Goal: Task Accomplishment & Management: Complete application form

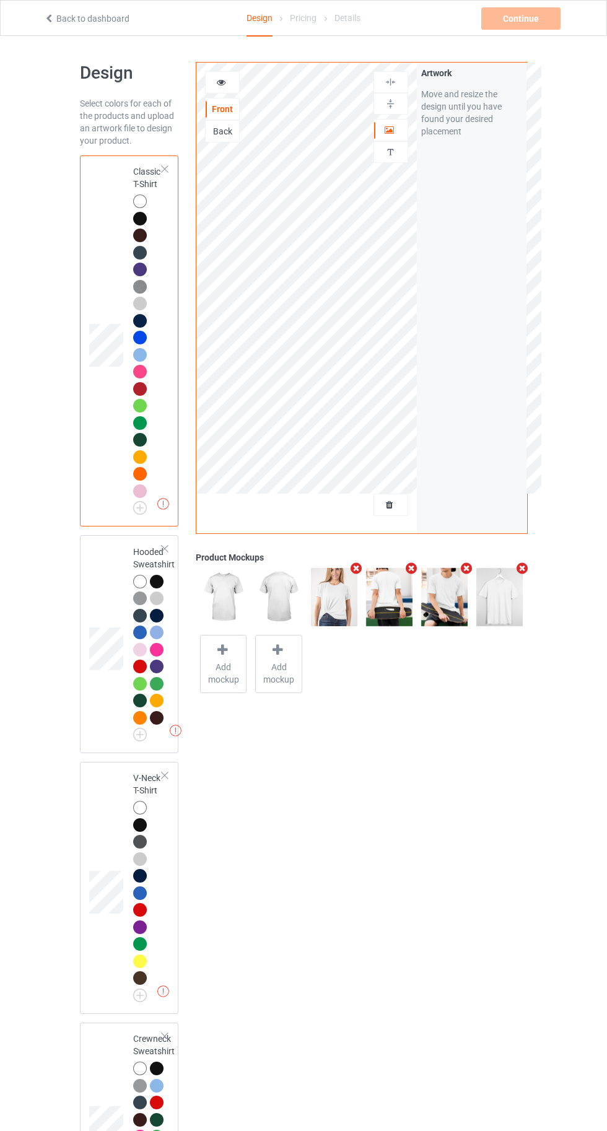
click at [0, 0] on img at bounding box center [0, 0] width 0 height 0
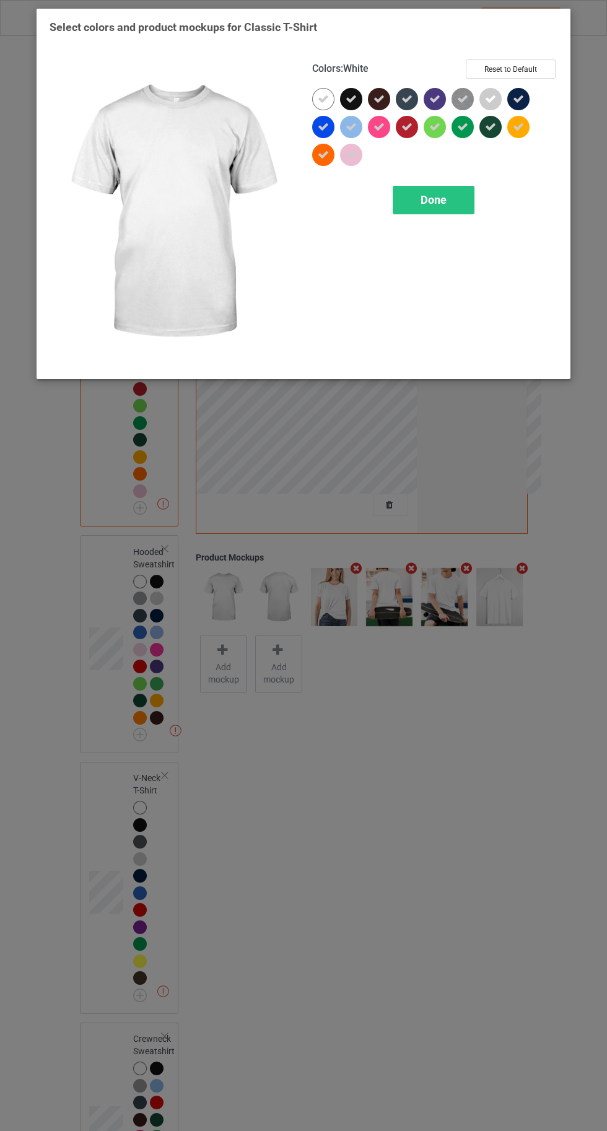
click at [318, 98] on icon at bounding box center [323, 99] width 11 height 11
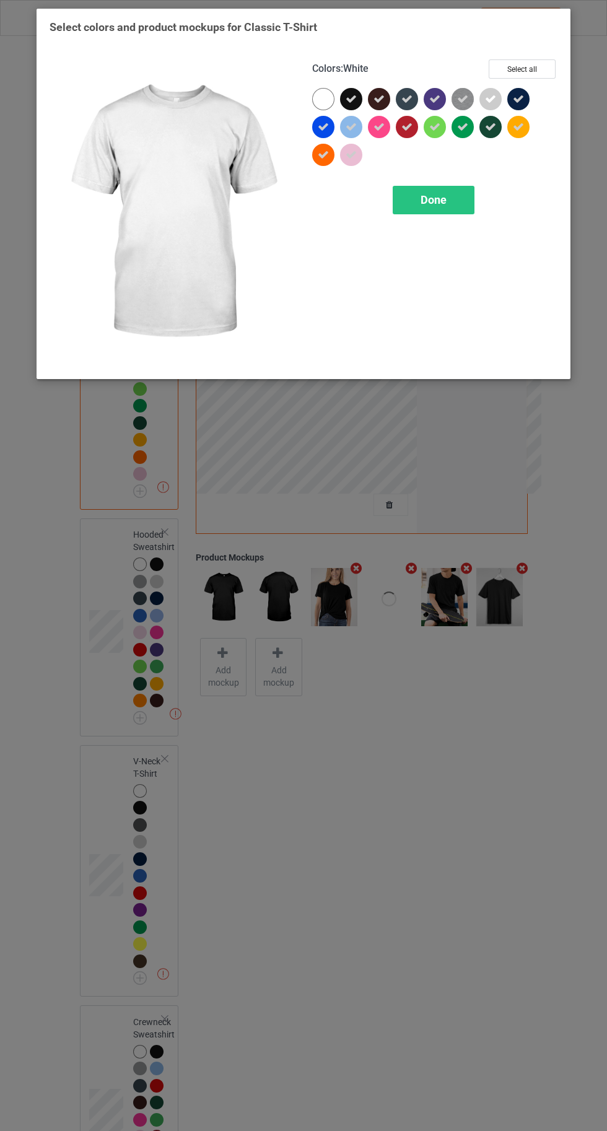
click at [447, 210] on div "Done" at bounding box center [434, 200] width 82 height 28
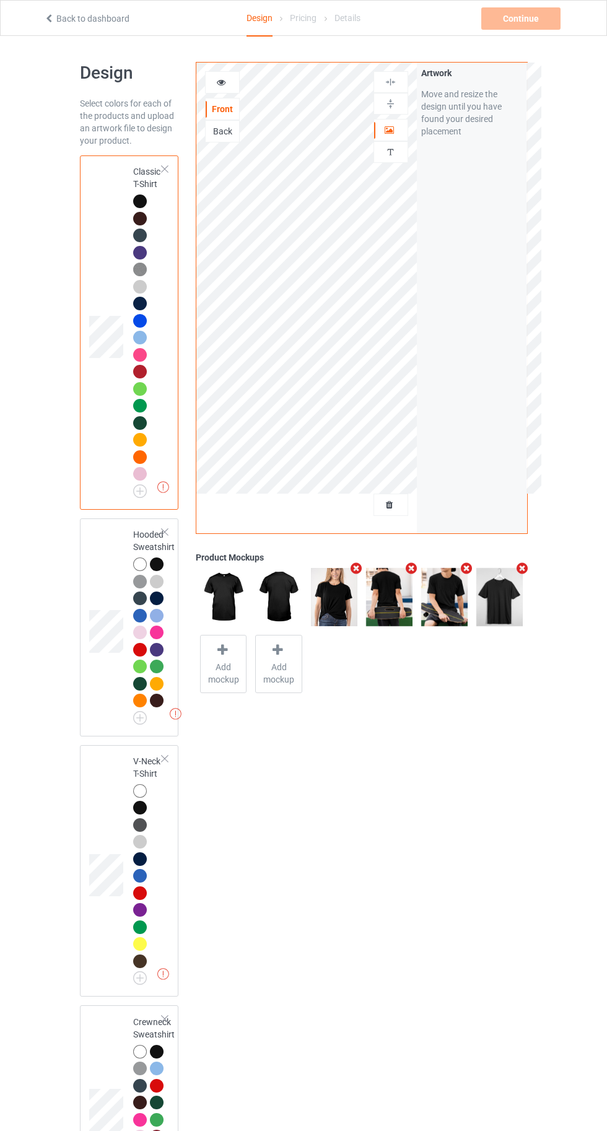
click at [0, 0] on img at bounding box center [0, 0] width 0 height 0
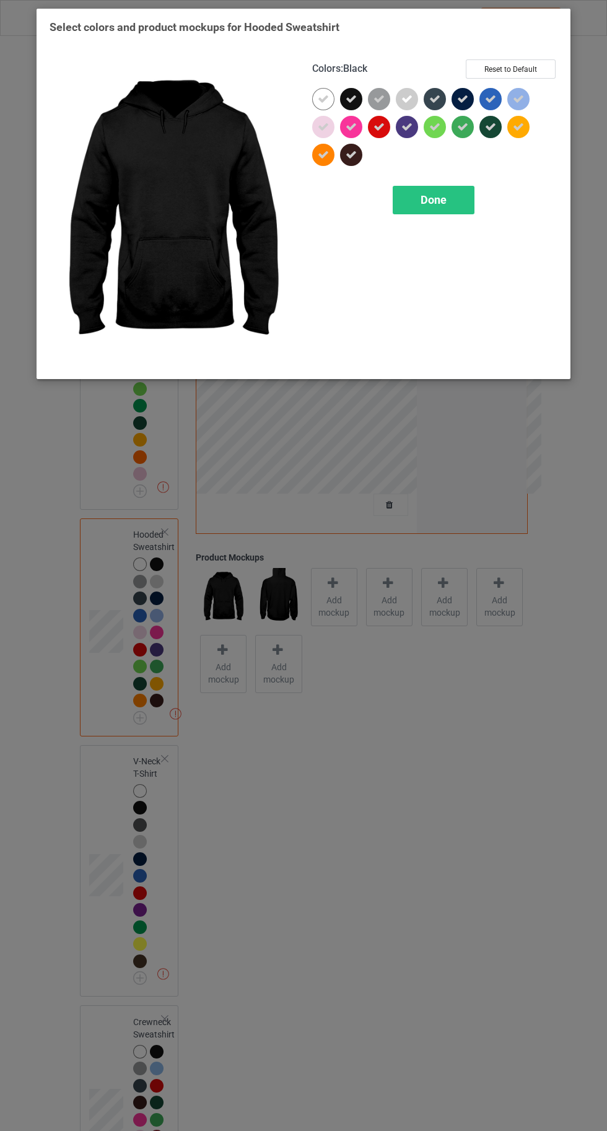
click at [323, 98] on icon at bounding box center [323, 99] width 11 height 11
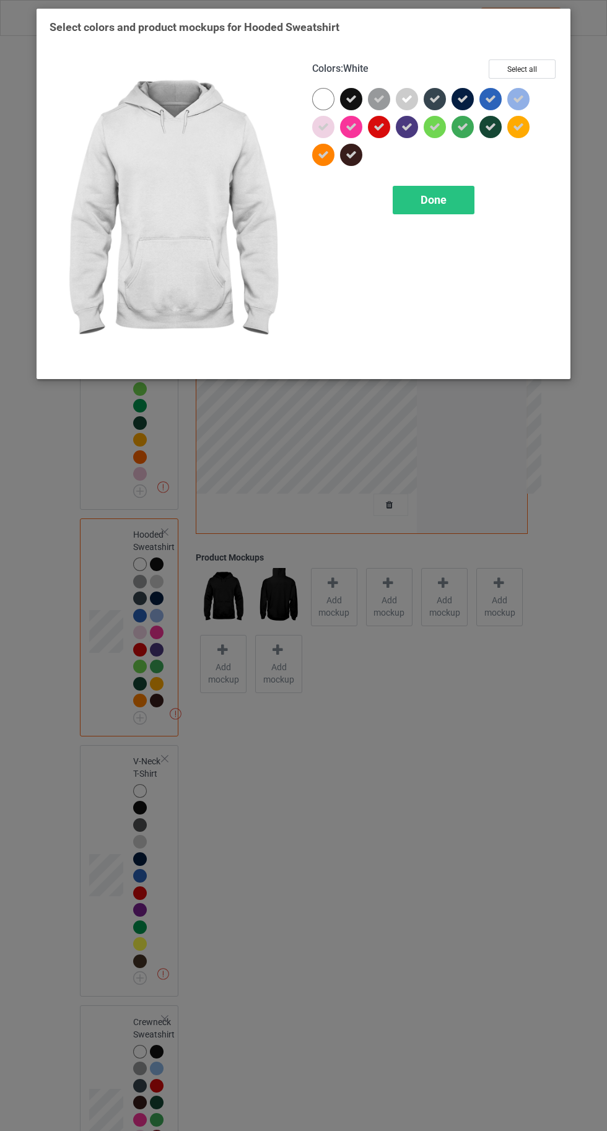
click at [432, 199] on span "Done" at bounding box center [434, 199] width 26 height 13
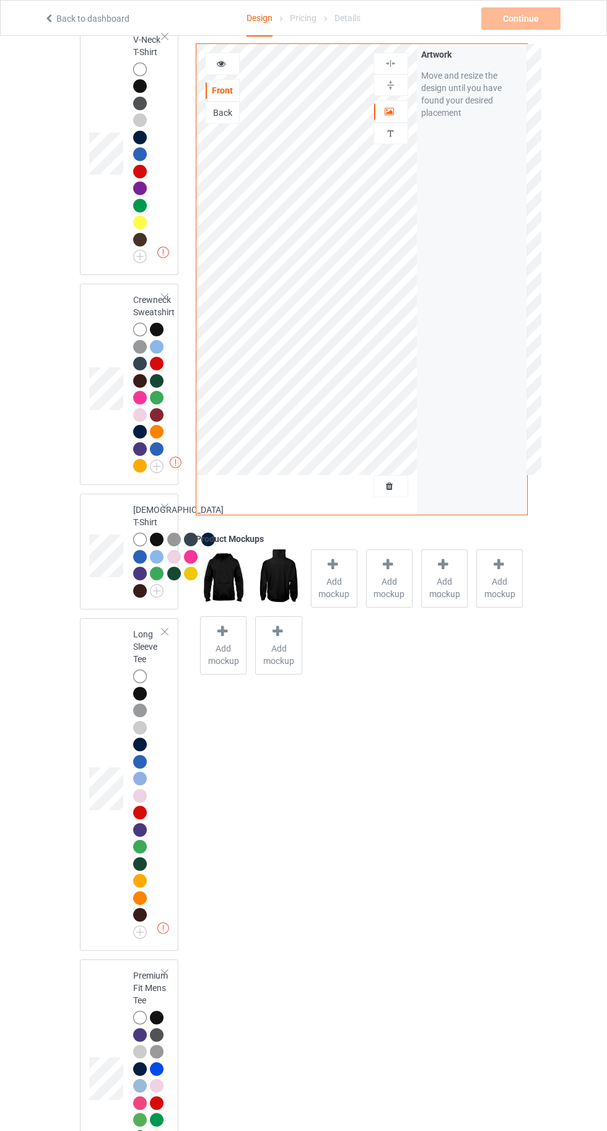
scroll to position [700, 0]
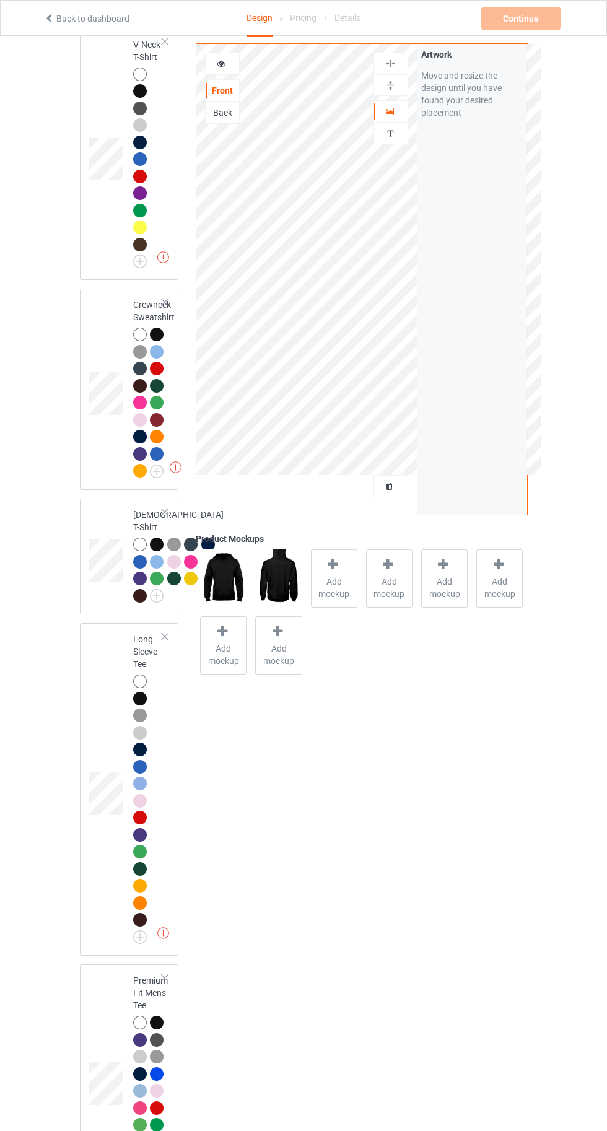
click at [0, 0] on img at bounding box center [0, 0] width 0 height 0
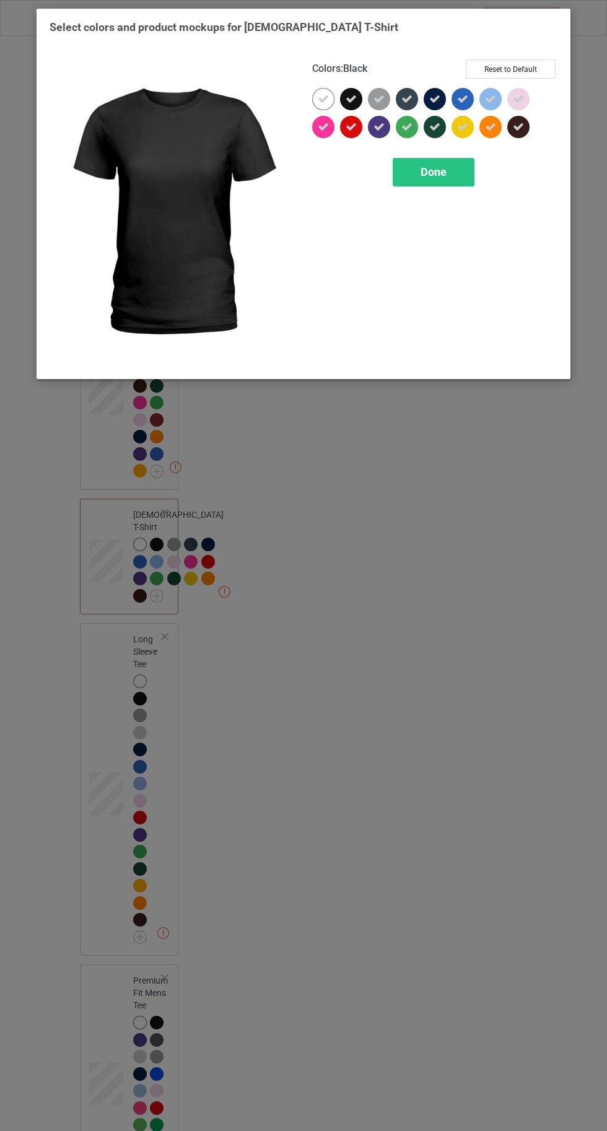
click at [317, 94] on div at bounding box center [323, 99] width 22 height 22
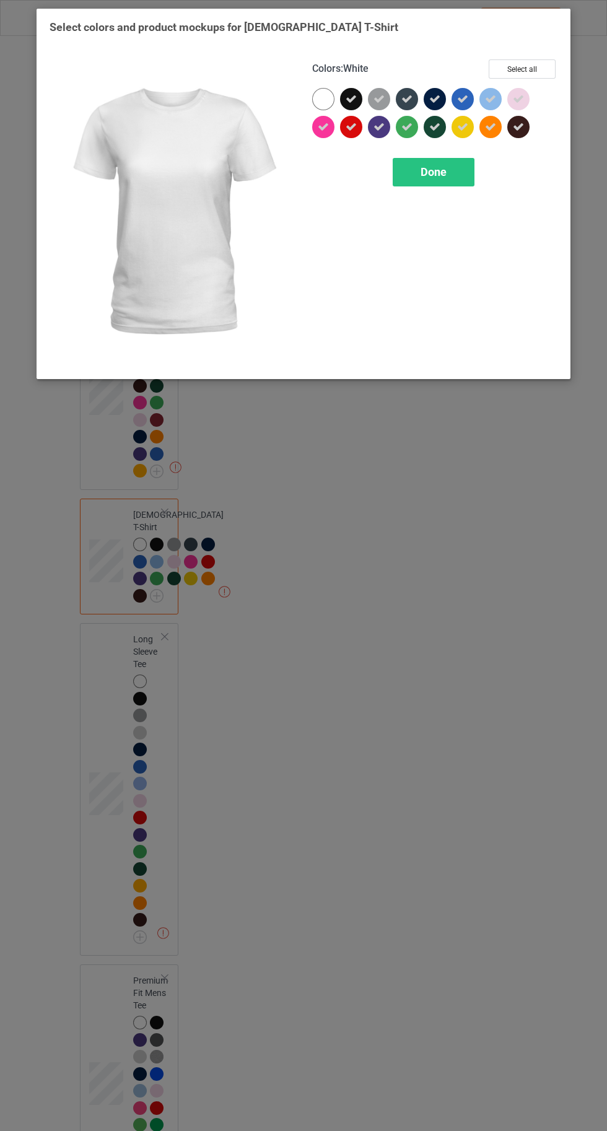
click at [429, 184] on div "Done" at bounding box center [434, 172] width 82 height 28
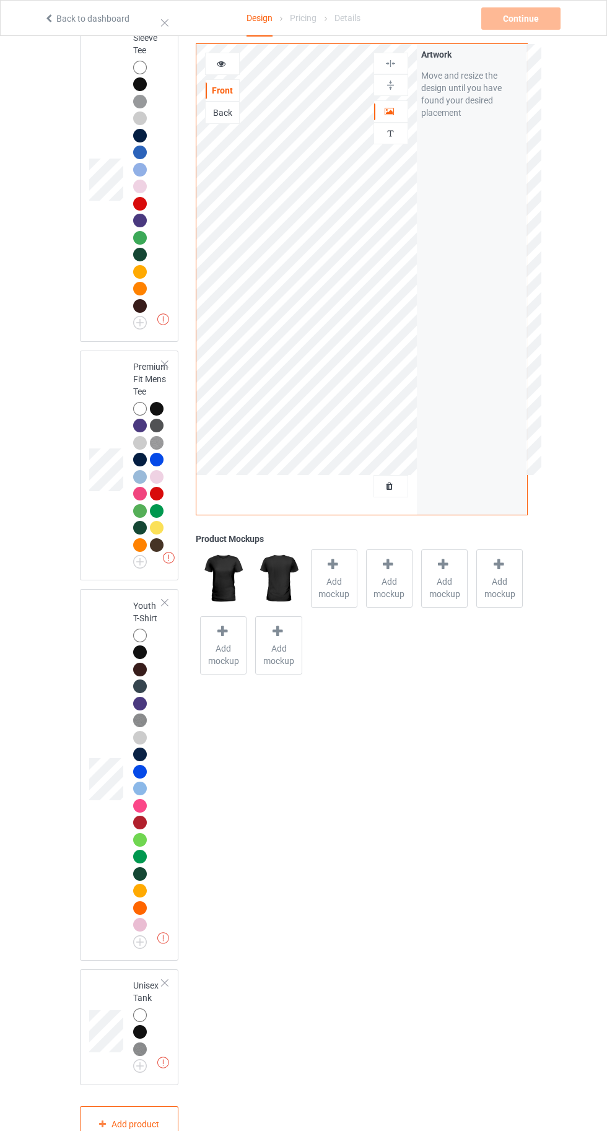
scroll to position [1468, 0]
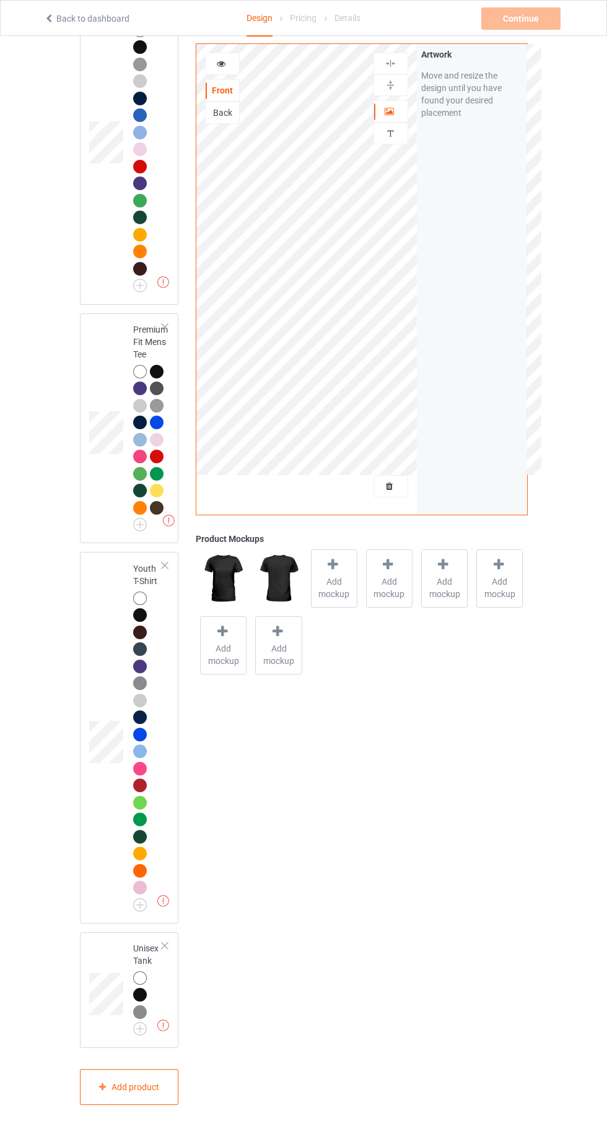
click at [0, 0] on img at bounding box center [0, 0] width 0 height 0
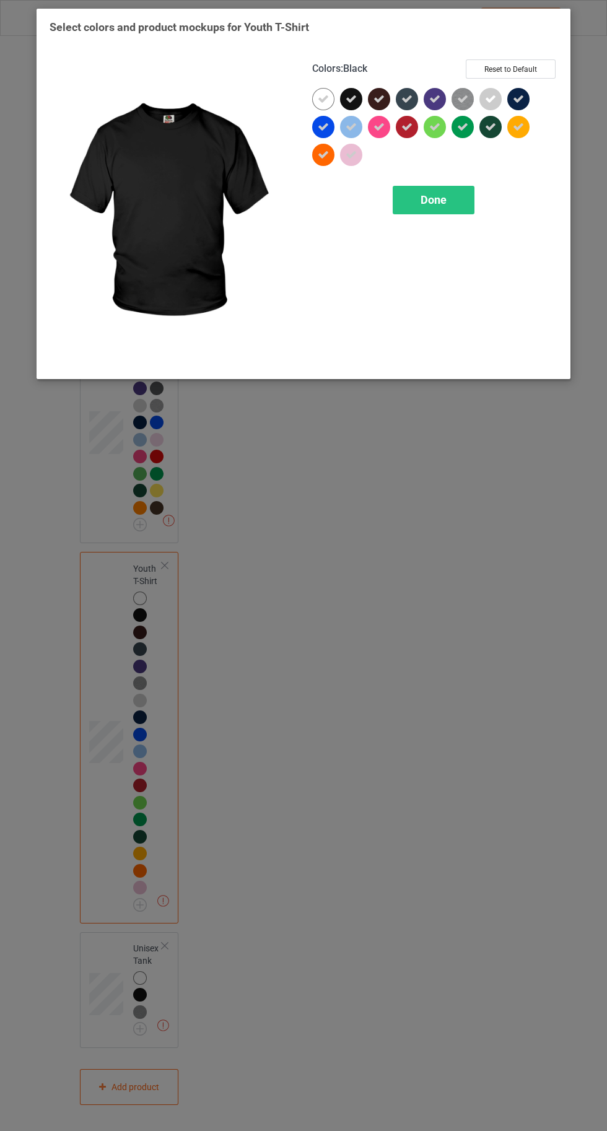
click at [323, 98] on icon at bounding box center [323, 99] width 11 height 11
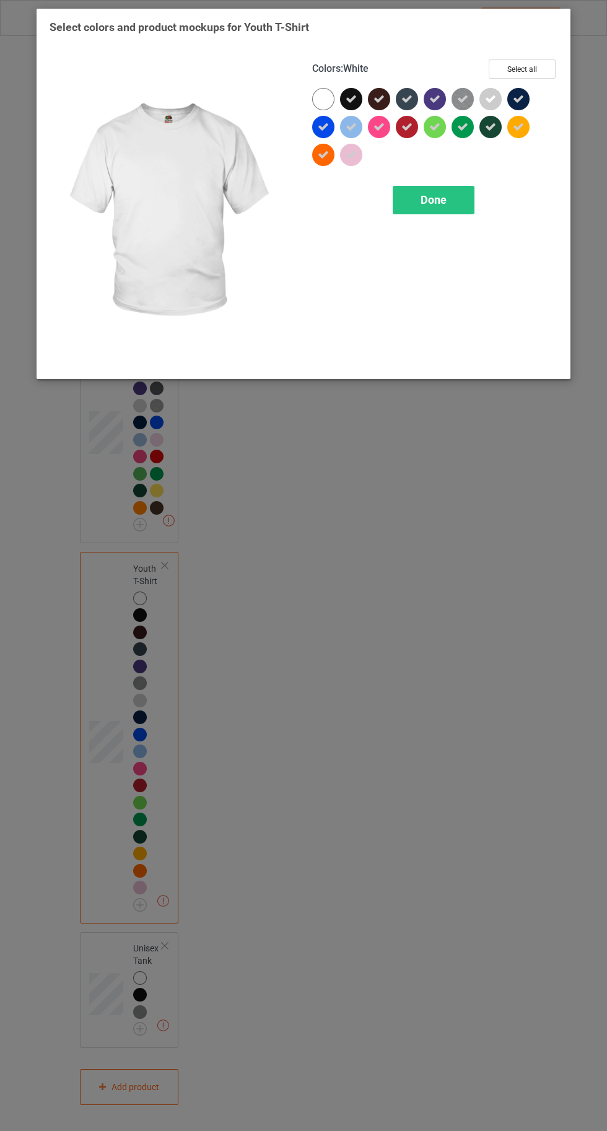
click at [431, 212] on div "Done" at bounding box center [434, 200] width 82 height 28
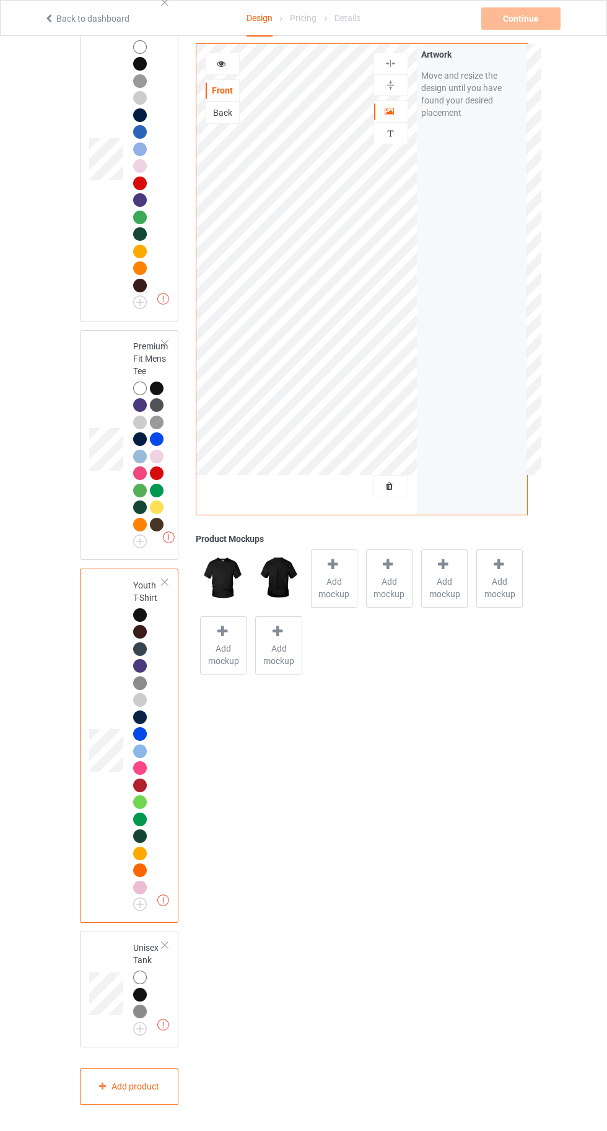
scroll to position [1358, 0]
click at [0, 0] on img at bounding box center [0, 0] width 0 height 0
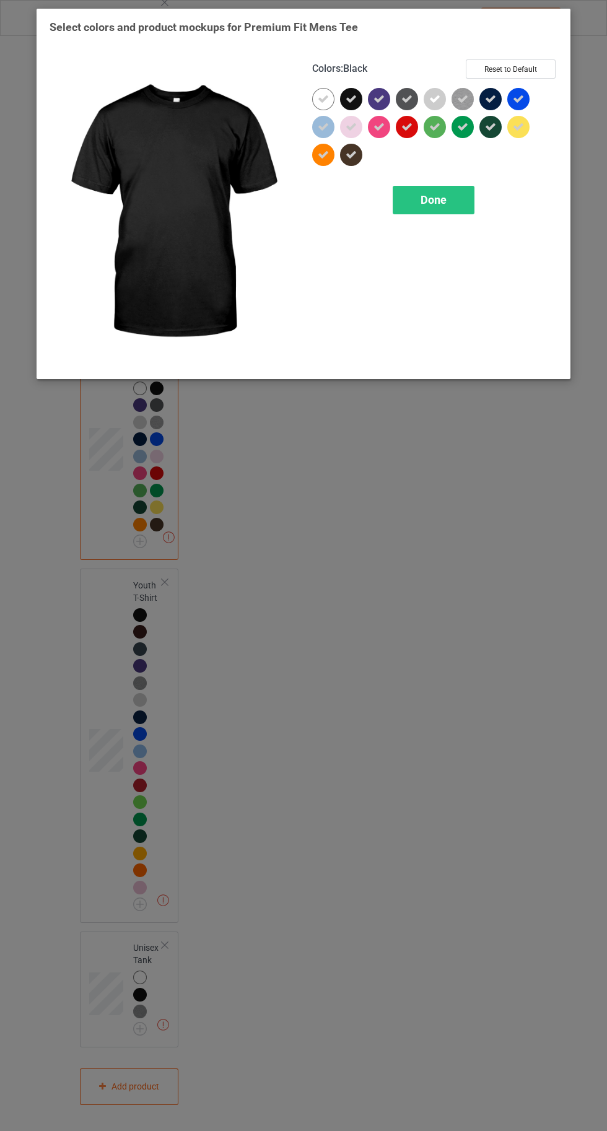
click at [323, 98] on icon at bounding box center [323, 99] width 11 height 11
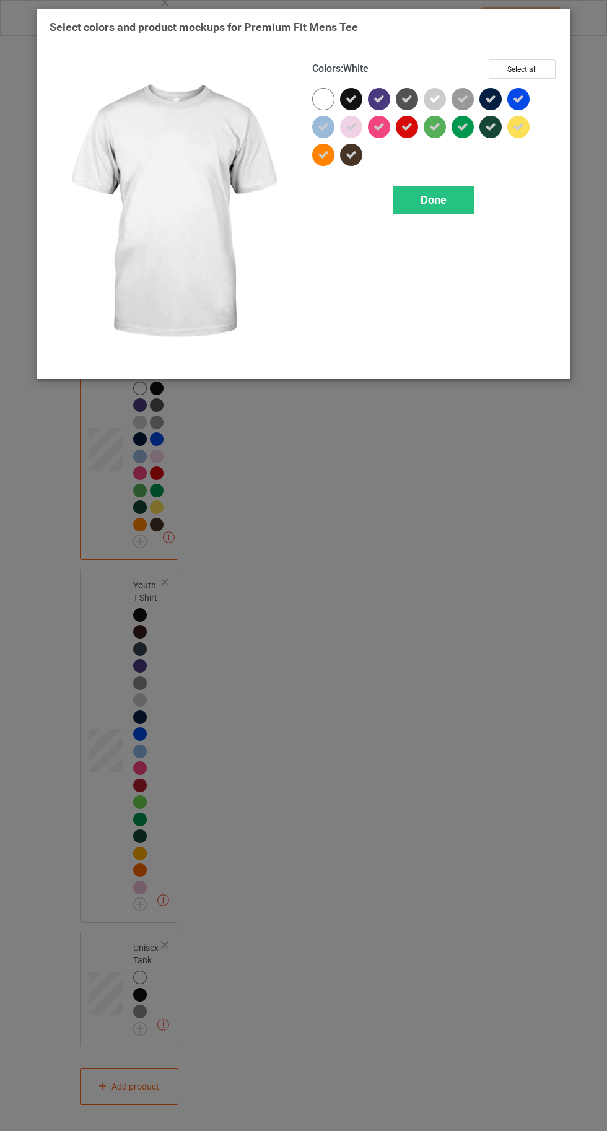
click at [416, 207] on div "Done" at bounding box center [434, 200] width 82 height 28
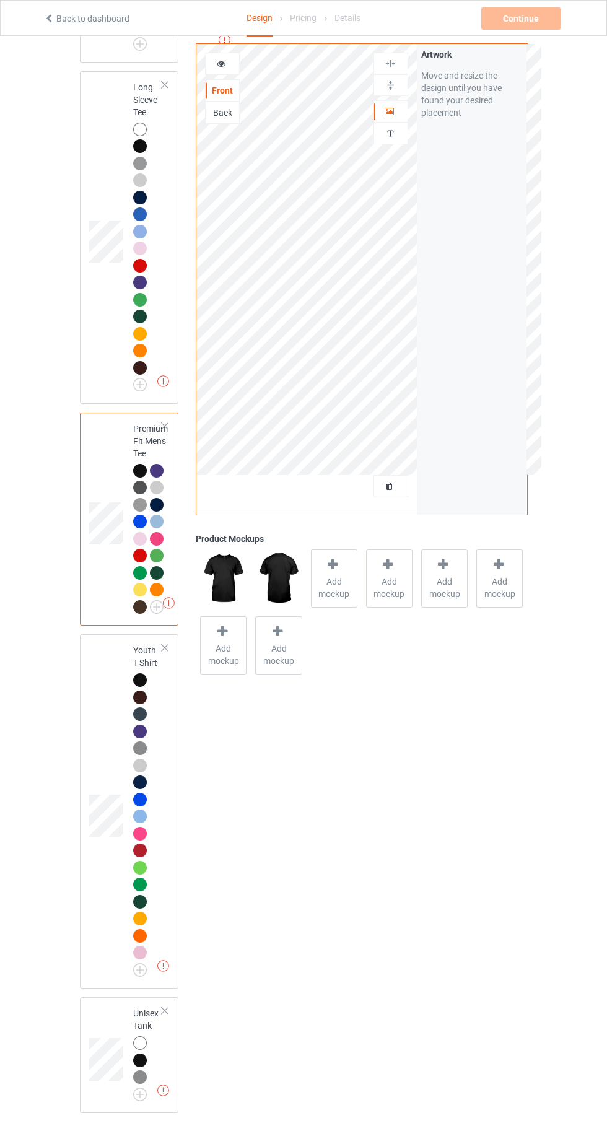
scroll to position [1250, 0]
click at [0, 0] on img at bounding box center [0, 0] width 0 height 0
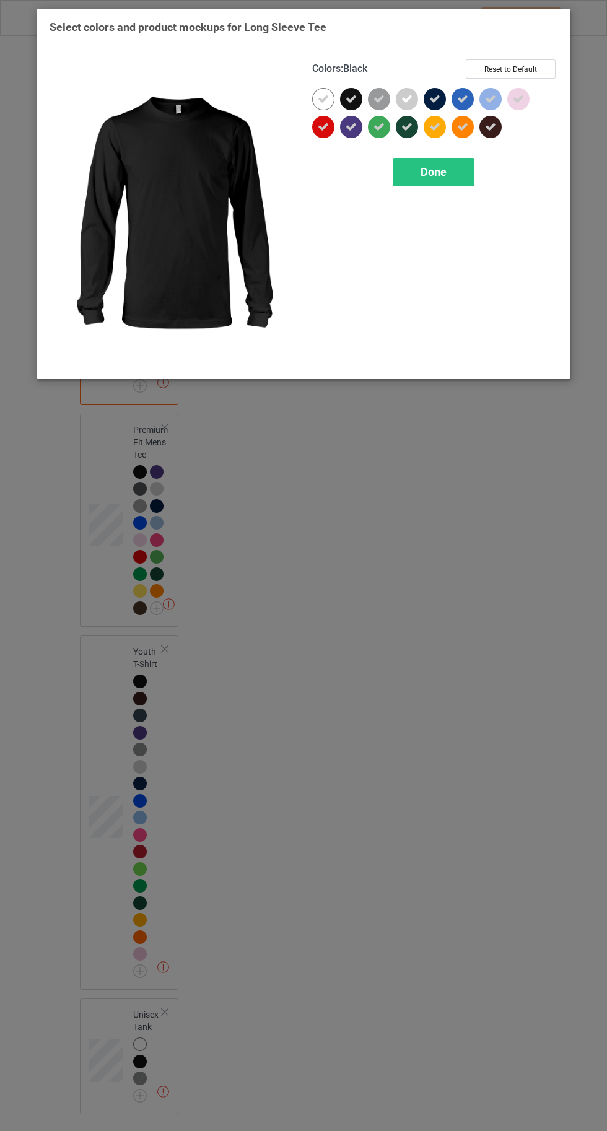
click at [322, 99] on icon at bounding box center [323, 99] width 11 height 11
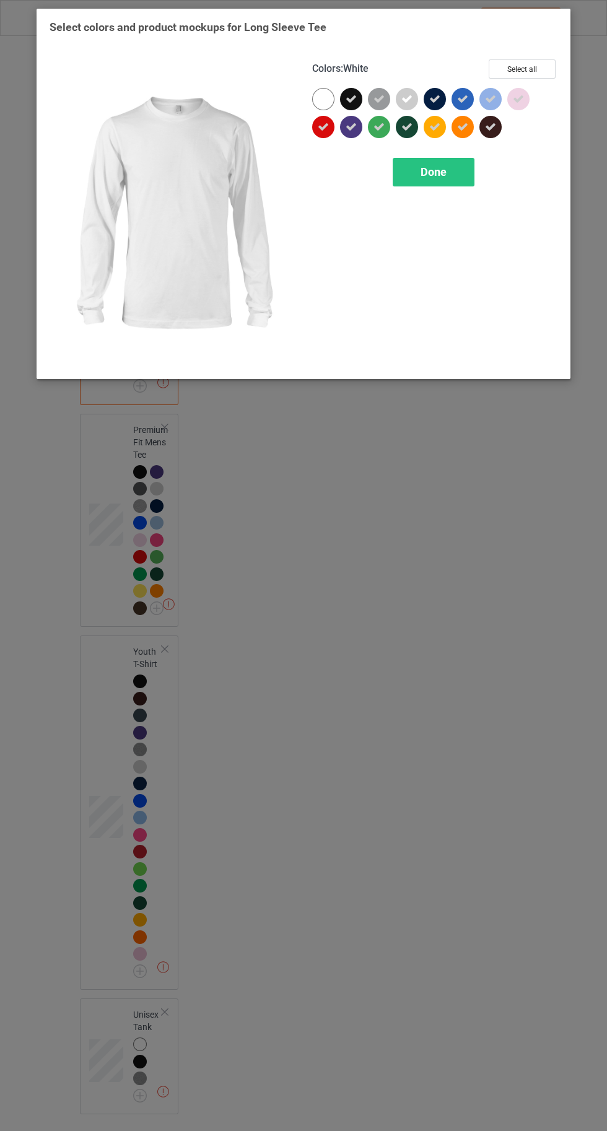
click at [442, 206] on div "Colors : White Select all Done" at bounding box center [434, 213] width 263 height 324
click at [424, 183] on div "Done" at bounding box center [434, 172] width 82 height 28
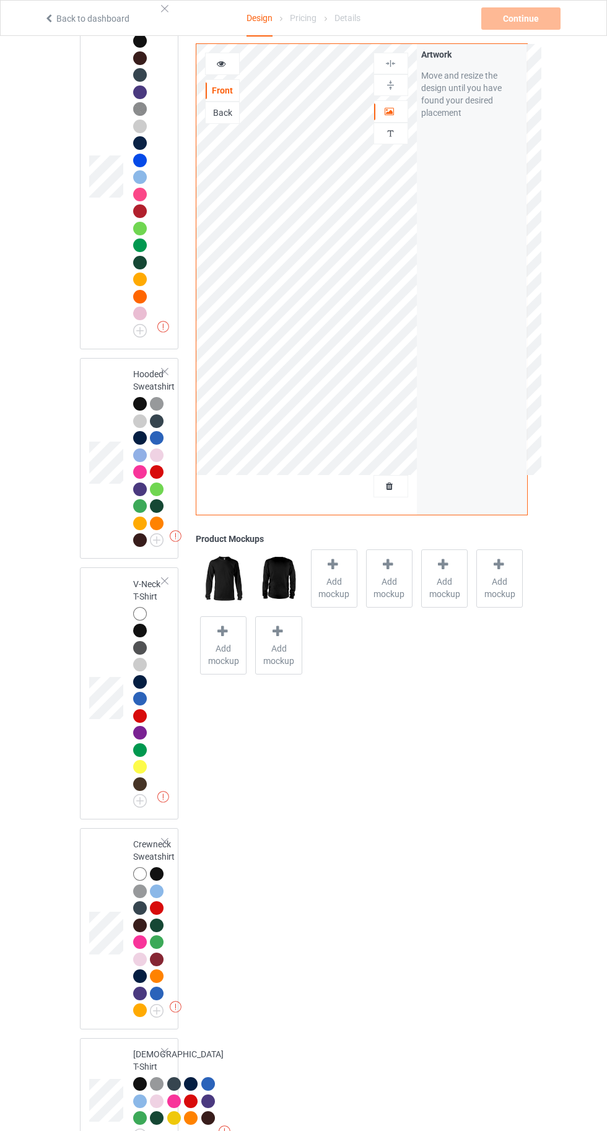
scroll to position [162, 0]
click at [0, 0] on img at bounding box center [0, 0] width 0 height 0
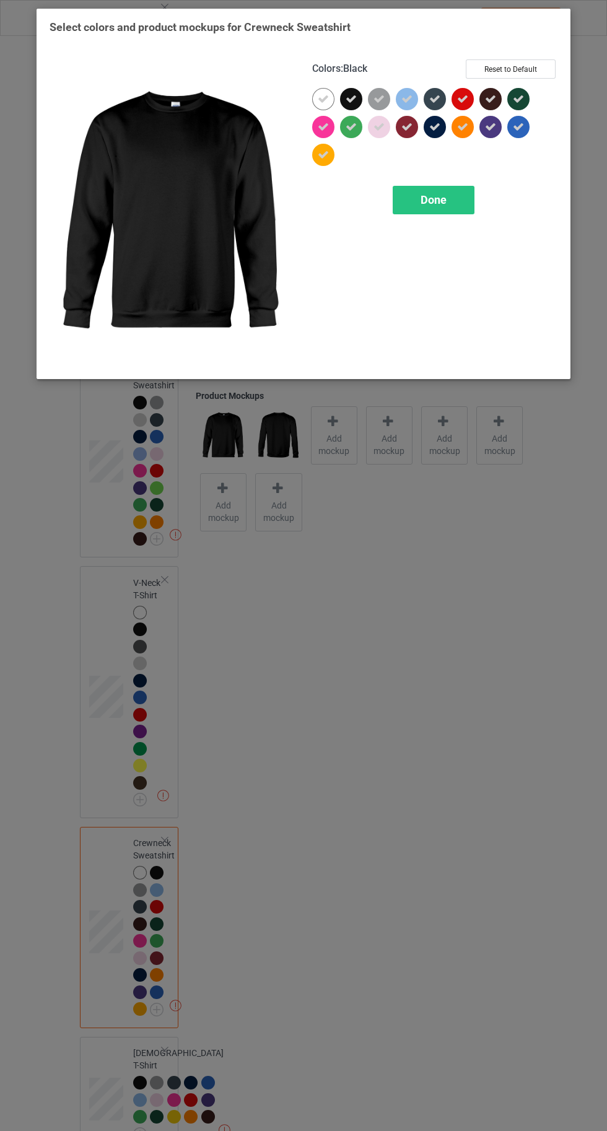
click at [324, 99] on icon at bounding box center [323, 99] width 11 height 11
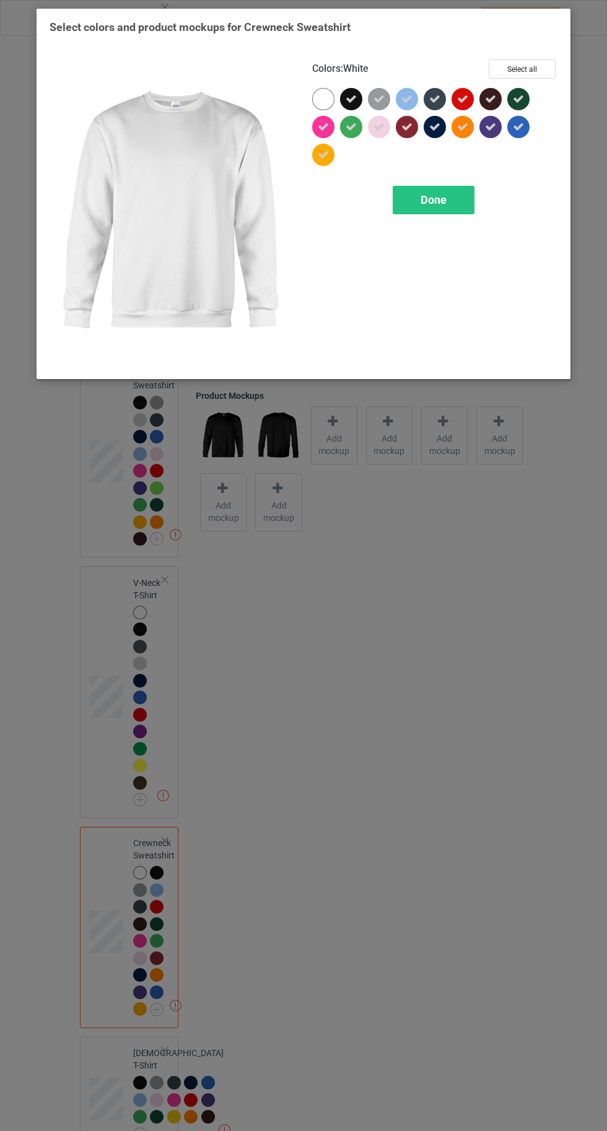
click at [443, 211] on div "Done" at bounding box center [434, 200] width 82 height 28
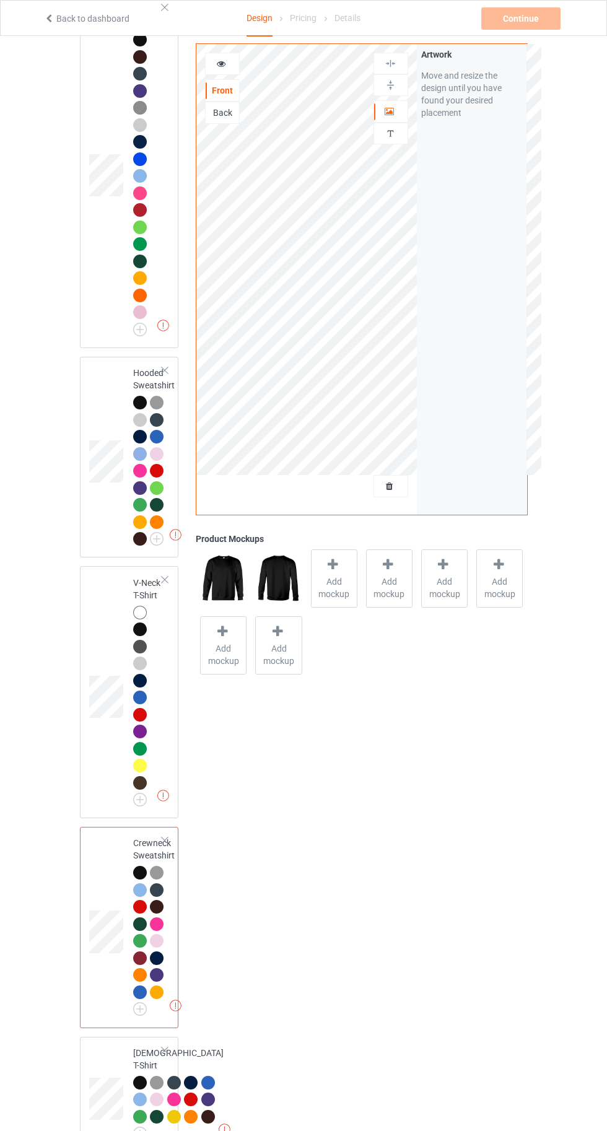
scroll to position [120, 0]
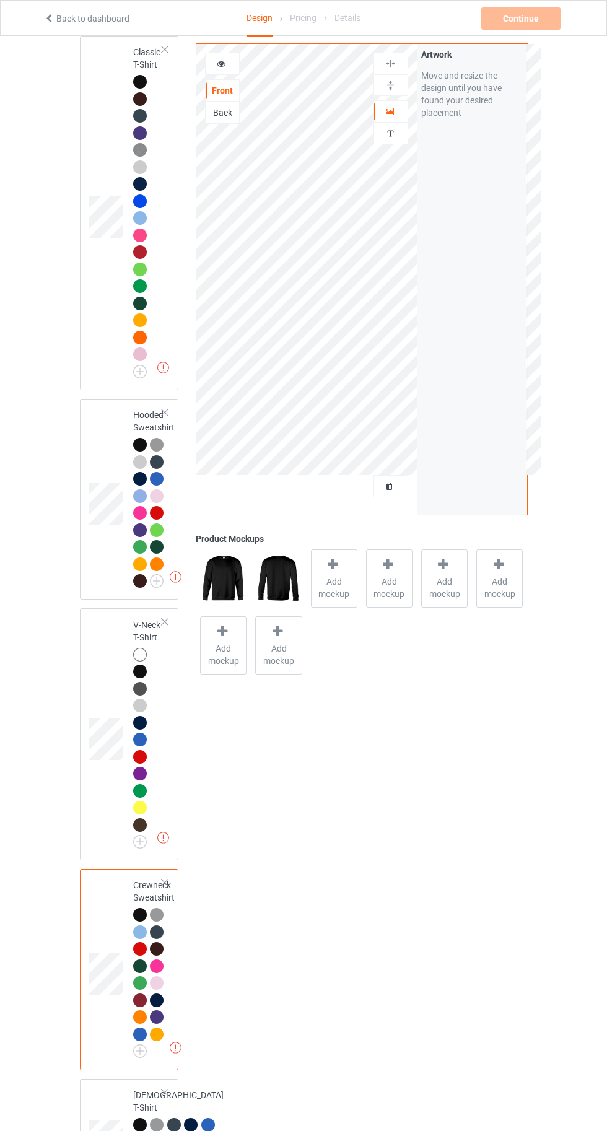
click at [0, 0] on img at bounding box center [0, 0] width 0 height 0
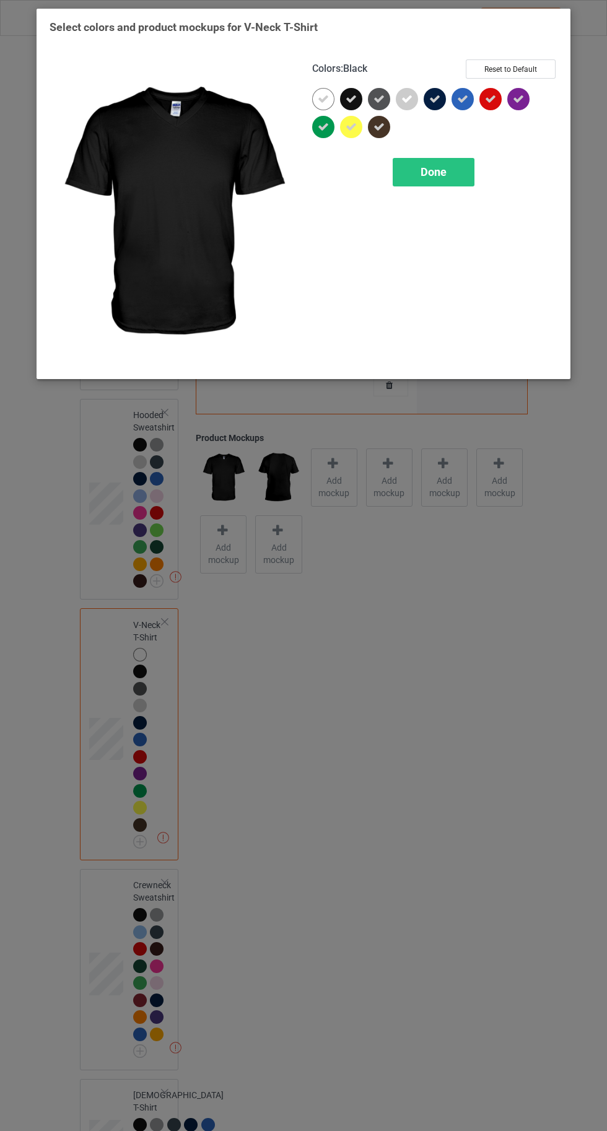
click at [323, 98] on icon at bounding box center [323, 99] width 11 height 11
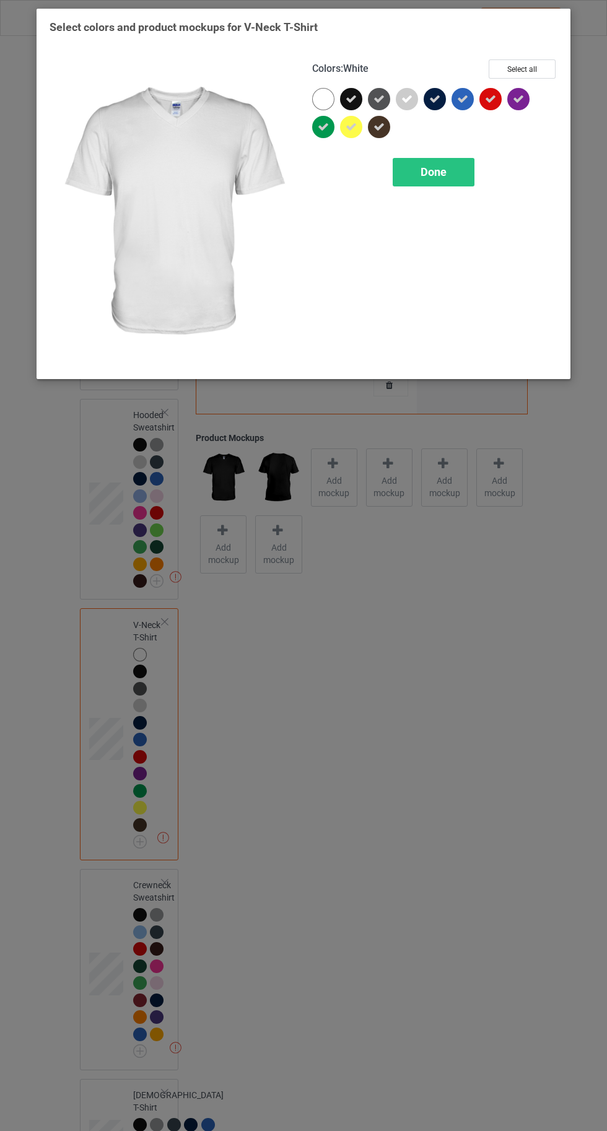
click at [432, 182] on div "Done" at bounding box center [434, 172] width 82 height 28
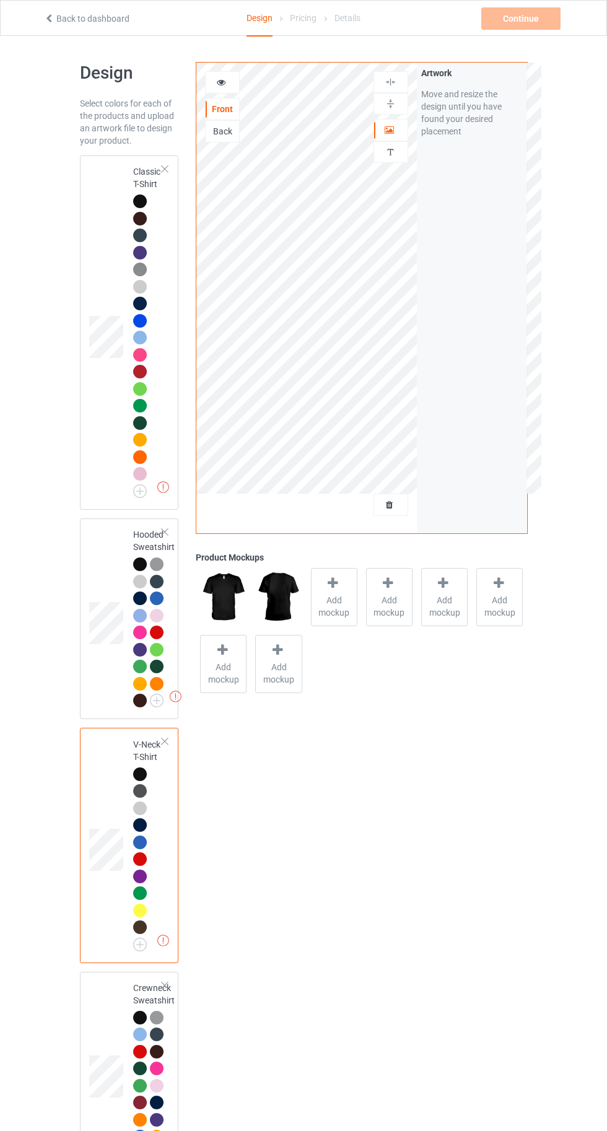
click at [134, 200] on div at bounding box center [140, 201] width 14 height 14
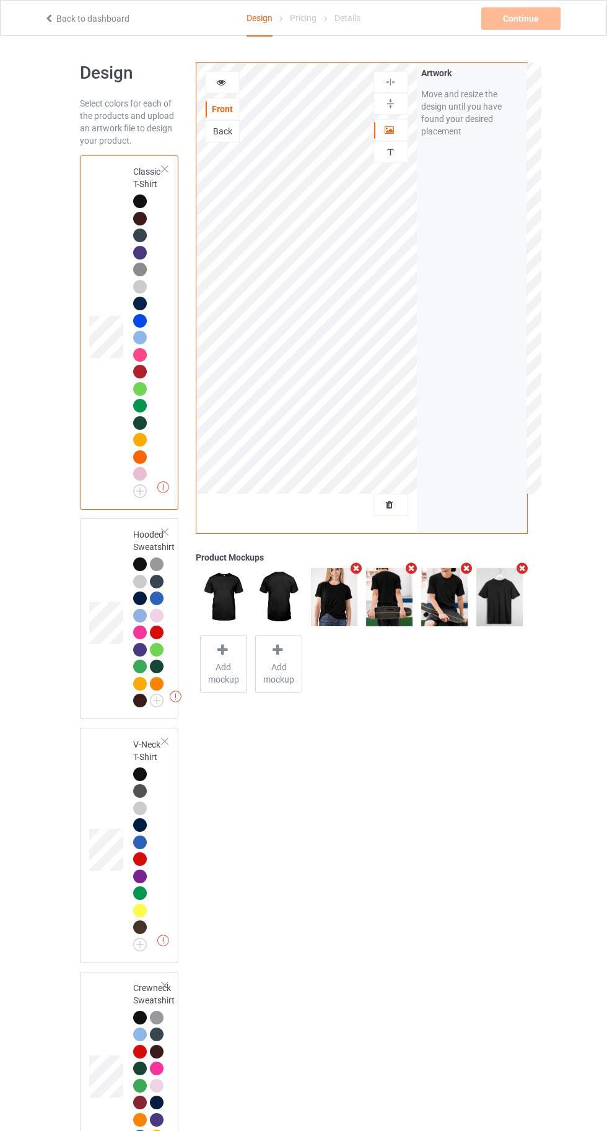
click at [222, 134] on div "Back" at bounding box center [222, 131] width 33 height 12
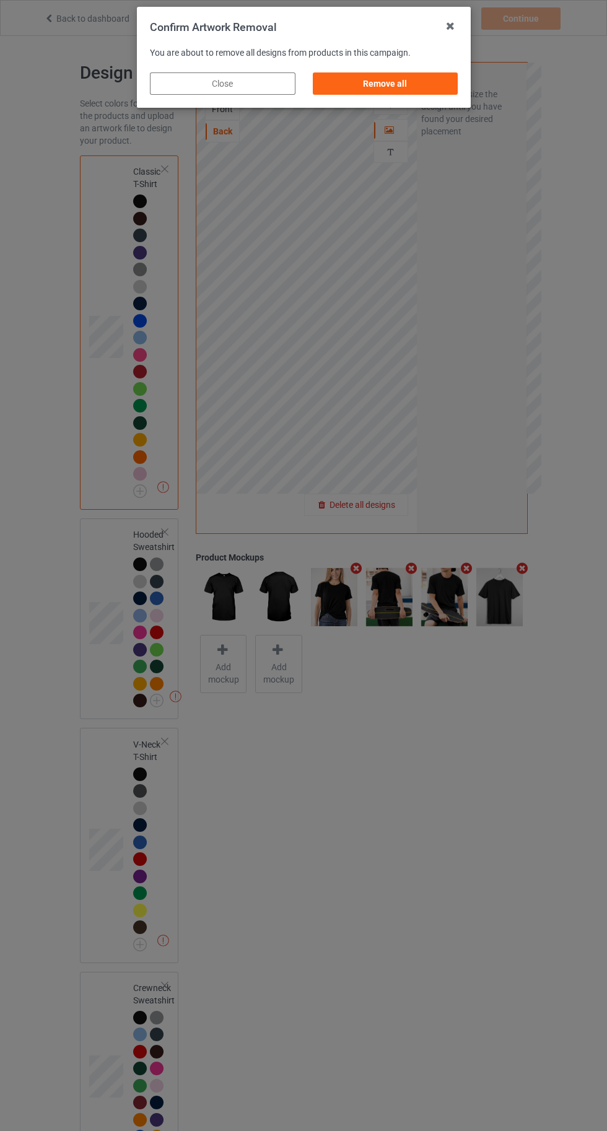
click at [391, 85] on div "Remove all" at bounding box center [385, 83] width 146 height 22
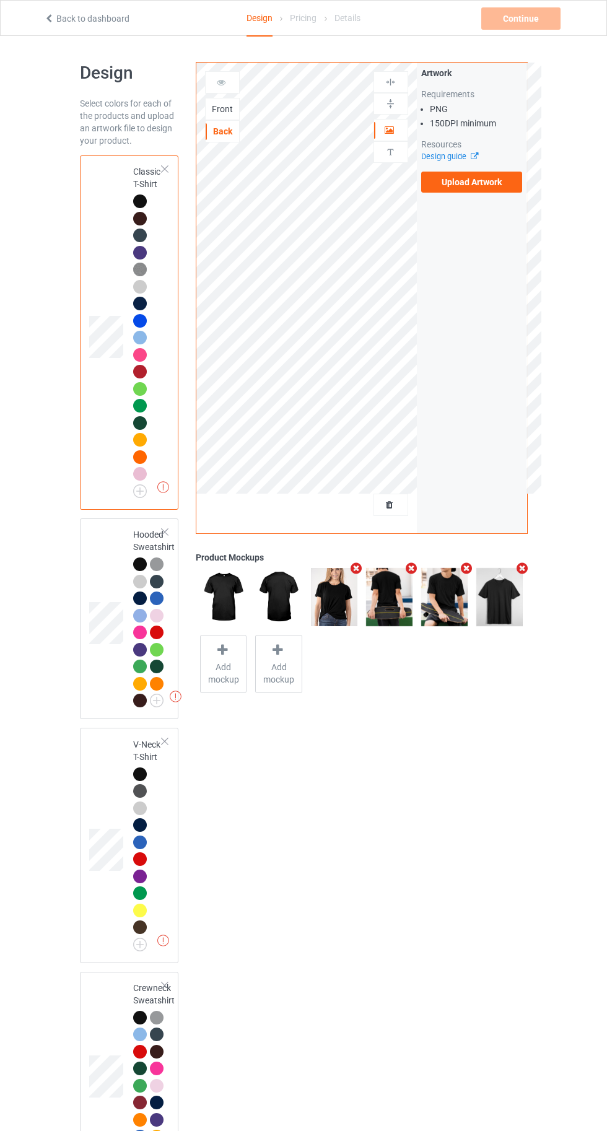
click at [222, 108] on div "Front" at bounding box center [222, 109] width 33 height 12
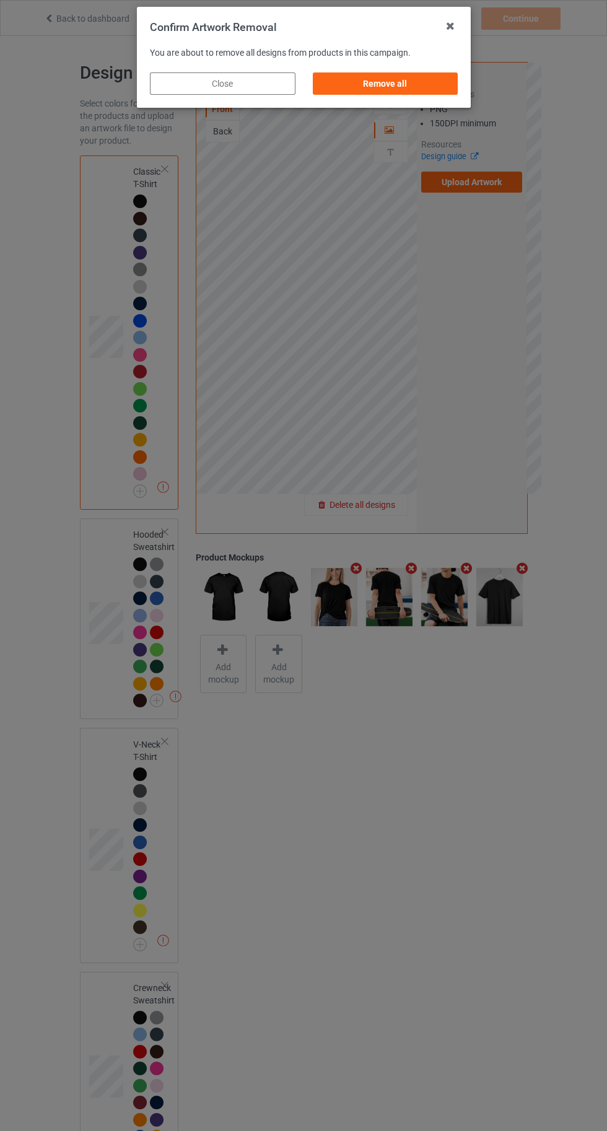
click at [385, 83] on div "Remove all" at bounding box center [385, 83] width 146 height 22
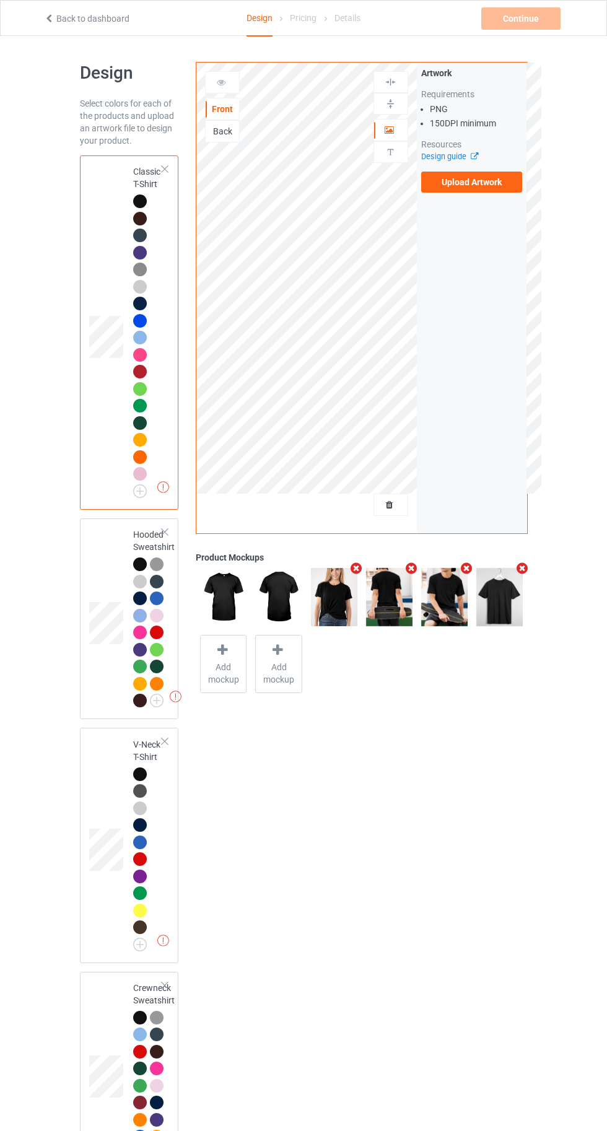
click at [477, 180] on label "Upload Artwork" at bounding box center [472, 182] width 102 height 21
click at [0, 0] on input "Upload Artwork" at bounding box center [0, 0] width 0 height 0
click at [137, 564] on div at bounding box center [140, 564] width 14 height 14
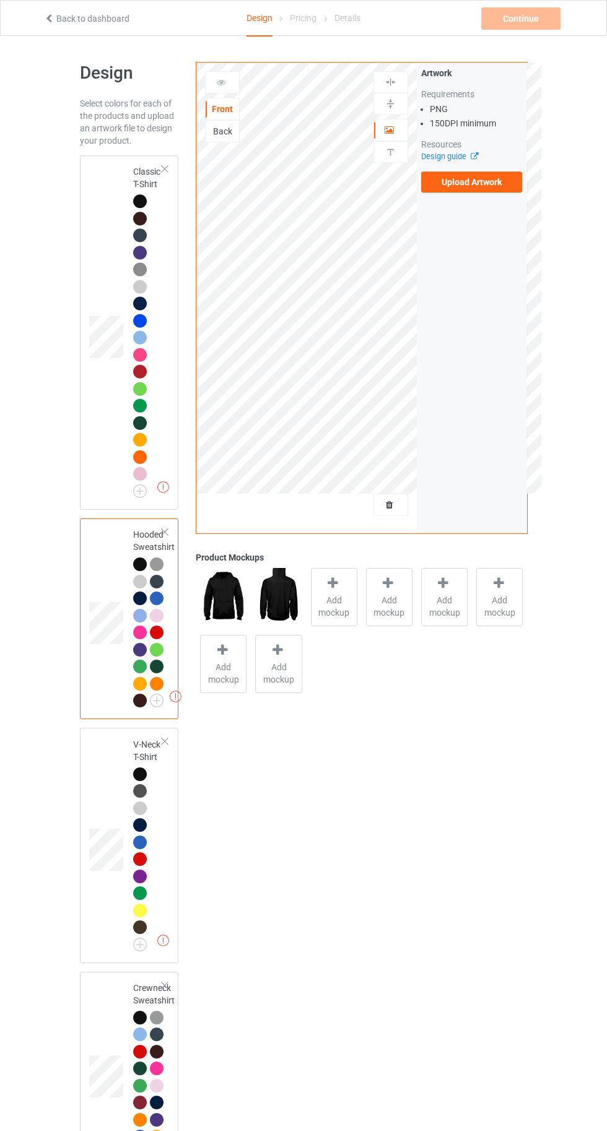
click at [113, 176] on td at bounding box center [107, 332] width 37 height 344
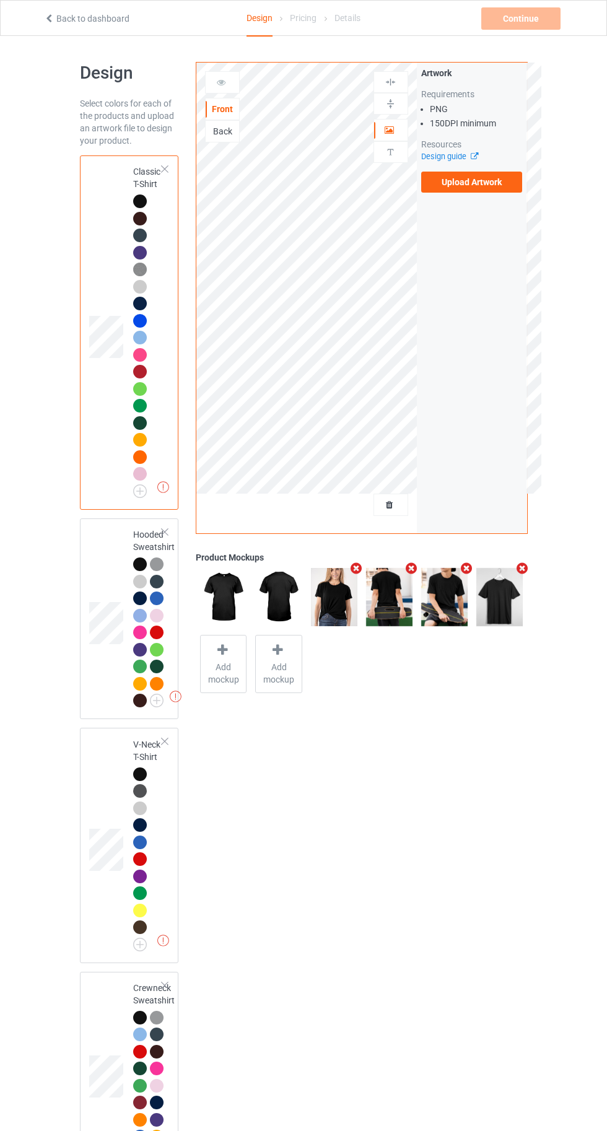
click at [474, 183] on label "Upload Artwork" at bounding box center [472, 182] width 102 height 21
click at [0, 0] on input "Upload Artwork" at bounding box center [0, 0] width 0 height 0
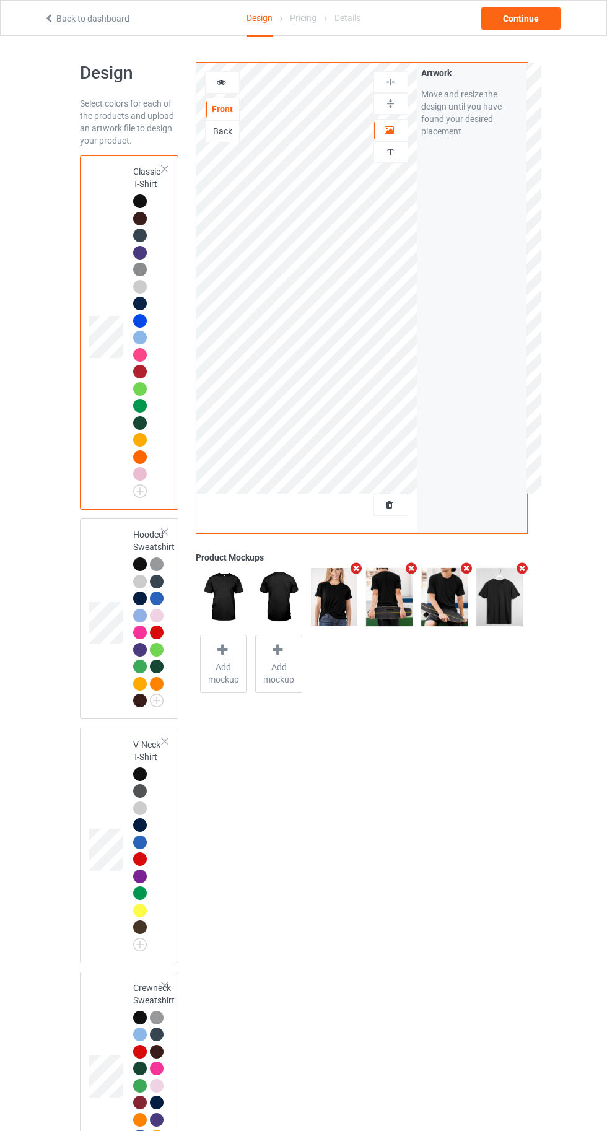
click at [217, 120] on div "Back" at bounding box center [222, 131] width 35 height 22
click at [216, 121] on div "Back" at bounding box center [222, 131] width 35 height 22
click at [515, 17] on div "Continue" at bounding box center [520, 18] width 79 height 22
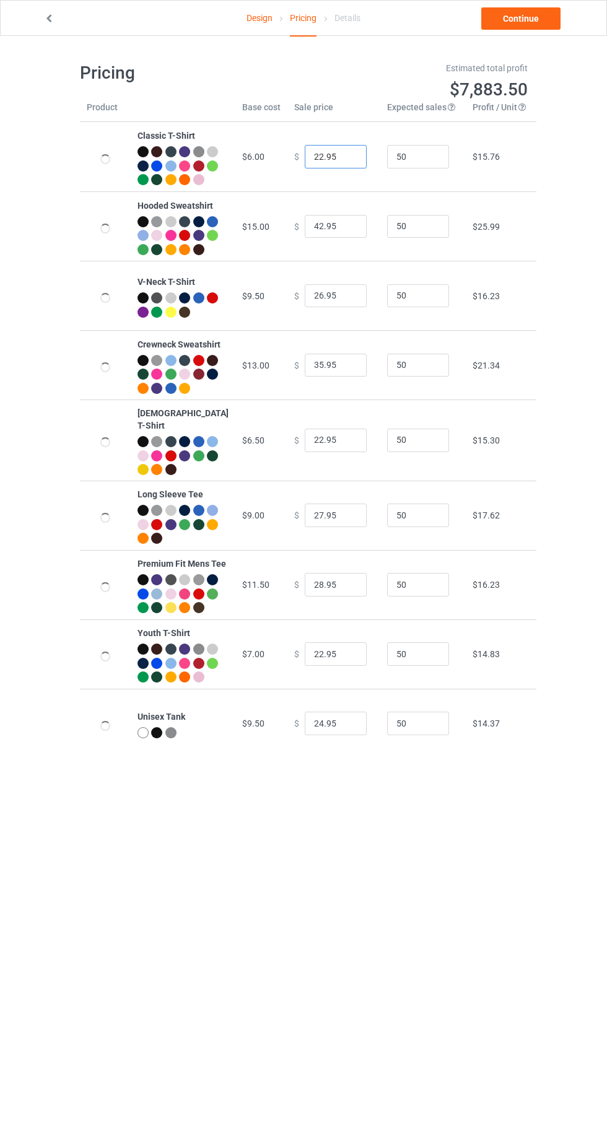
click at [305, 162] on input "22.95" at bounding box center [336, 157] width 62 height 24
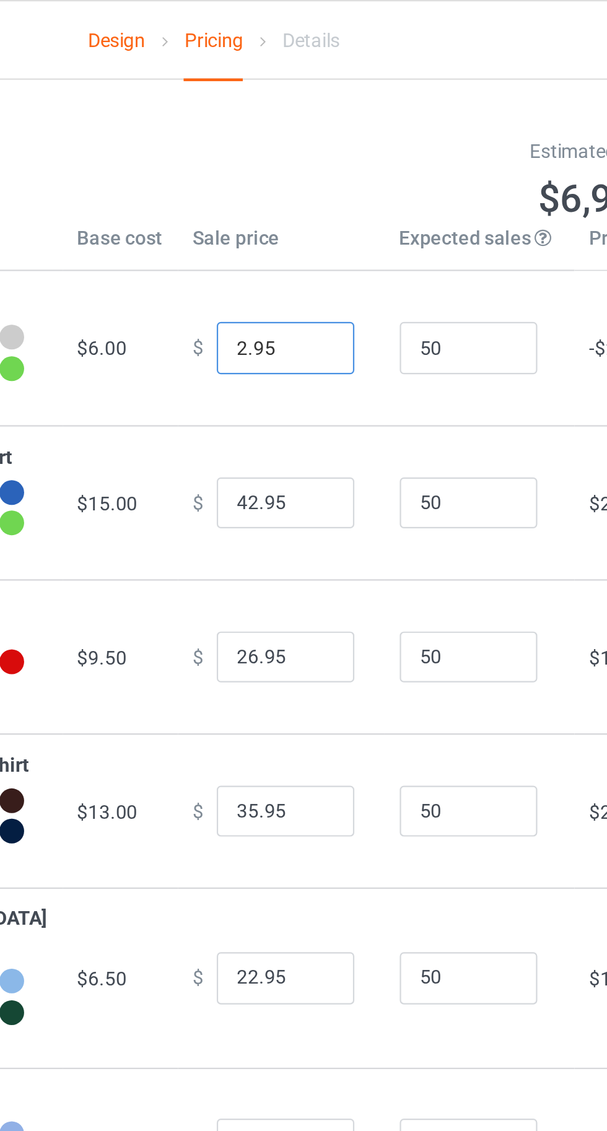
type input "20.95"
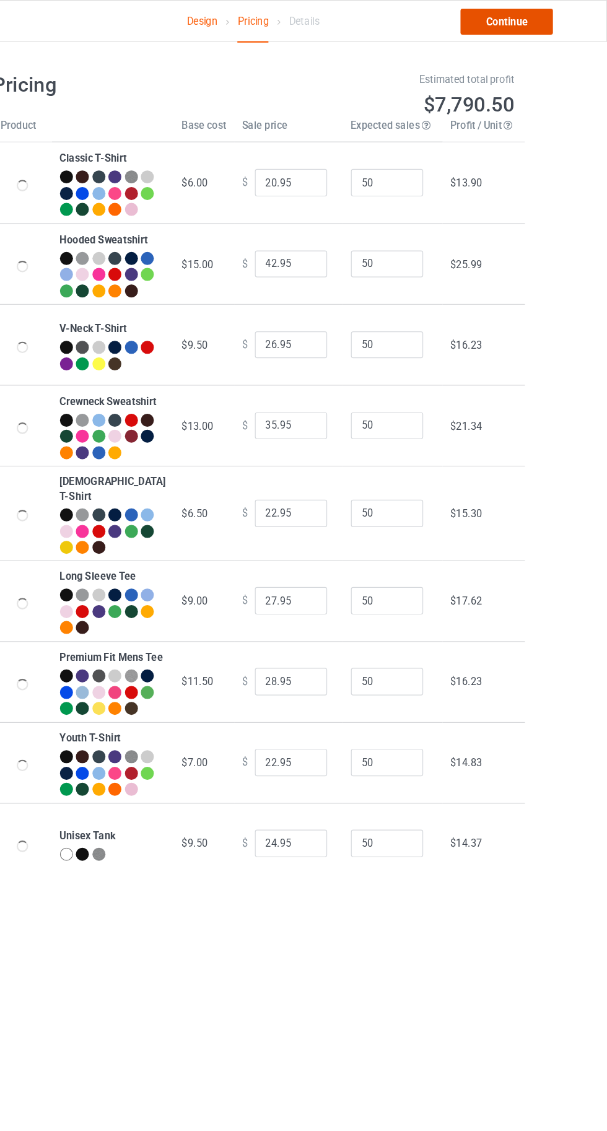
click at [502, 19] on link "Continue" at bounding box center [520, 18] width 79 height 22
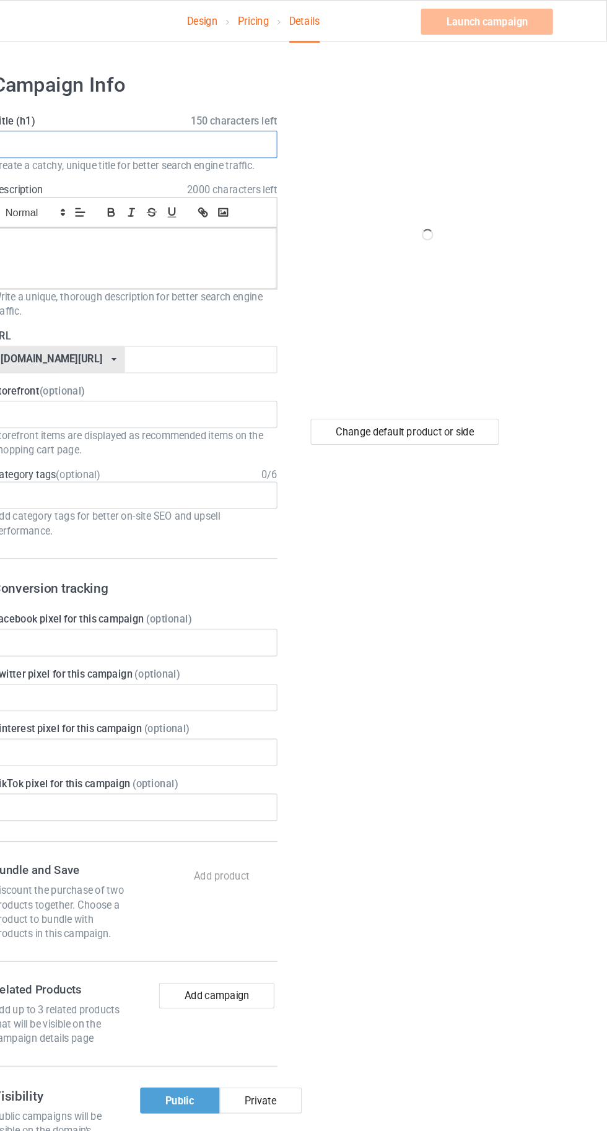
click at [205, 123] on input "text" at bounding box center [202, 124] width 244 height 24
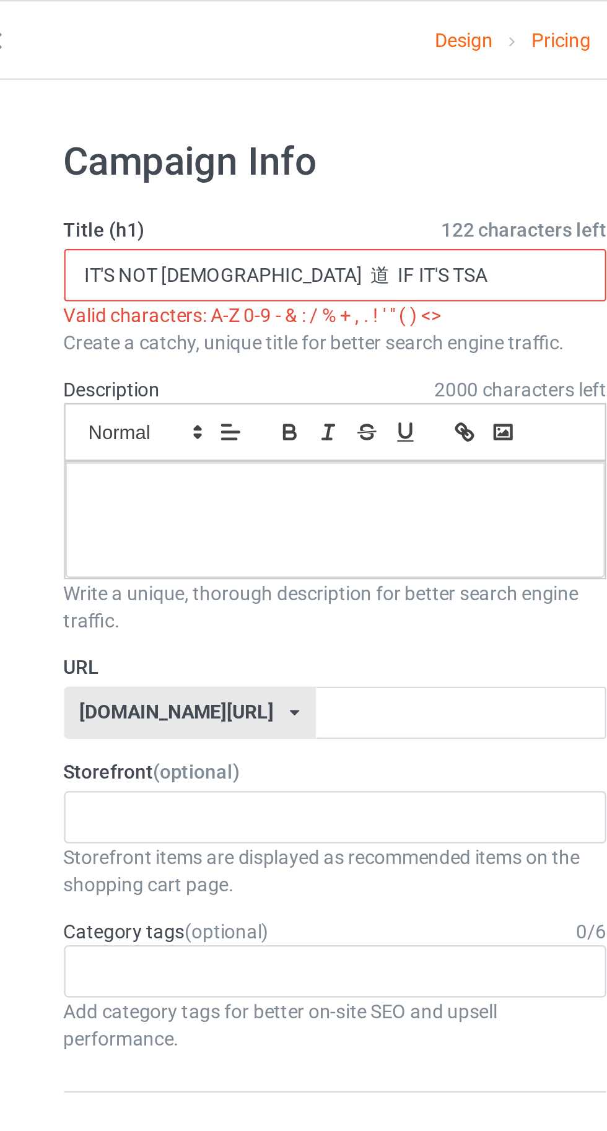
click at [157, 120] on input "IT'S NOT GAY 道 IF IT'S TSA" at bounding box center [202, 124] width 244 height 24
click at [158, 126] on input "IT'S NOT GAY 道 IF IT'S TSA" at bounding box center [202, 124] width 244 height 24
click at [150, 126] on input "IT'S NOT GAY 道 IF IT'S TSA" at bounding box center [202, 124] width 244 height 24
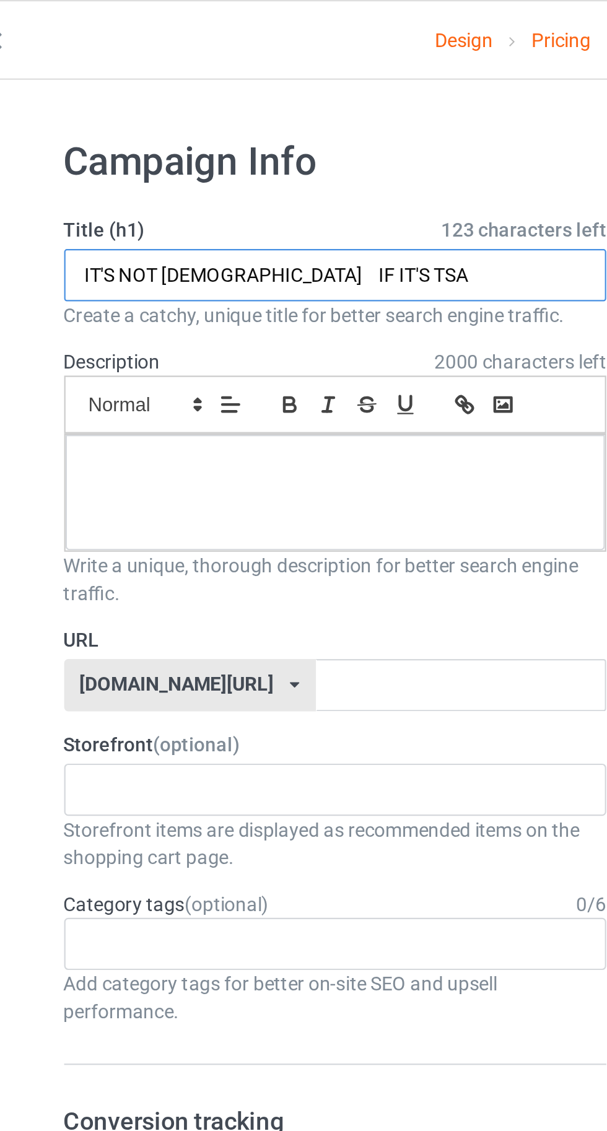
type input "IT'S NOT GAY IF IT'S TSA"
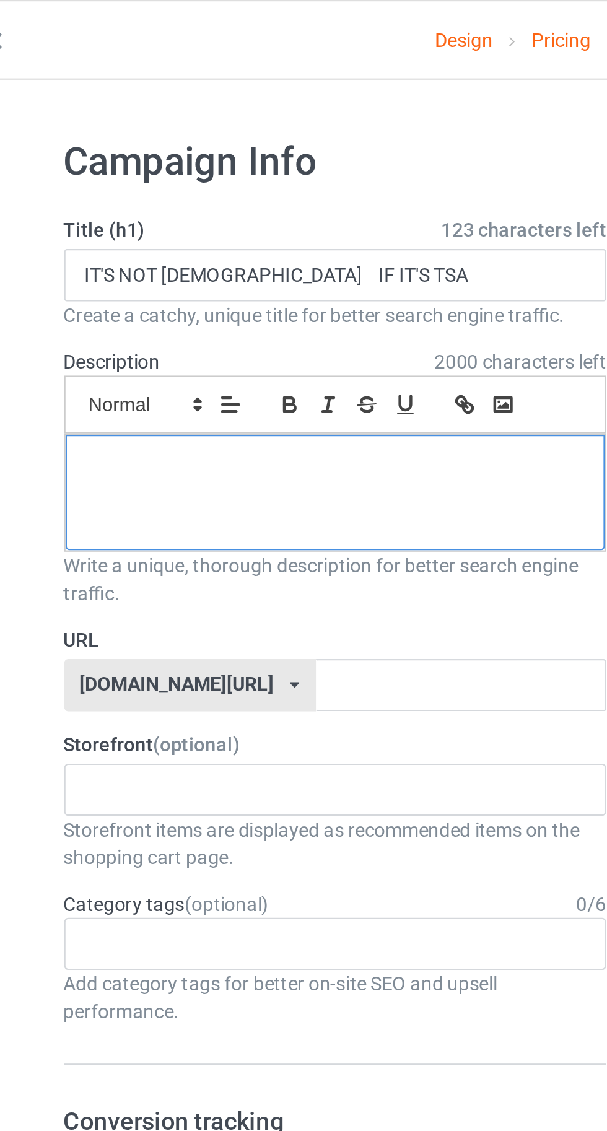
click at [243, 221] on div at bounding box center [202, 222] width 243 height 52
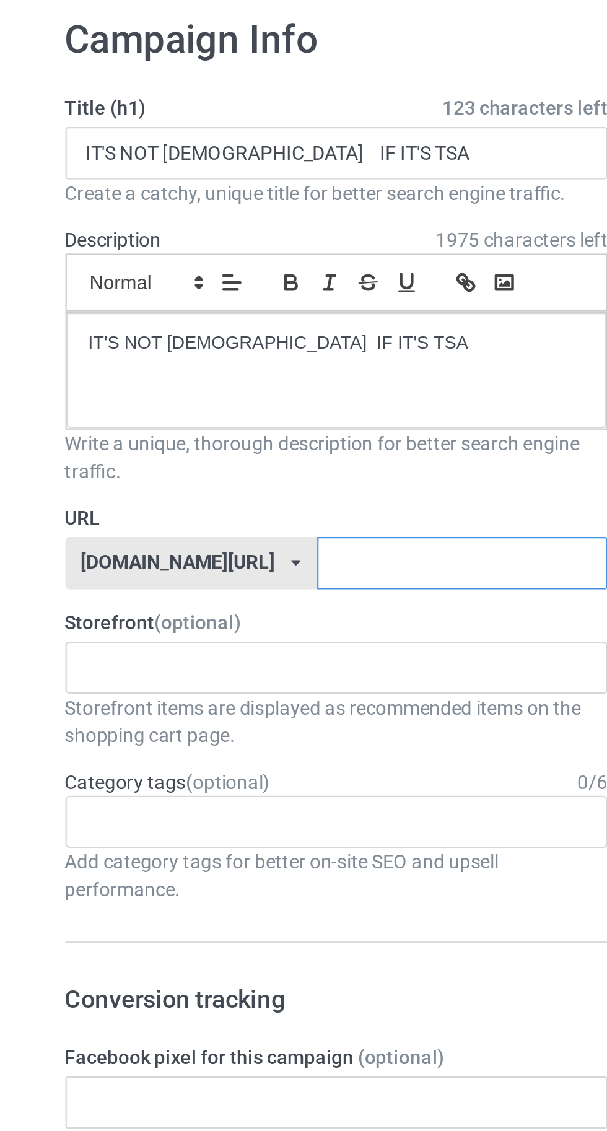
click at [273, 307] on input "text" at bounding box center [258, 309] width 131 height 24
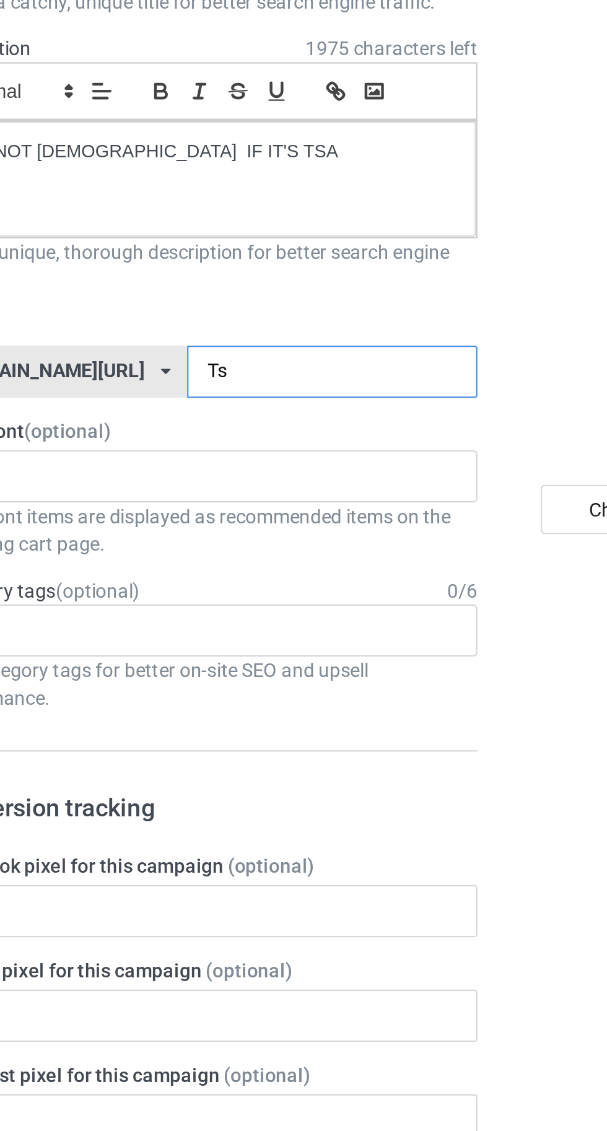
type input "Tsh"
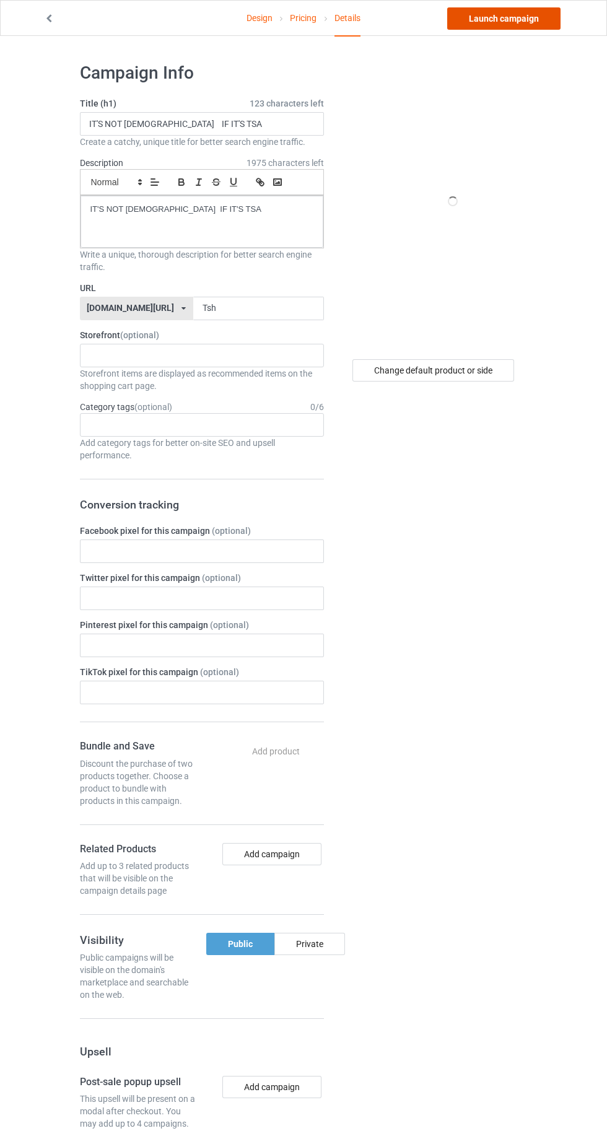
click at [477, 22] on link "Launch campaign" at bounding box center [503, 18] width 113 height 22
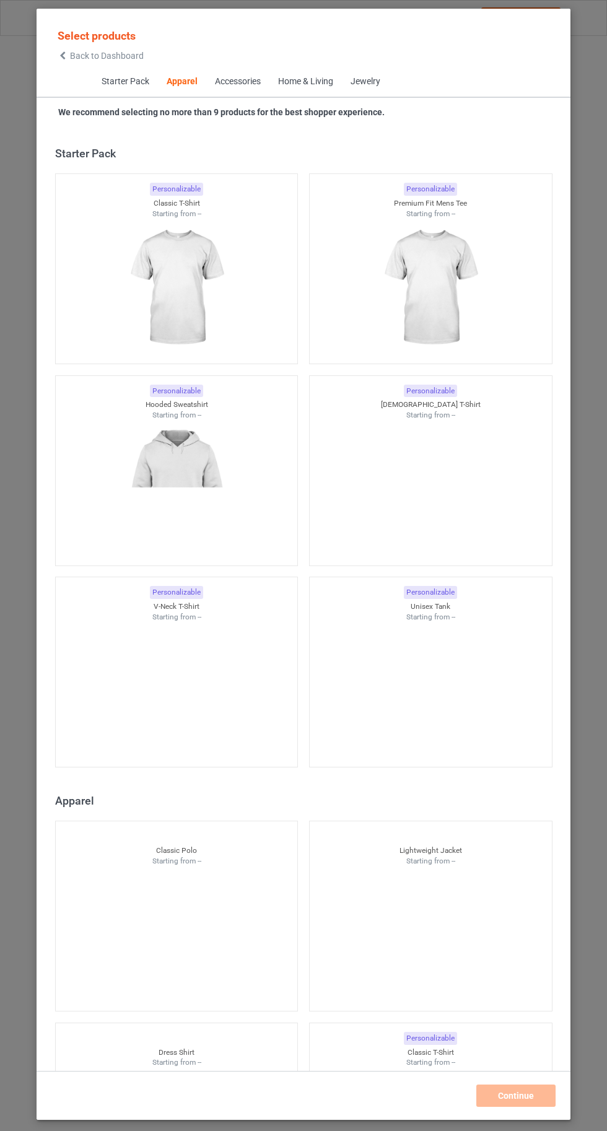
scroll to position [663, 0]
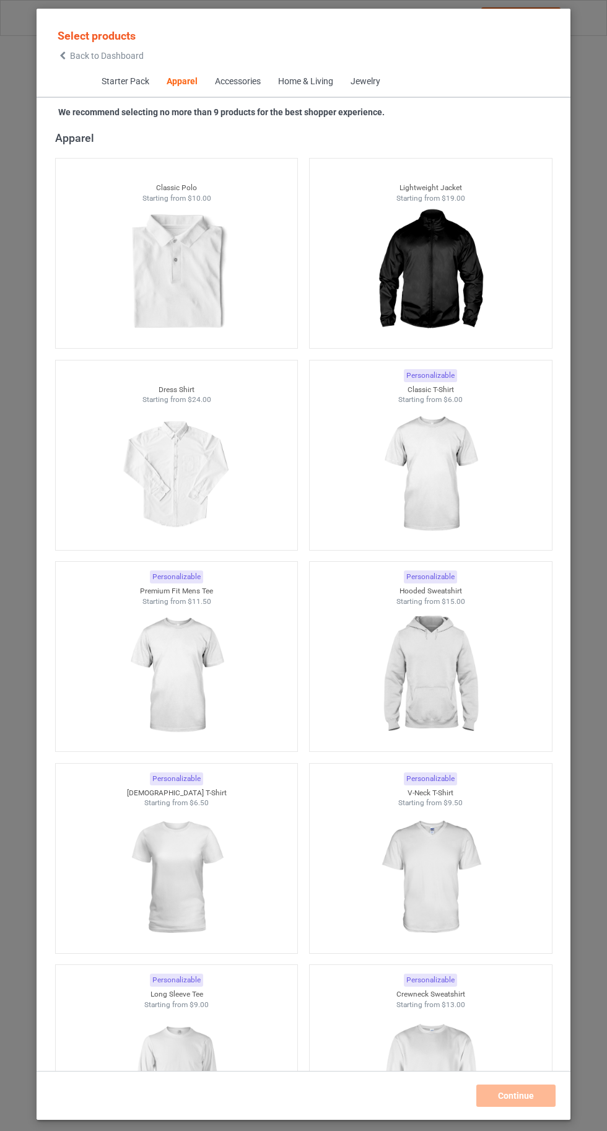
click at [442, 479] on img at bounding box center [430, 474] width 111 height 139
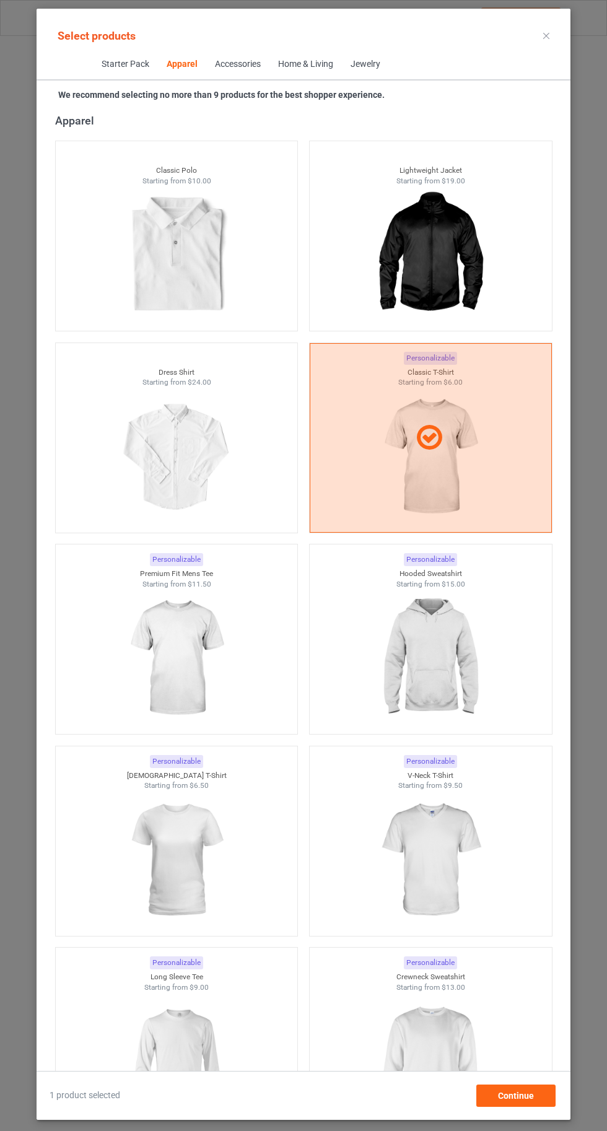
click at [456, 675] on img at bounding box center [430, 658] width 111 height 139
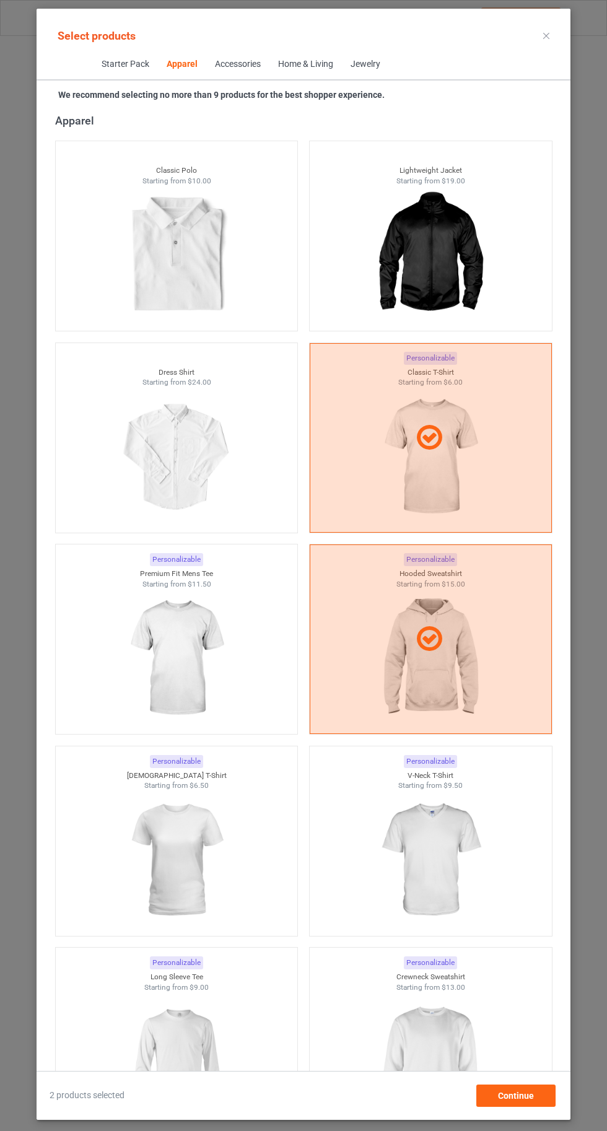
click at [417, 1054] on img at bounding box center [430, 1061] width 111 height 139
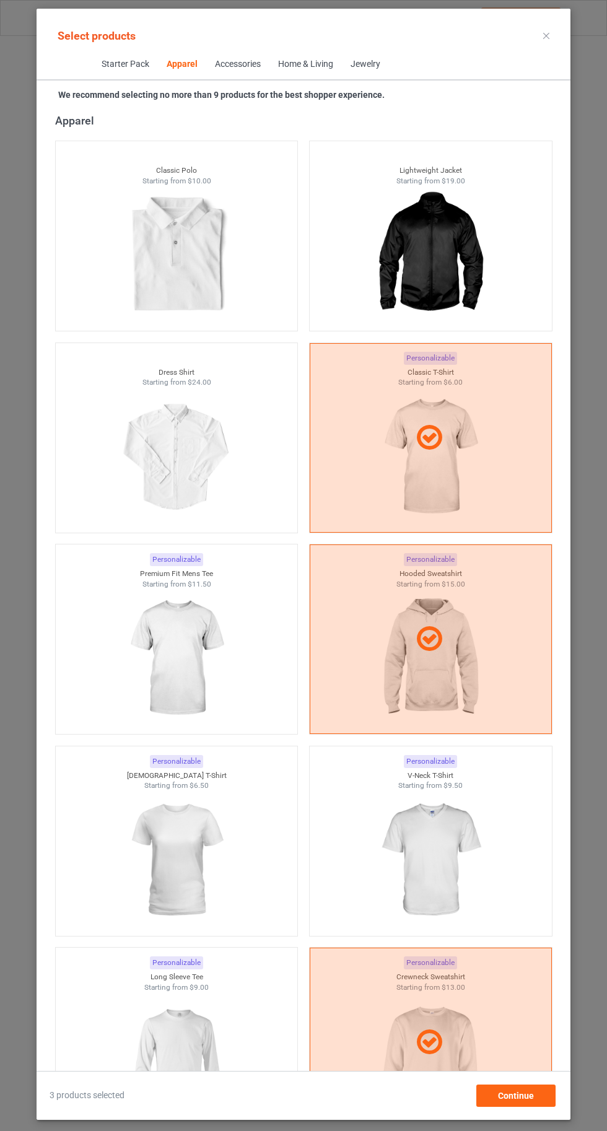
click at [198, 1055] on img at bounding box center [176, 1061] width 111 height 139
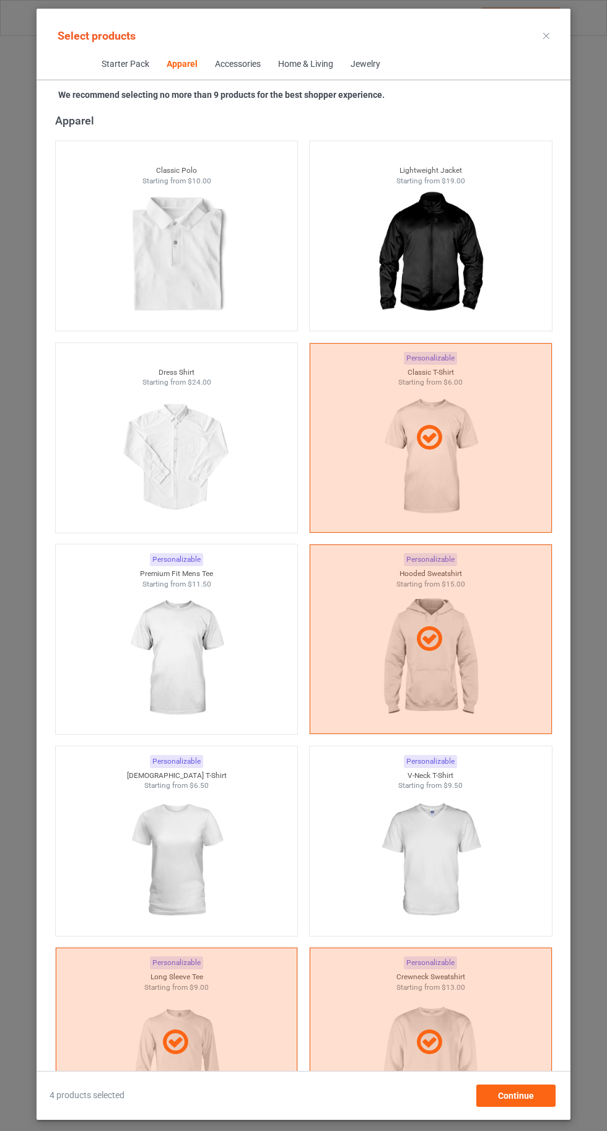
click at [221, 861] on img at bounding box center [176, 860] width 111 height 139
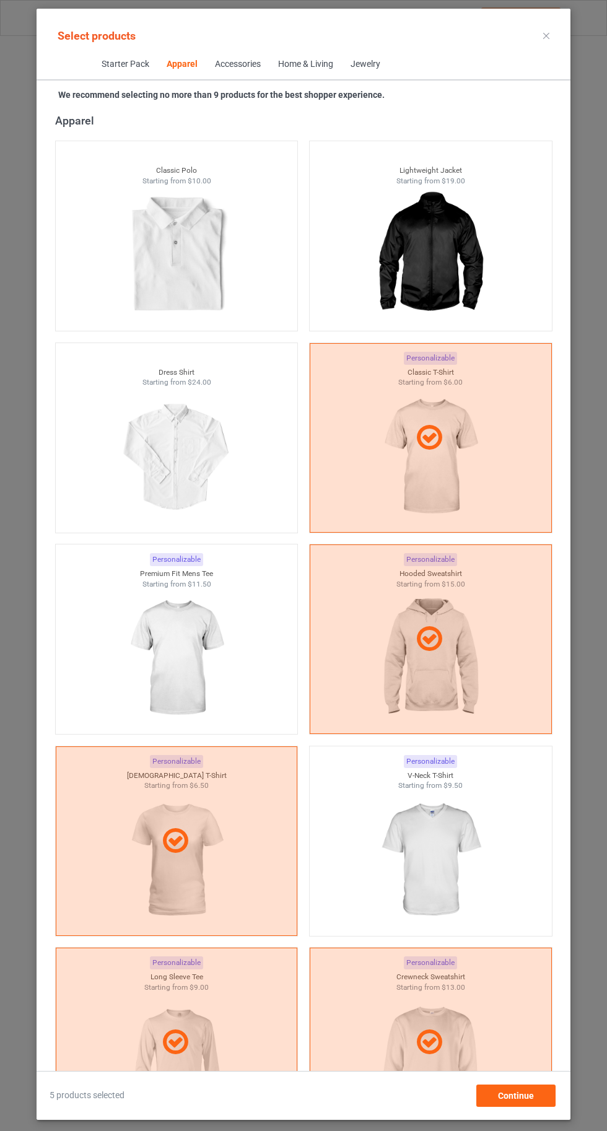
click at [447, 846] on img at bounding box center [430, 860] width 111 height 139
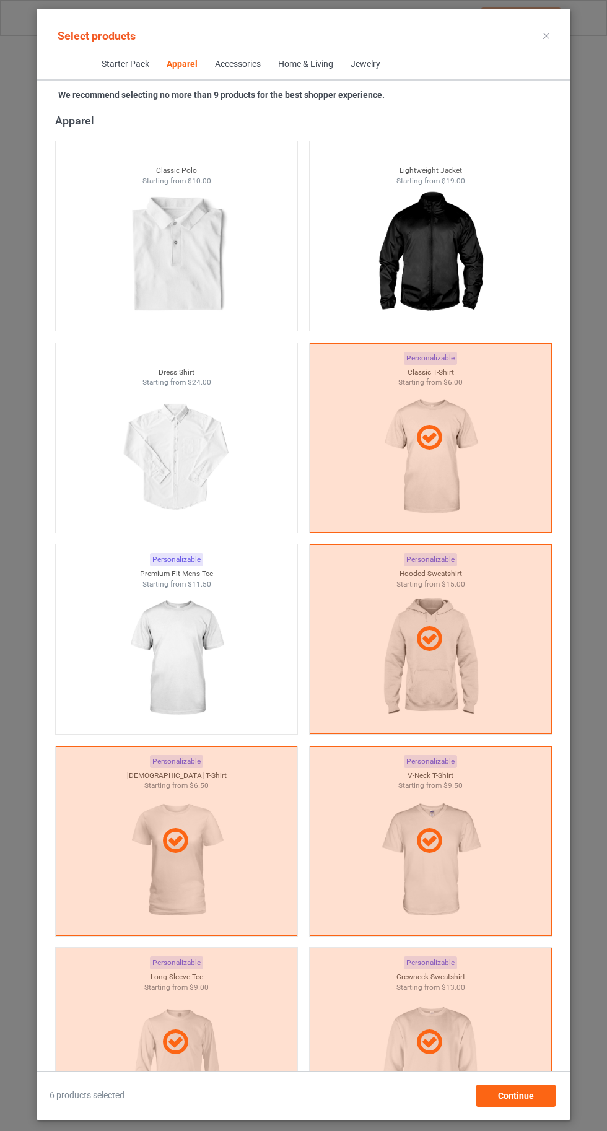
click at [193, 660] on img at bounding box center [176, 658] width 111 height 139
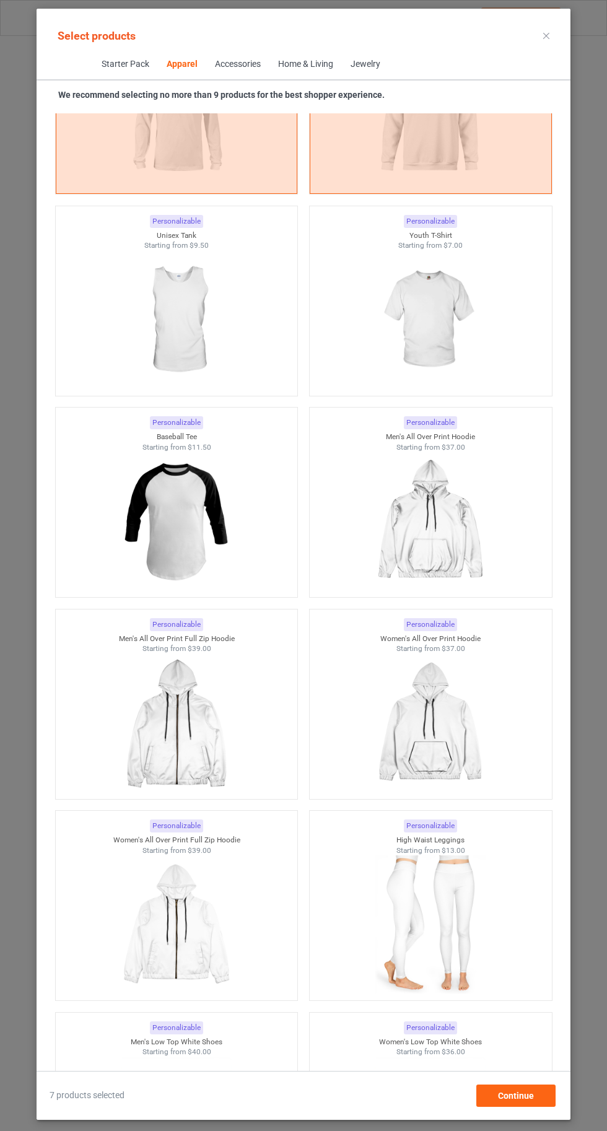
scroll to position [1605, 0]
click at [207, 361] on img at bounding box center [176, 321] width 111 height 139
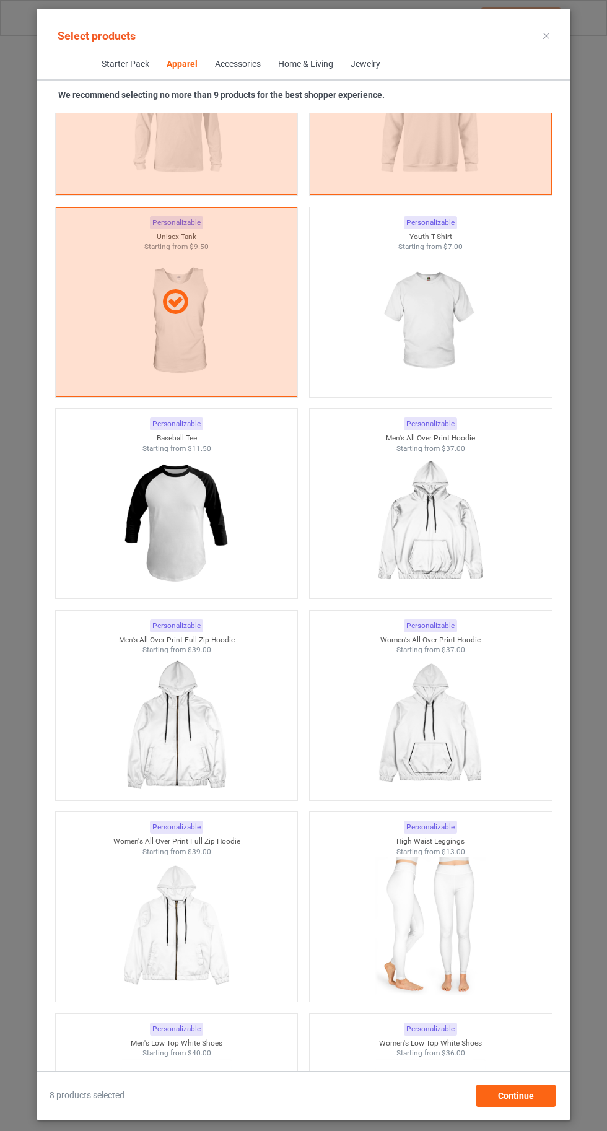
click at [441, 352] on img at bounding box center [430, 321] width 111 height 139
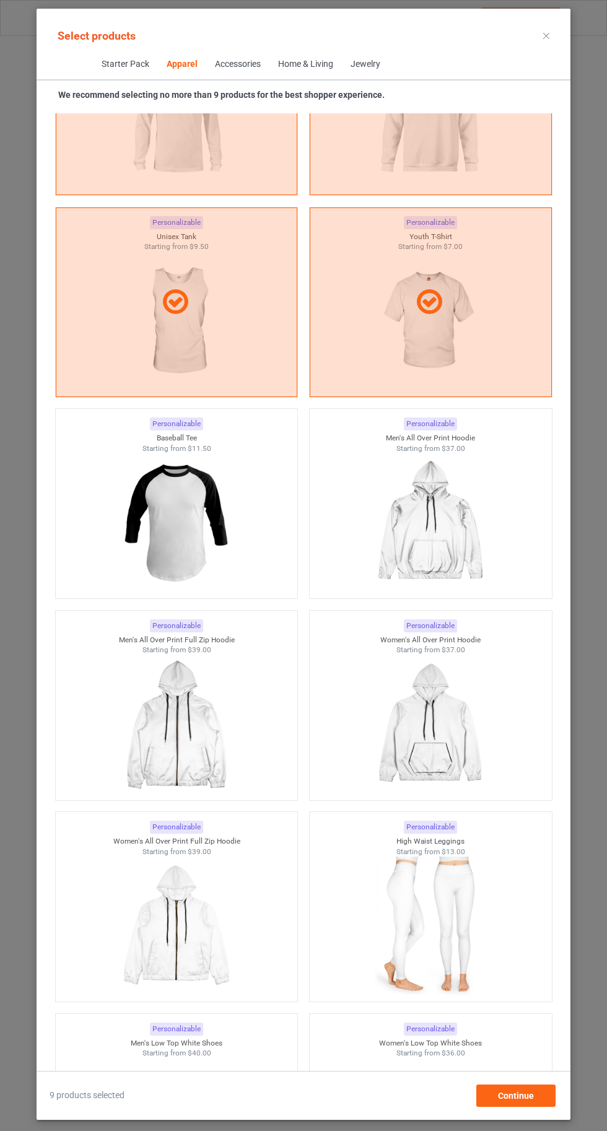
click at [527, 36] on div "Select products" at bounding box center [303, 36] width 514 height 28
click at [546, 35] on icon at bounding box center [546, 36] width 6 height 6
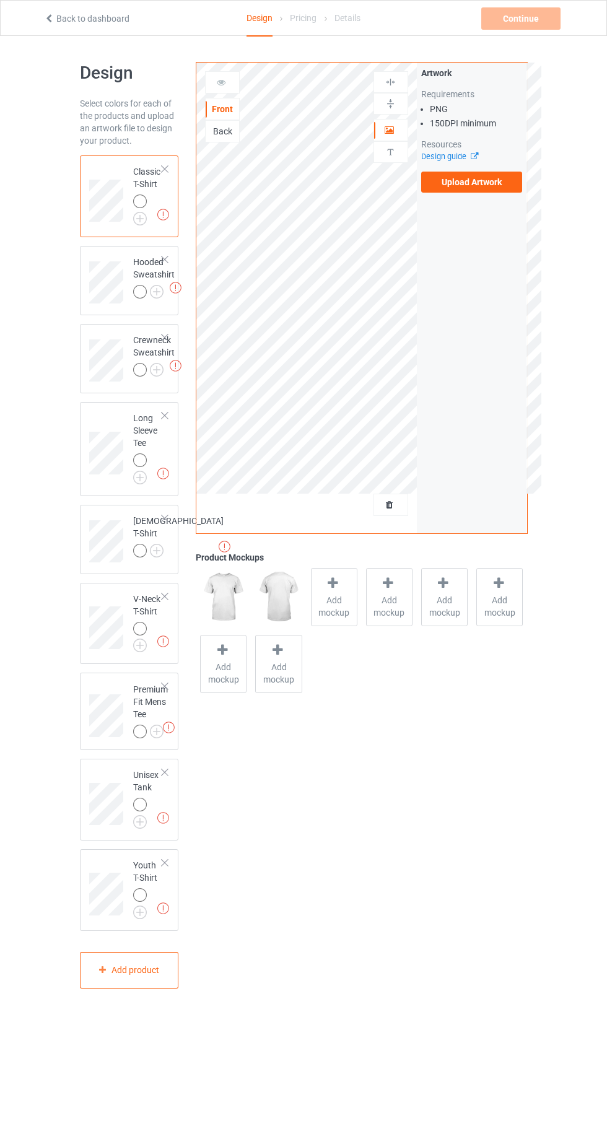
click at [0, 0] on img at bounding box center [0, 0] width 0 height 0
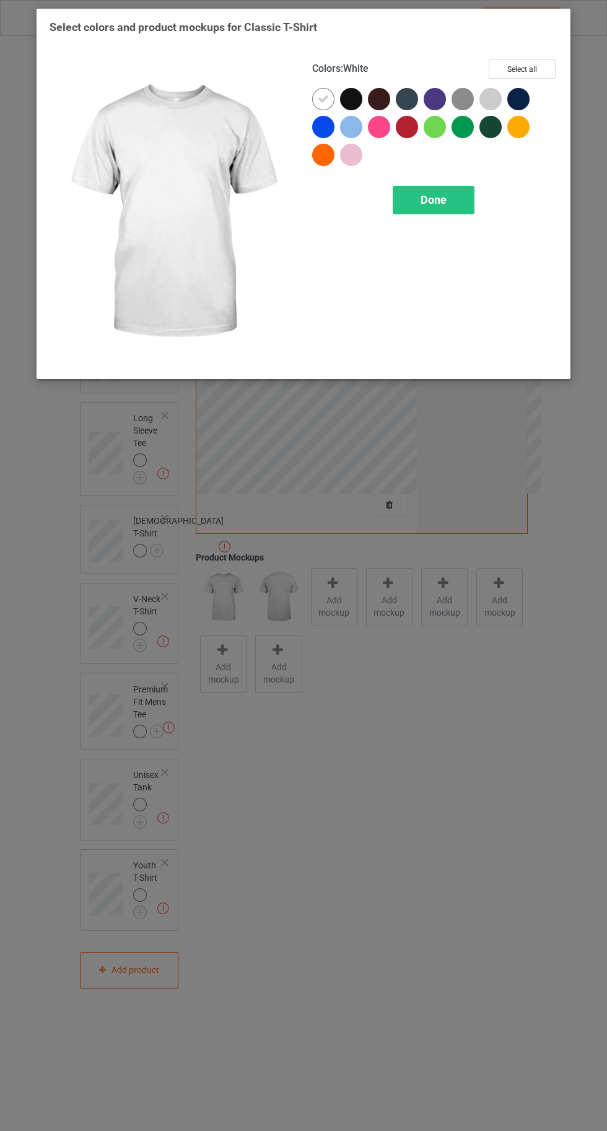
click at [347, 98] on div at bounding box center [351, 99] width 22 height 22
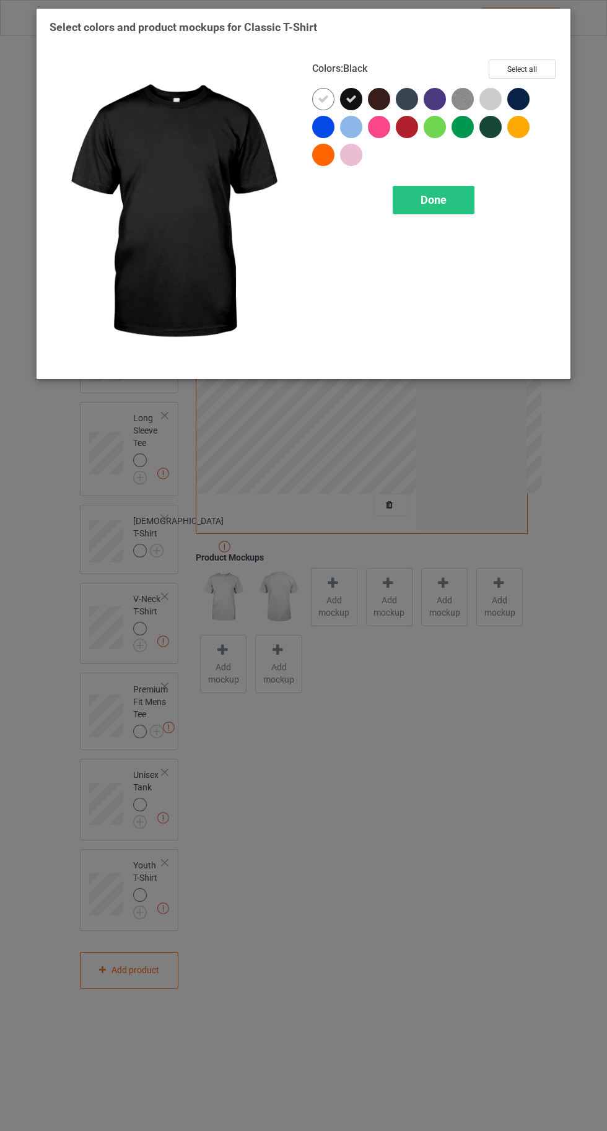
click at [521, 100] on div at bounding box center [518, 99] width 22 height 22
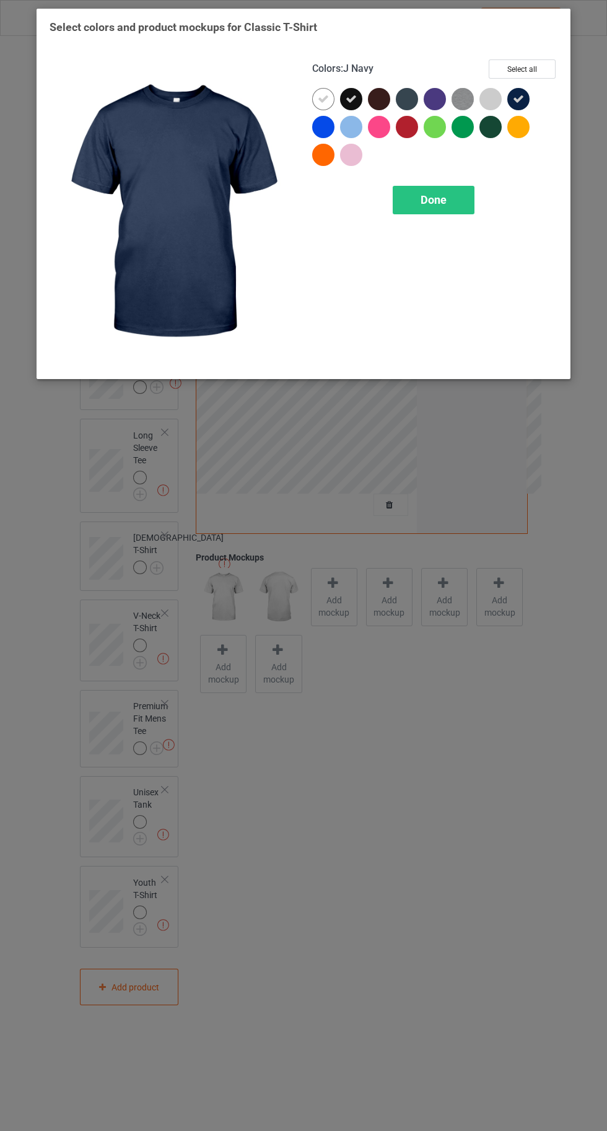
click at [529, 60] on button "Select all" at bounding box center [522, 68] width 67 height 19
click at [318, 98] on icon at bounding box center [323, 99] width 11 height 11
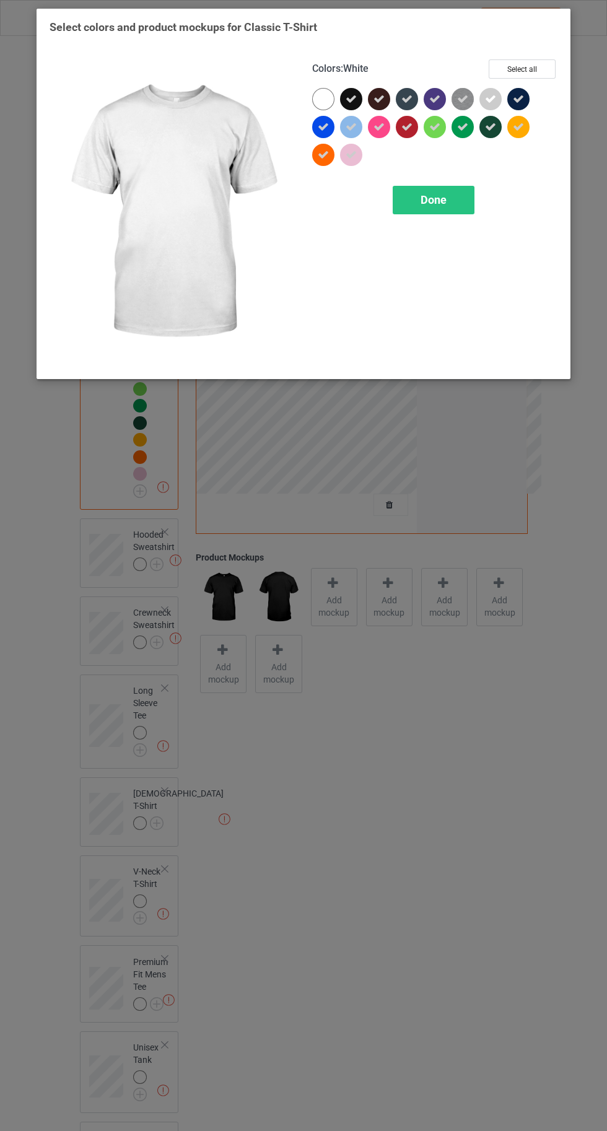
click at [442, 213] on div "Done" at bounding box center [434, 200] width 82 height 28
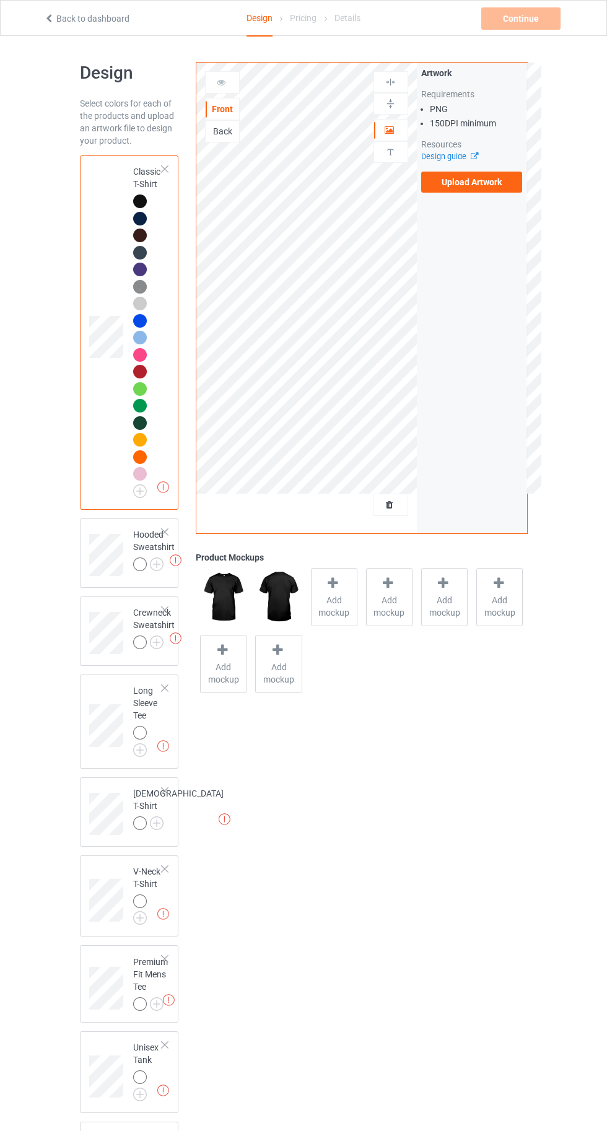
scroll to position [10, 0]
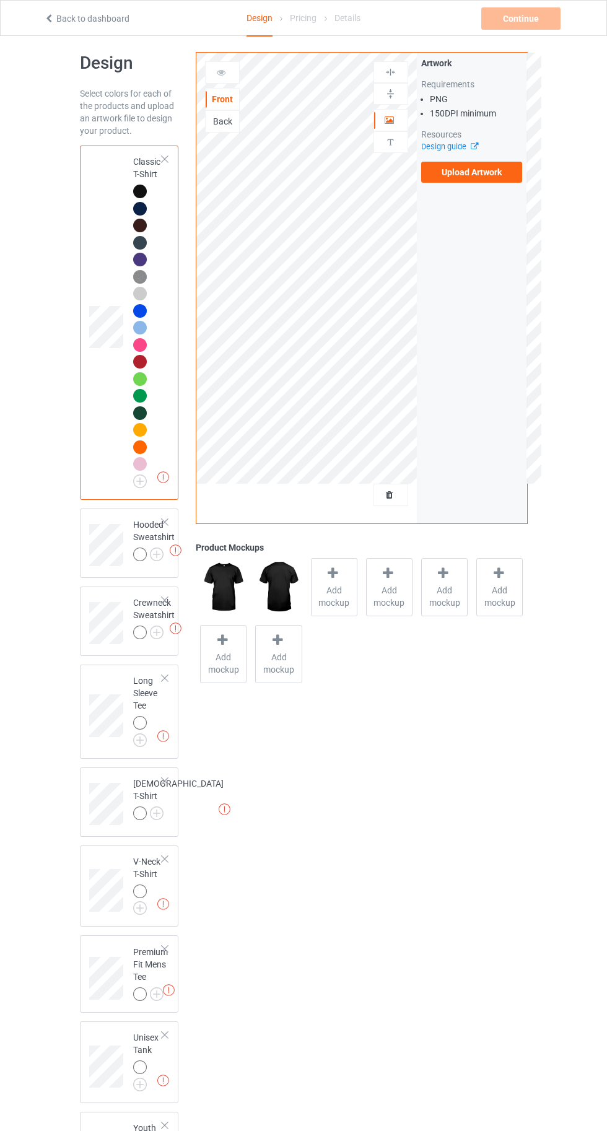
click at [0, 0] on img at bounding box center [0, 0] width 0 height 0
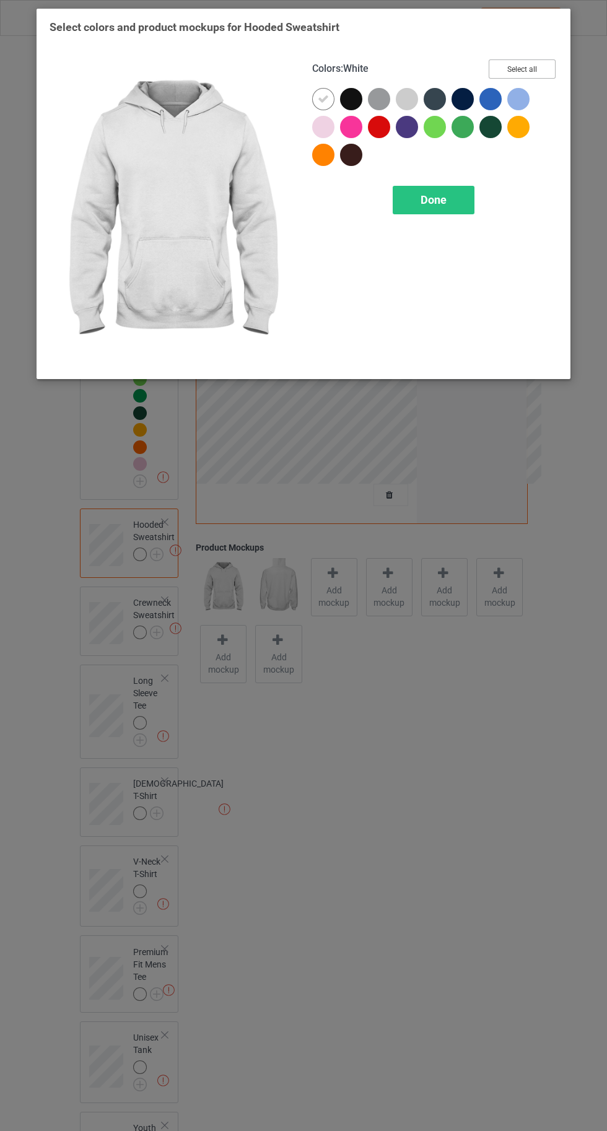
click at [538, 61] on button "Select all" at bounding box center [522, 68] width 67 height 19
click at [323, 98] on icon at bounding box center [323, 99] width 11 height 11
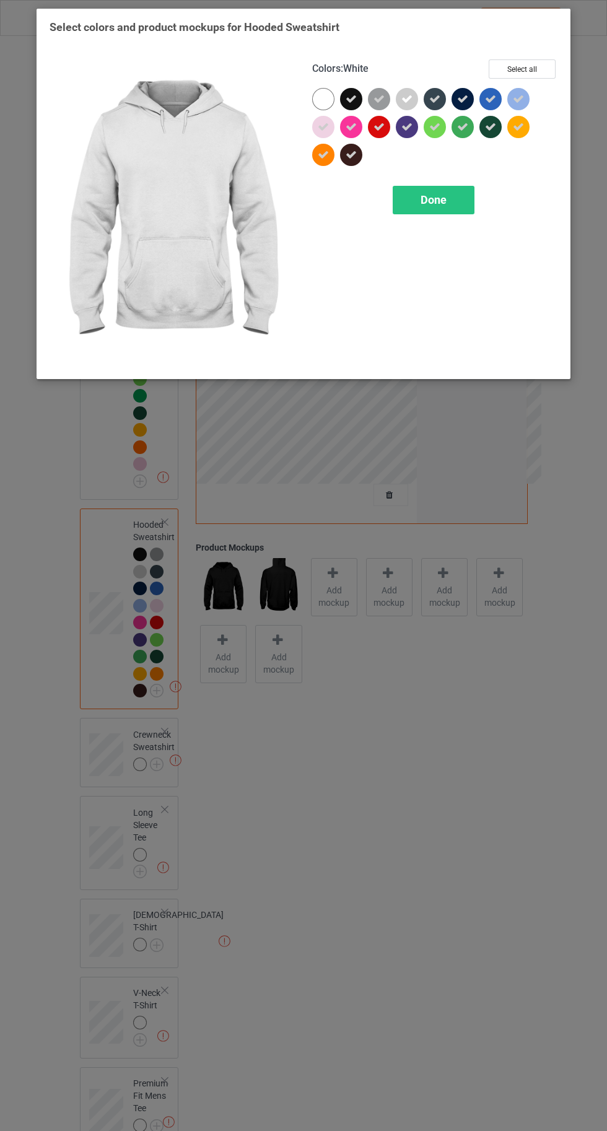
click at [442, 209] on div "Done" at bounding box center [434, 200] width 82 height 28
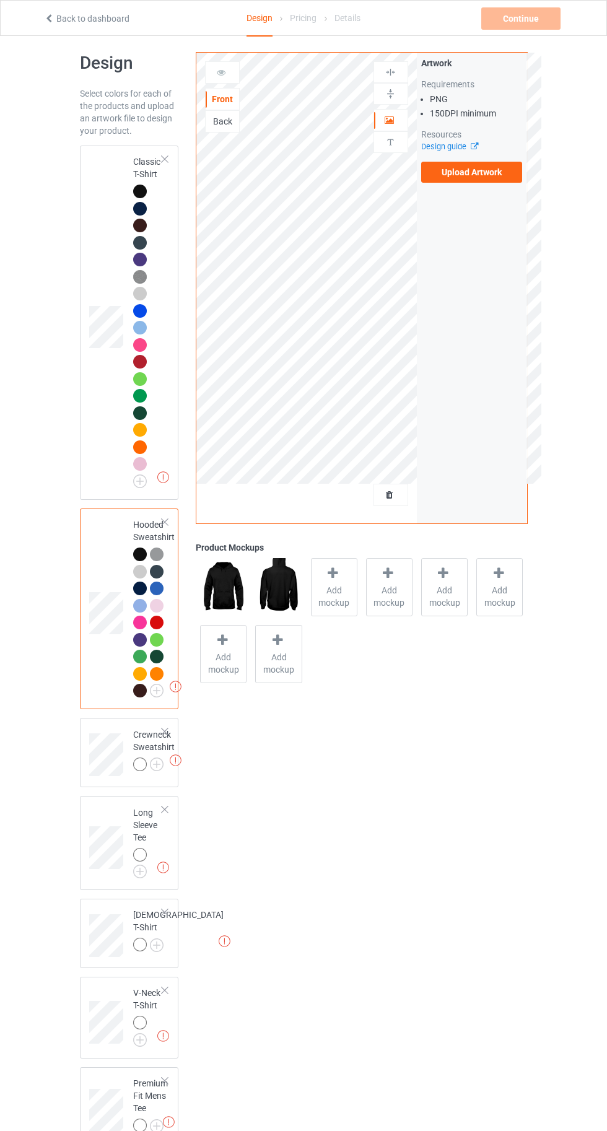
click at [0, 0] on img at bounding box center [0, 0] width 0 height 0
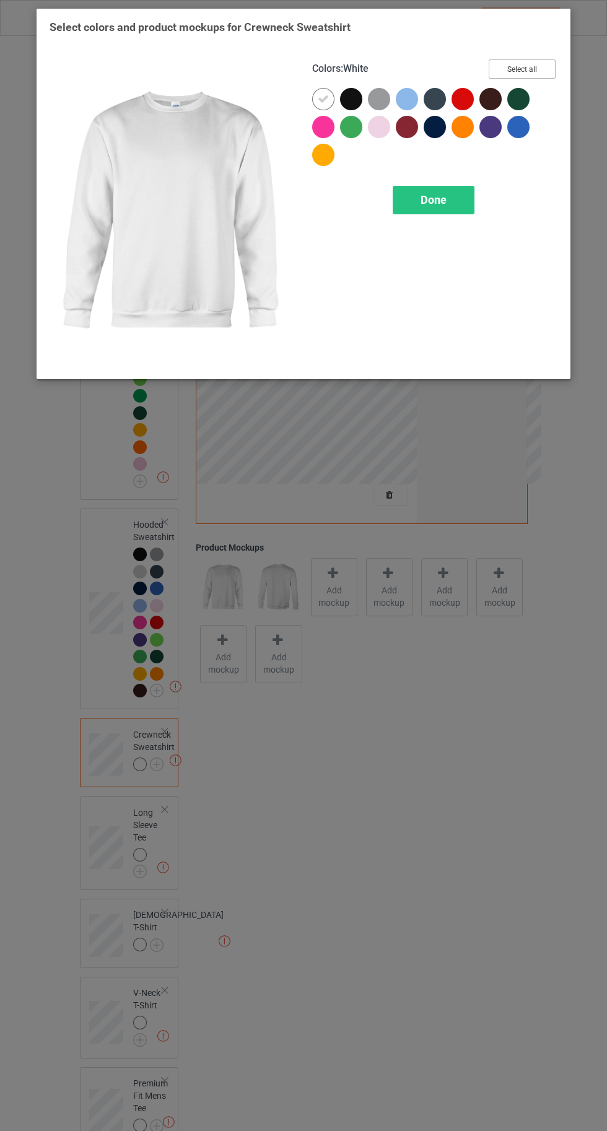
click at [514, 66] on button "Select all" at bounding box center [522, 68] width 67 height 19
click at [321, 98] on icon at bounding box center [323, 99] width 11 height 11
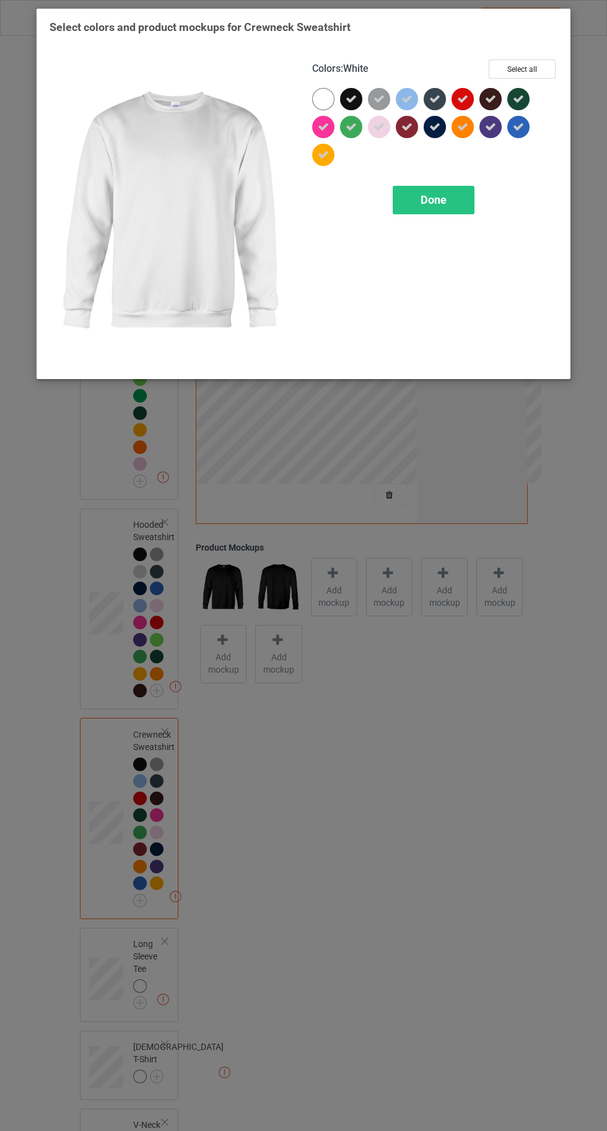
click at [433, 200] on span "Done" at bounding box center [434, 199] width 26 height 13
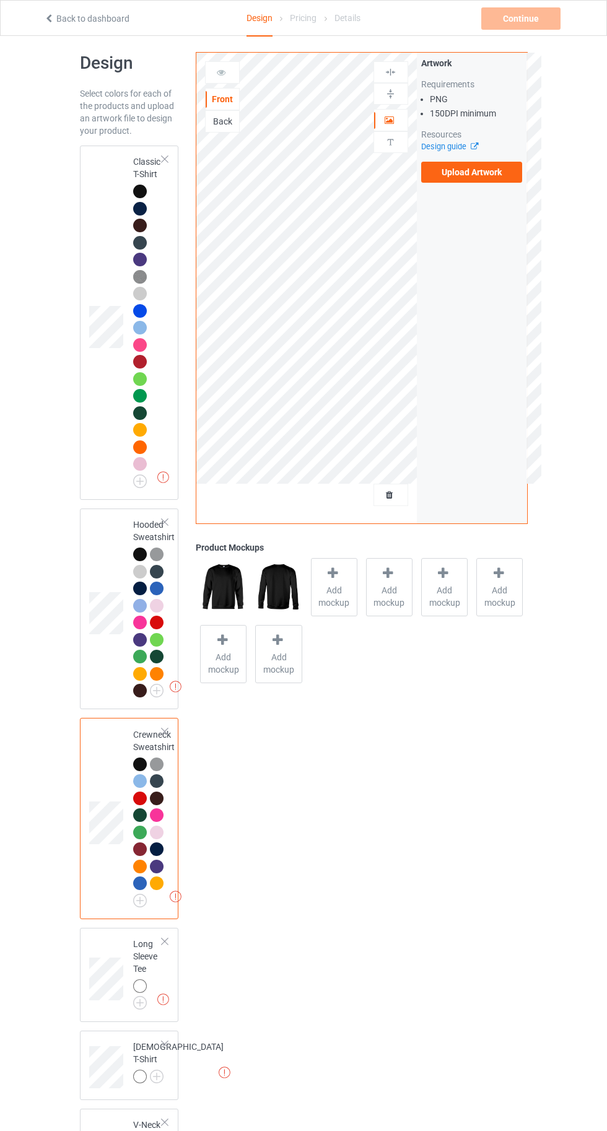
scroll to position [344, 0]
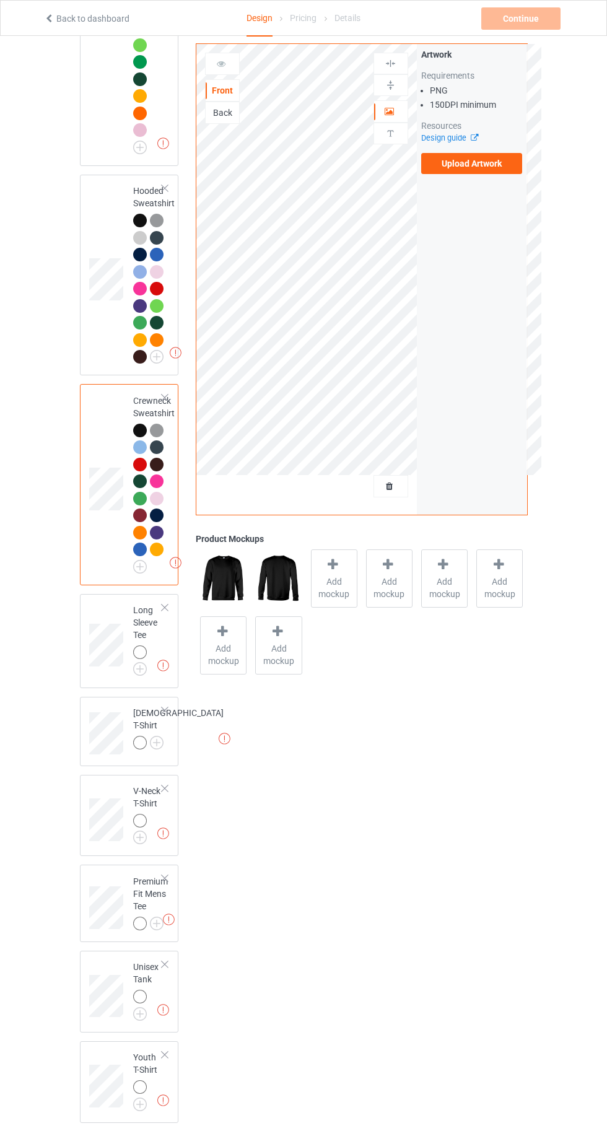
click at [0, 0] on img at bounding box center [0, 0] width 0 height 0
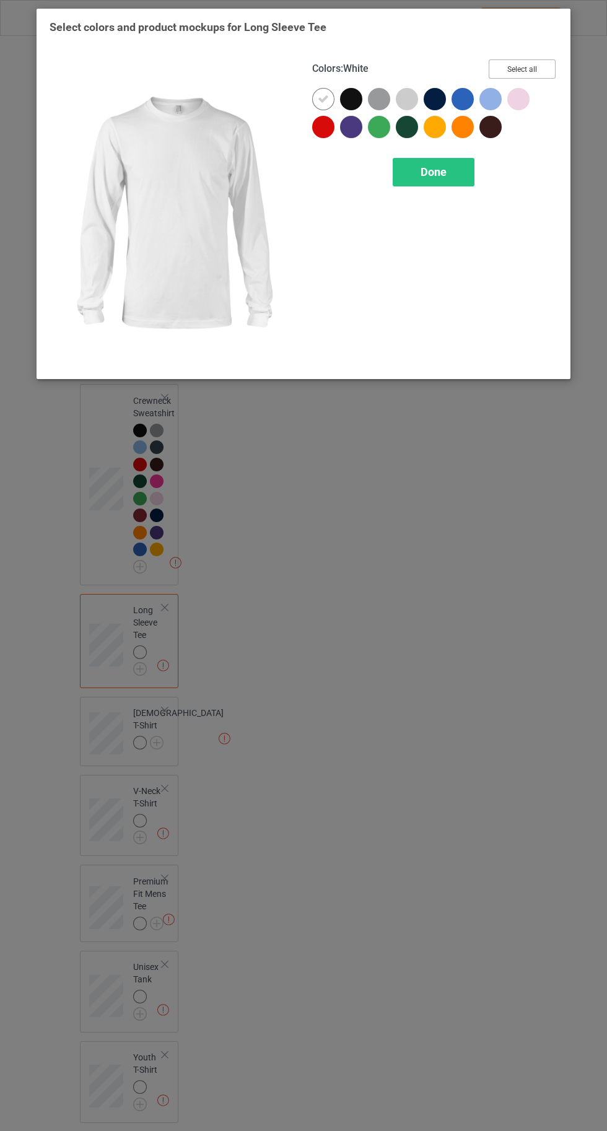
click at [525, 72] on button "Select all" at bounding box center [522, 68] width 67 height 19
click at [322, 98] on icon at bounding box center [323, 99] width 11 height 11
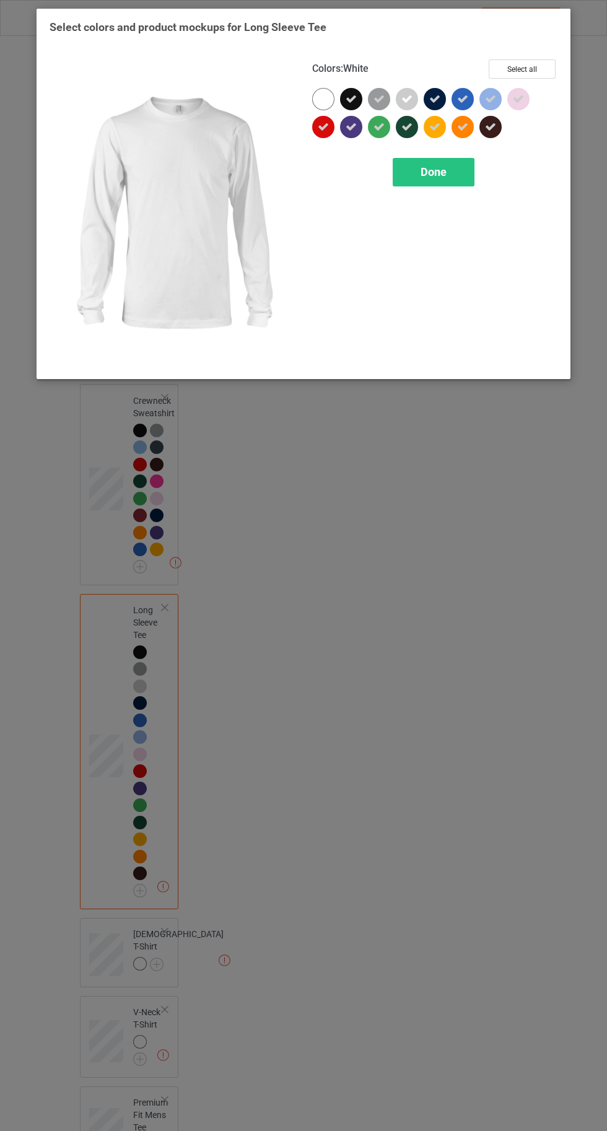
click at [445, 180] on div "Done" at bounding box center [434, 172] width 82 height 28
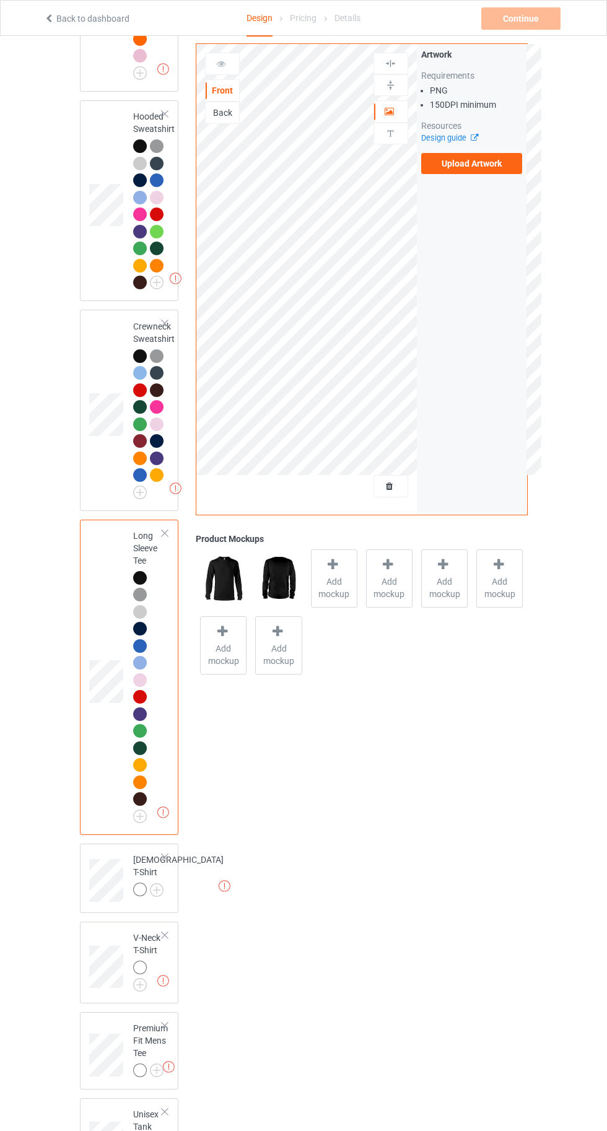
scroll to position [565, 0]
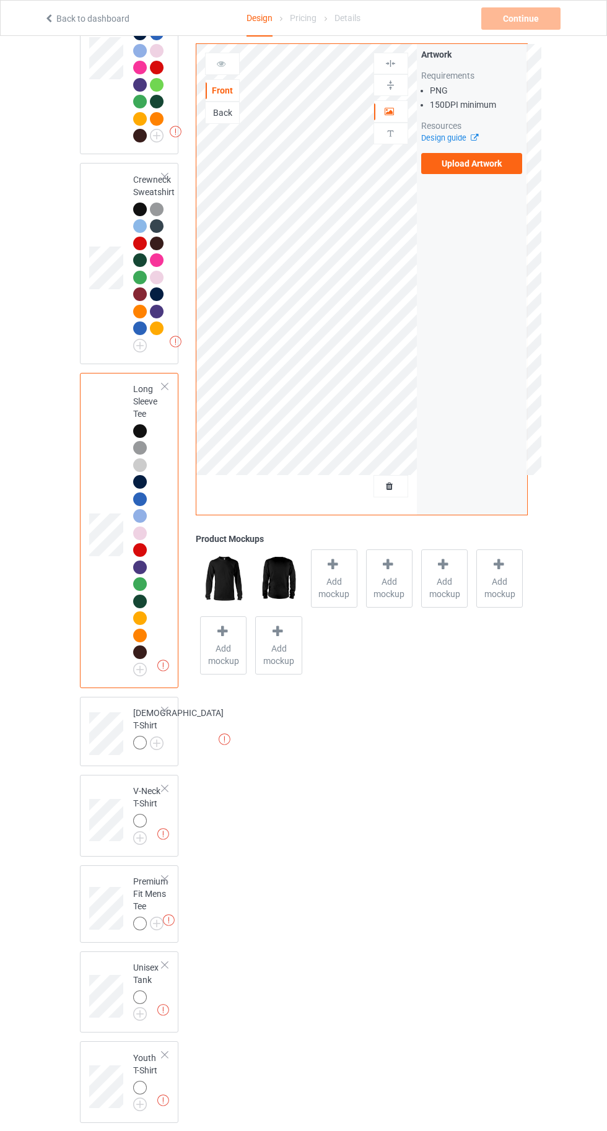
click at [0, 0] on img at bounding box center [0, 0] width 0 height 0
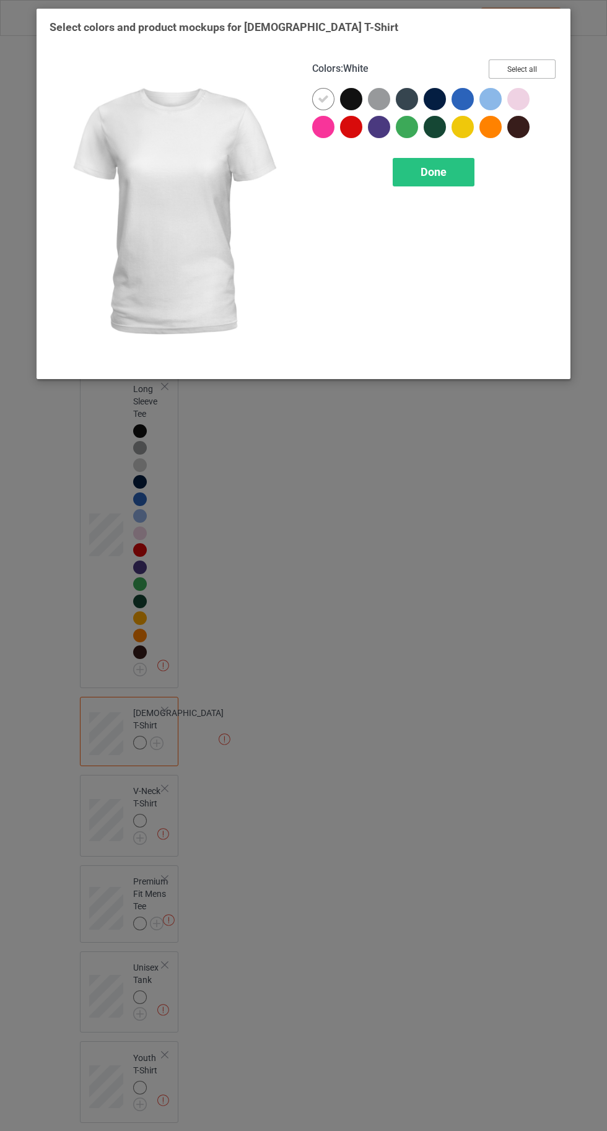
click at [530, 67] on button "Select all" at bounding box center [522, 68] width 67 height 19
click at [315, 95] on div at bounding box center [323, 99] width 22 height 22
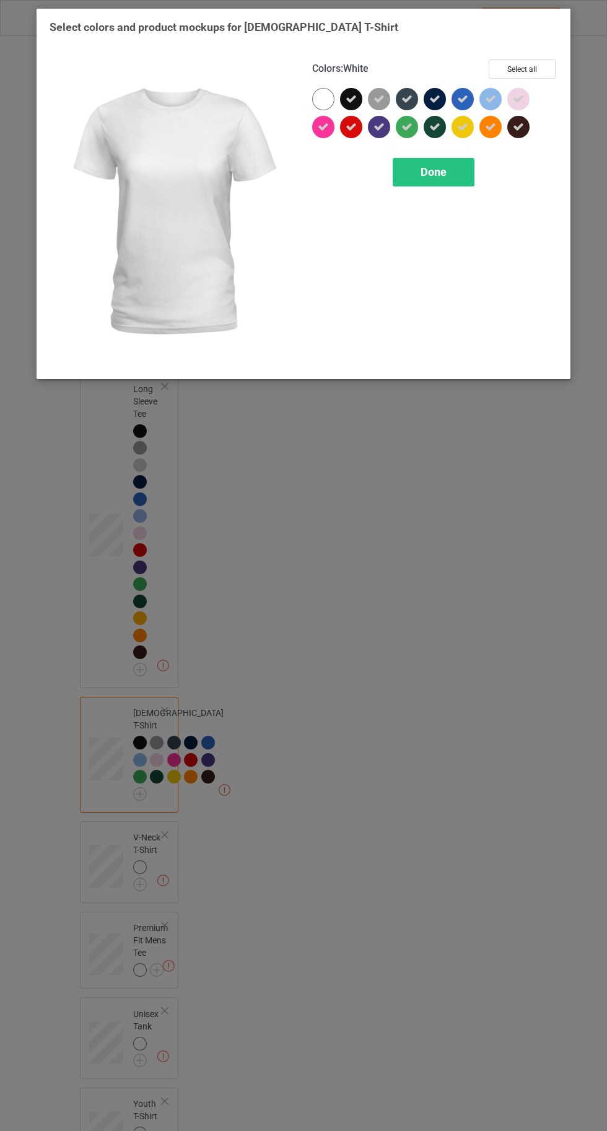
click at [425, 214] on div "Colors : White Select all Done" at bounding box center [434, 213] width 263 height 324
click at [410, 171] on div "Done" at bounding box center [434, 172] width 82 height 28
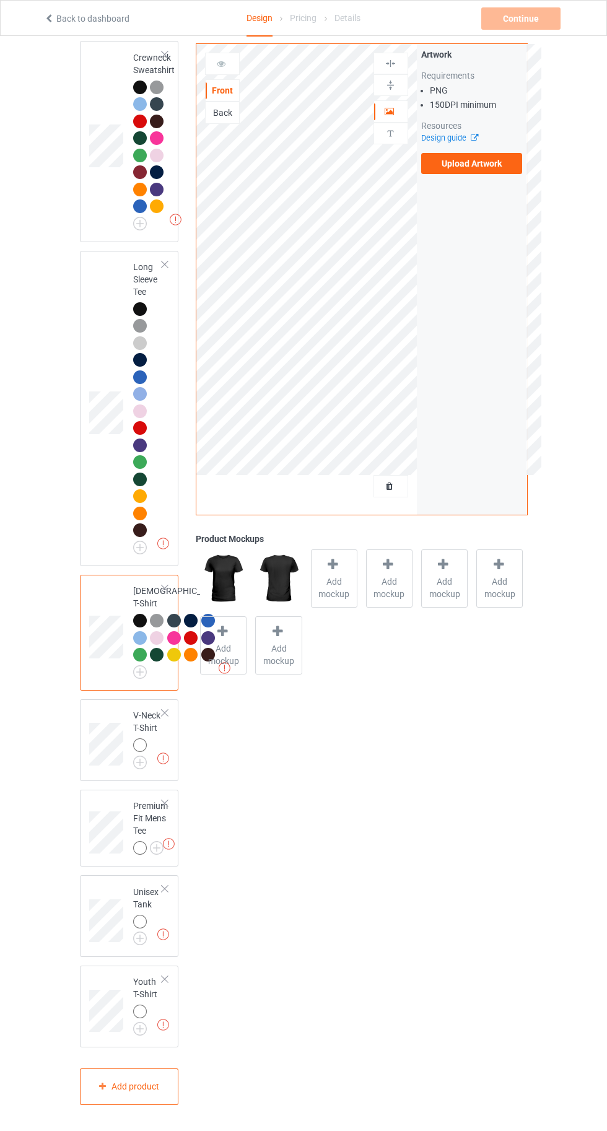
scroll to position [803, 0]
click at [153, 867] on div "Missing artworks Premium Fit Mens Tee" at bounding box center [129, 828] width 99 height 77
click at [0, 0] on img at bounding box center [0, 0] width 0 height 0
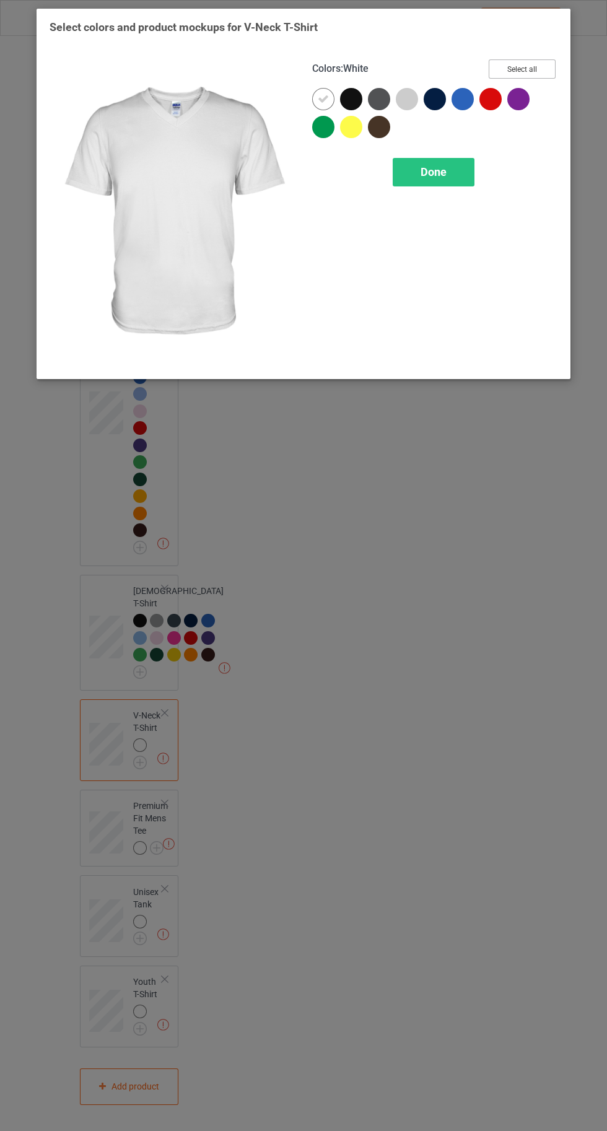
click at [523, 65] on button "Select all" at bounding box center [522, 68] width 67 height 19
click at [315, 93] on div at bounding box center [323, 99] width 22 height 22
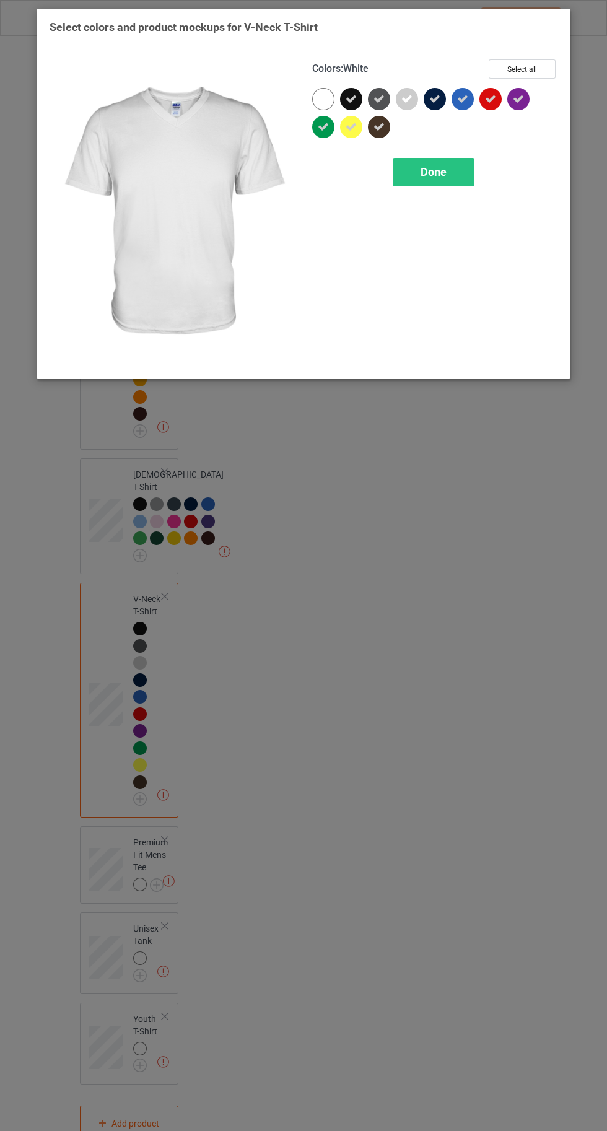
click at [443, 180] on div "Done" at bounding box center [434, 172] width 82 height 28
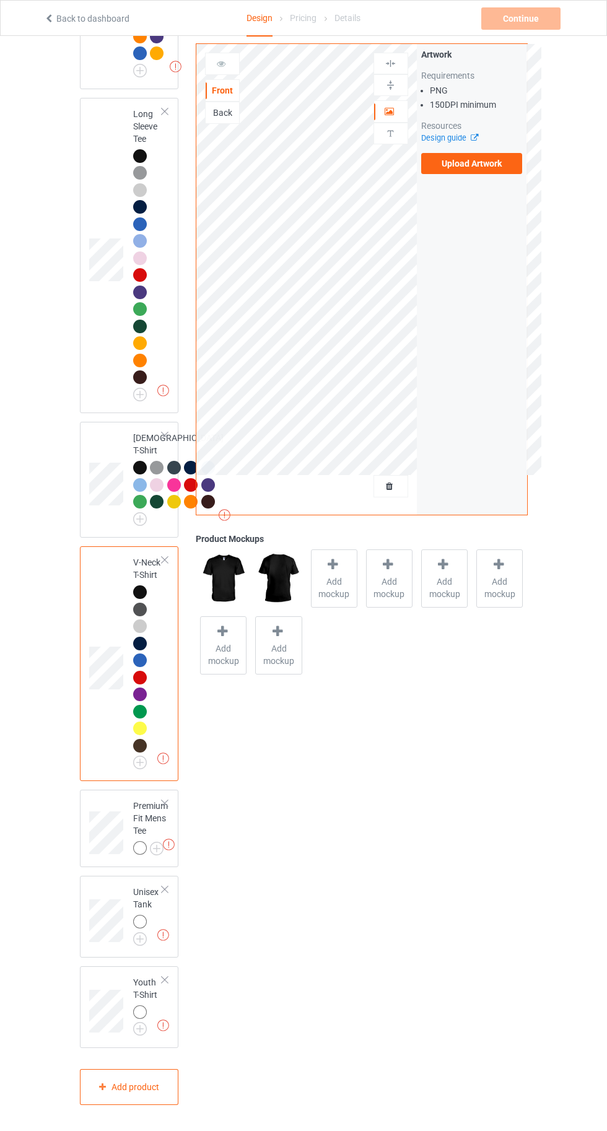
scroll to position [957, 0]
click at [0, 0] on img at bounding box center [0, 0] width 0 height 0
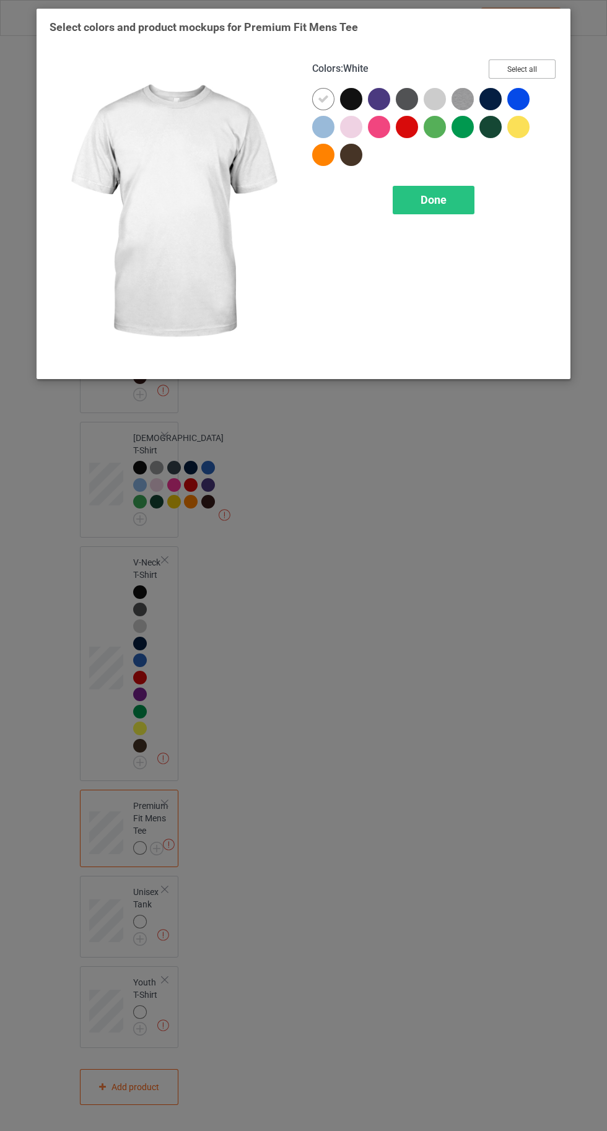
click at [504, 65] on button "Select all" at bounding box center [522, 68] width 67 height 19
click at [315, 95] on div at bounding box center [323, 99] width 22 height 22
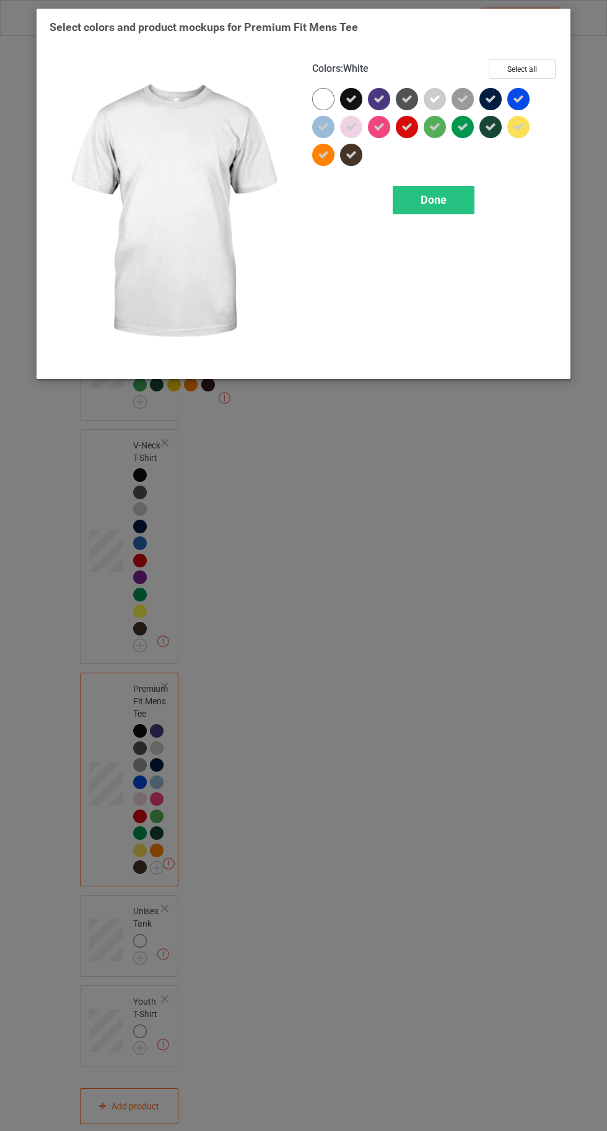
click at [454, 212] on div "Done" at bounding box center [434, 200] width 82 height 28
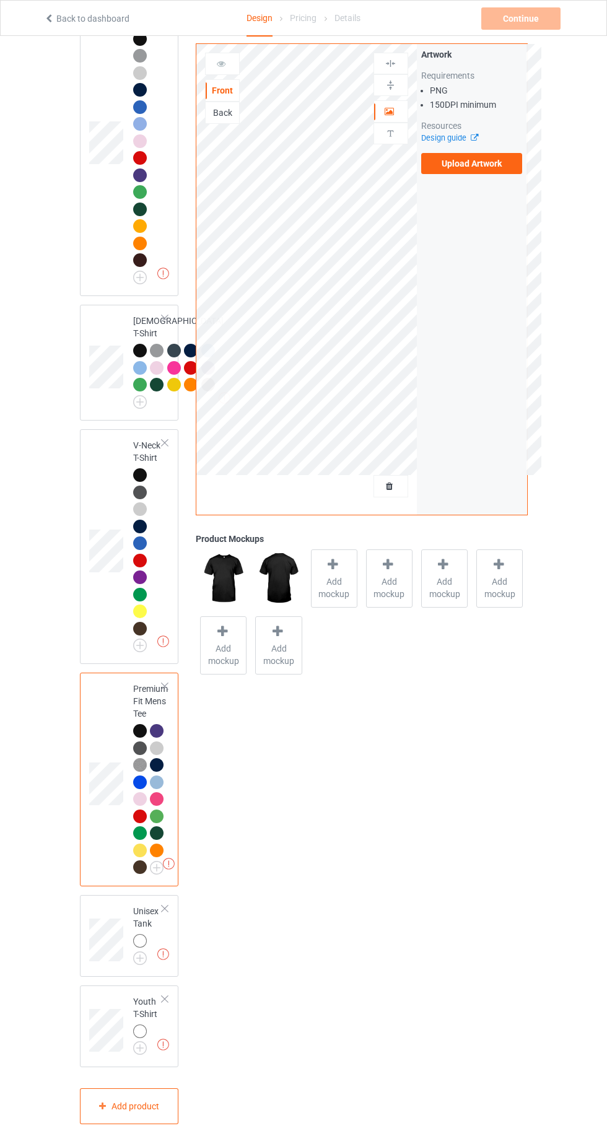
scroll to position [1093, 0]
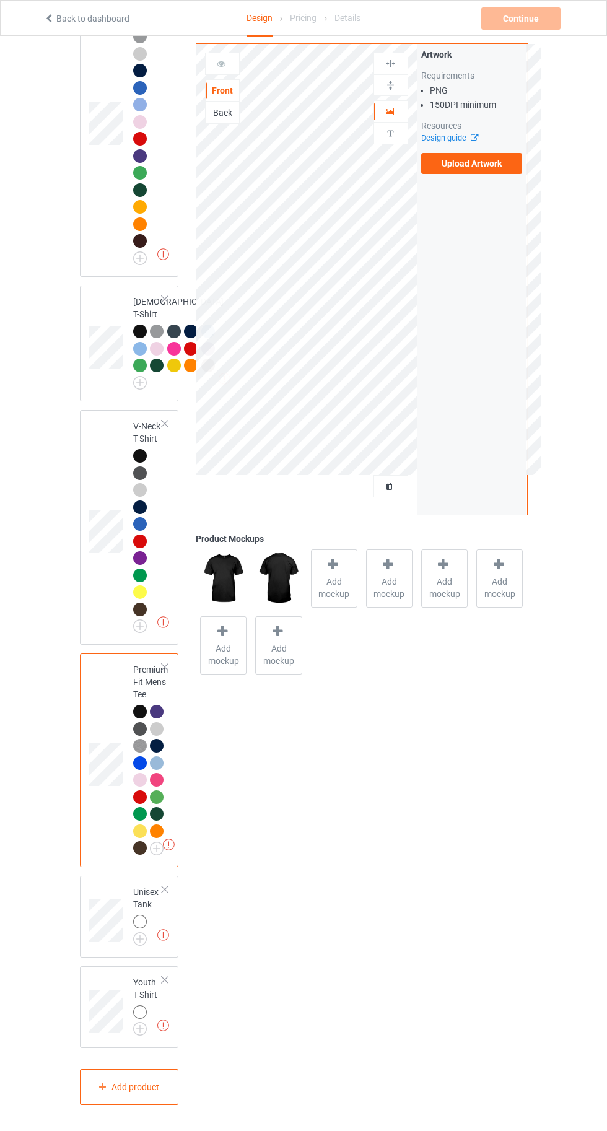
click at [0, 0] on img at bounding box center [0, 0] width 0 height 0
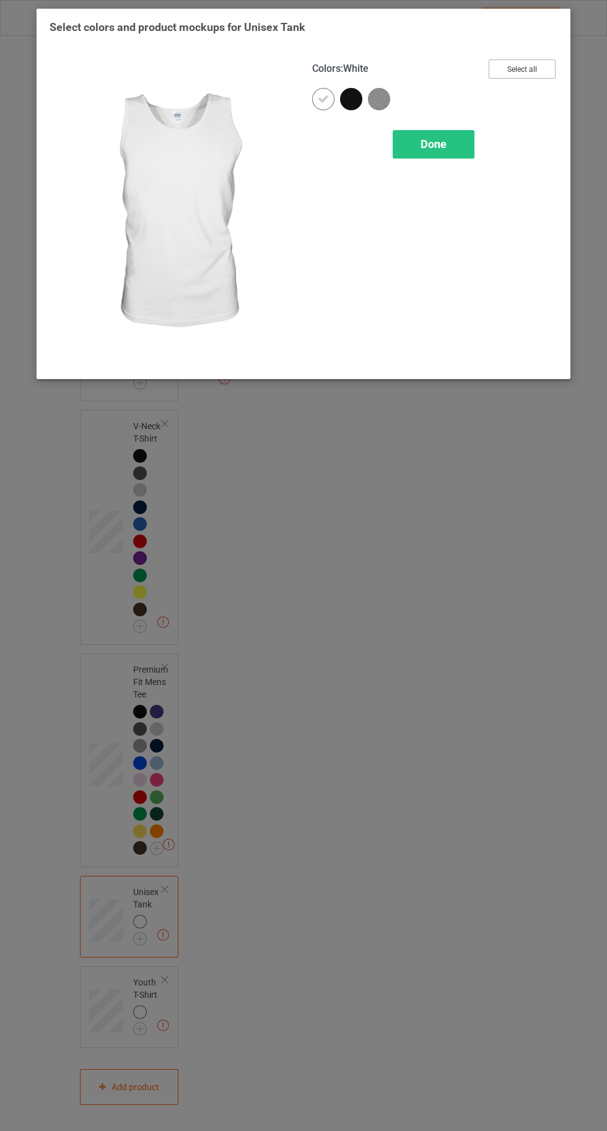
click at [527, 60] on button "Select all" at bounding box center [522, 68] width 67 height 19
click at [323, 98] on icon at bounding box center [323, 99] width 11 height 11
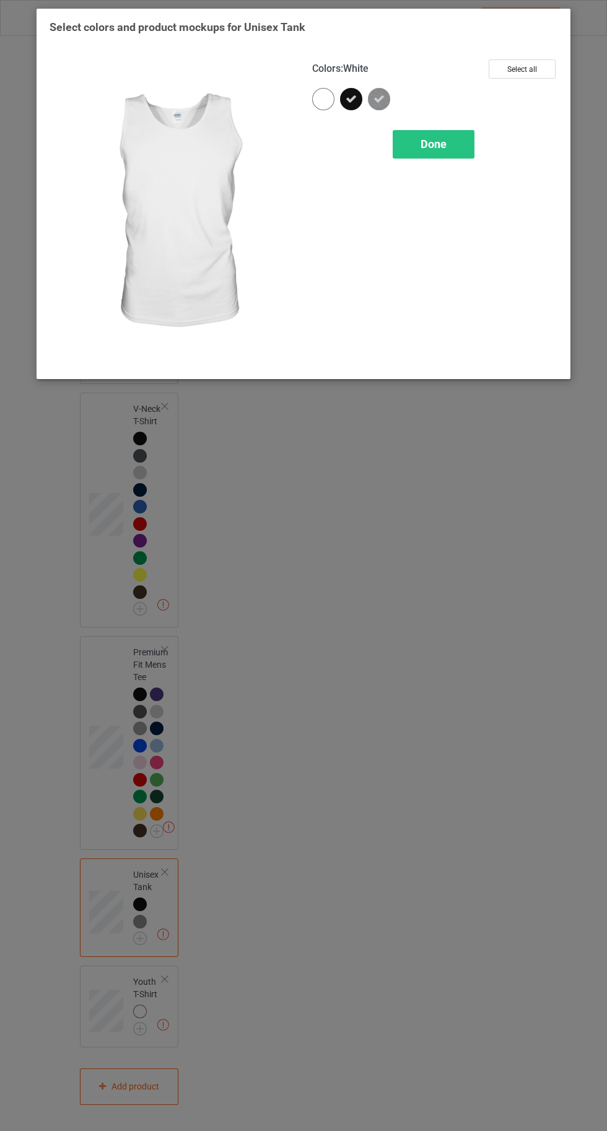
click at [451, 147] on div "Done" at bounding box center [434, 144] width 82 height 28
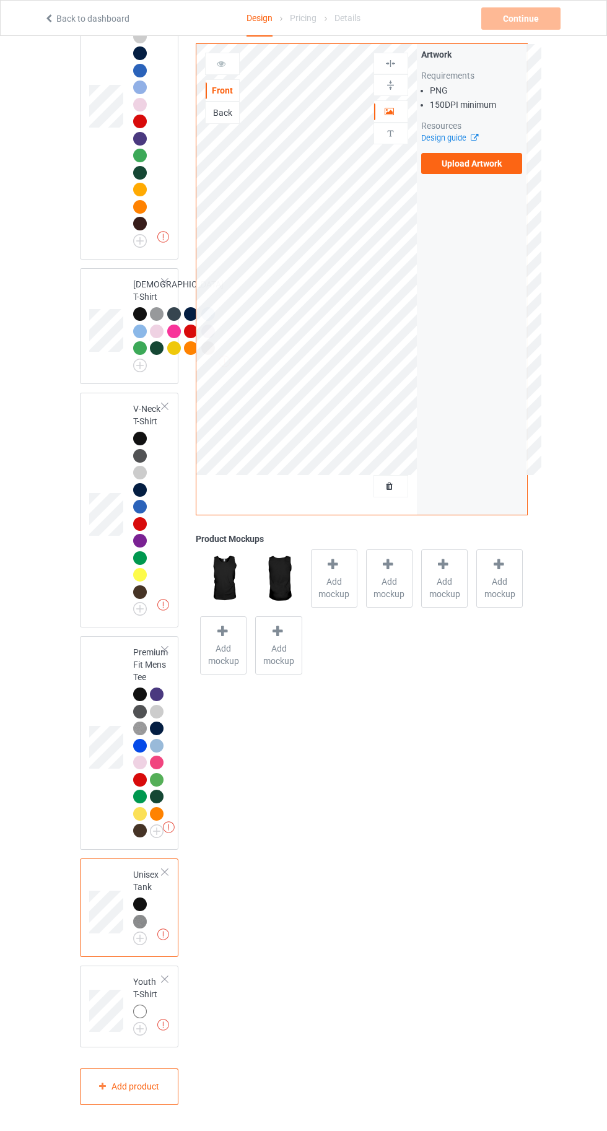
click at [0, 0] on img at bounding box center [0, 0] width 0 height 0
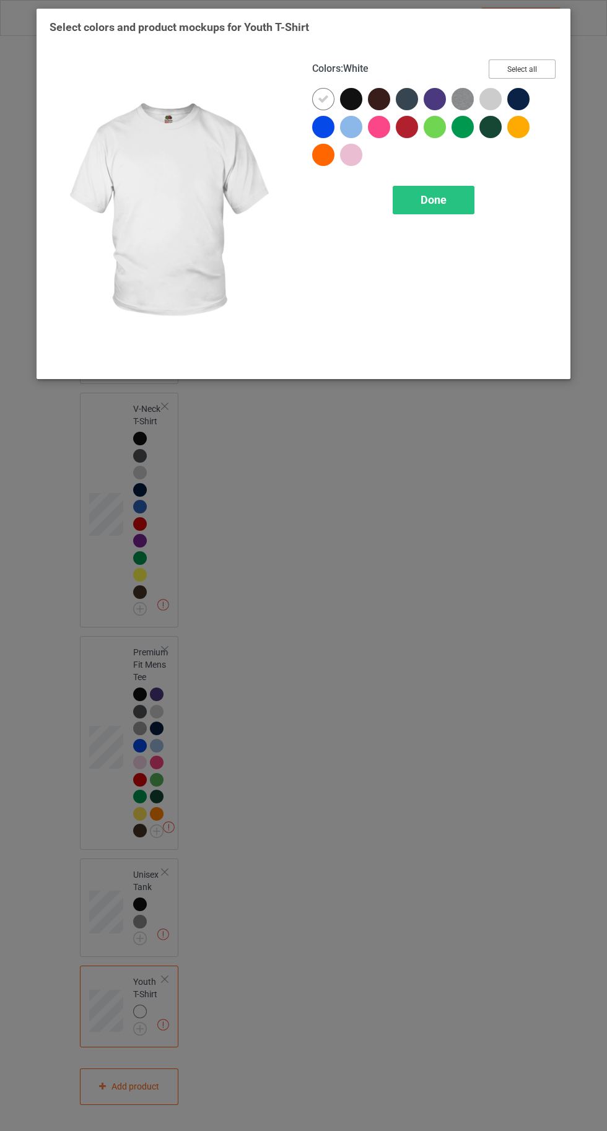
click at [543, 67] on button "Select all" at bounding box center [522, 68] width 67 height 19
click at [318, 97] on icon at bounding box center [323, 99] width 11 height 11
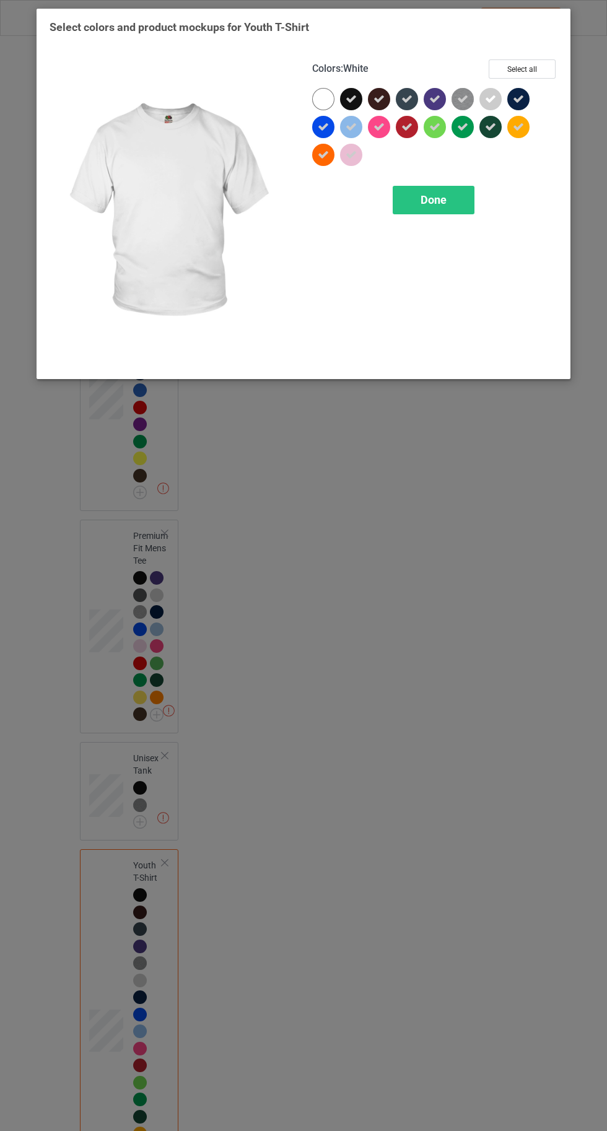
click at [432, 201] on span "Done" at bounding box center [434, 199] width 26 height 13
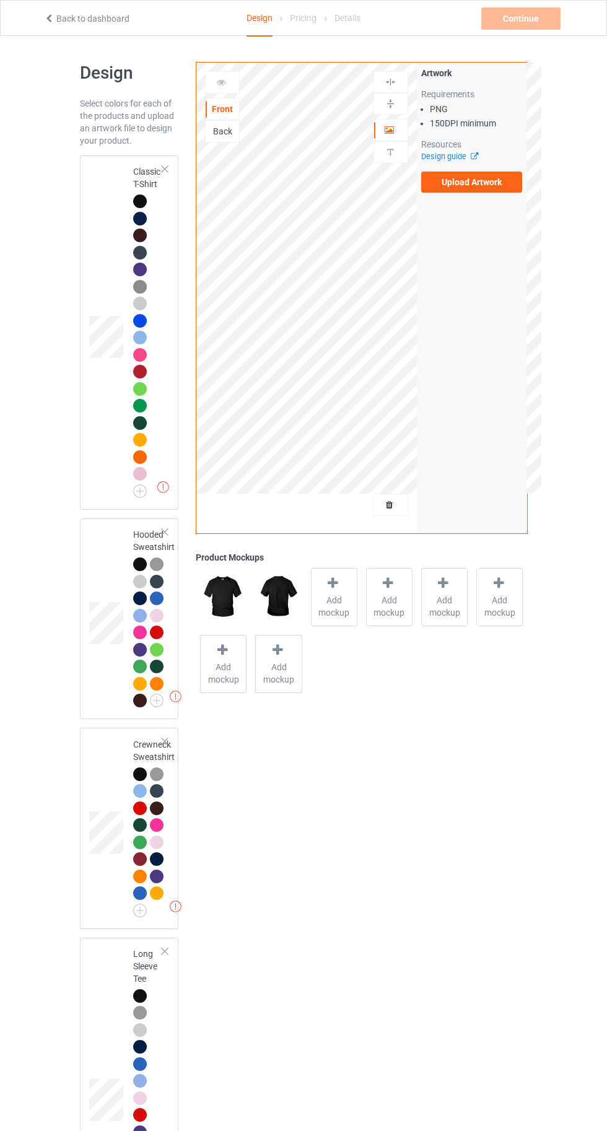
click at [134, 218] on div at bounding box center [140, 219] width 14 height 14
click at [338, 599] on span "Add mockup" at bounding box center [334, 606] width 45 height 25
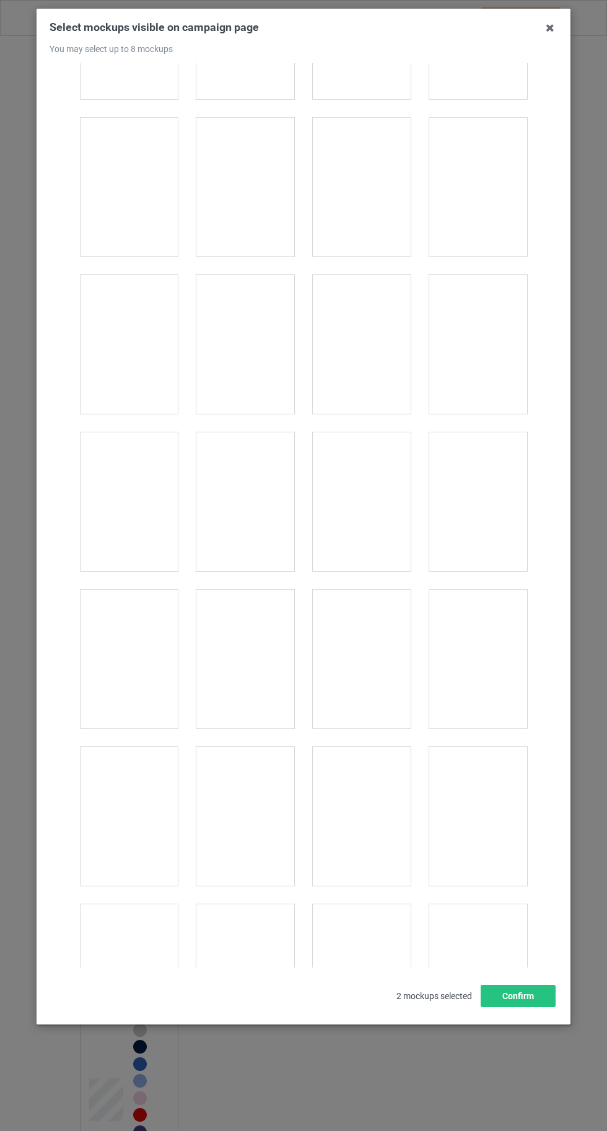
scroll to position [17077, 0]
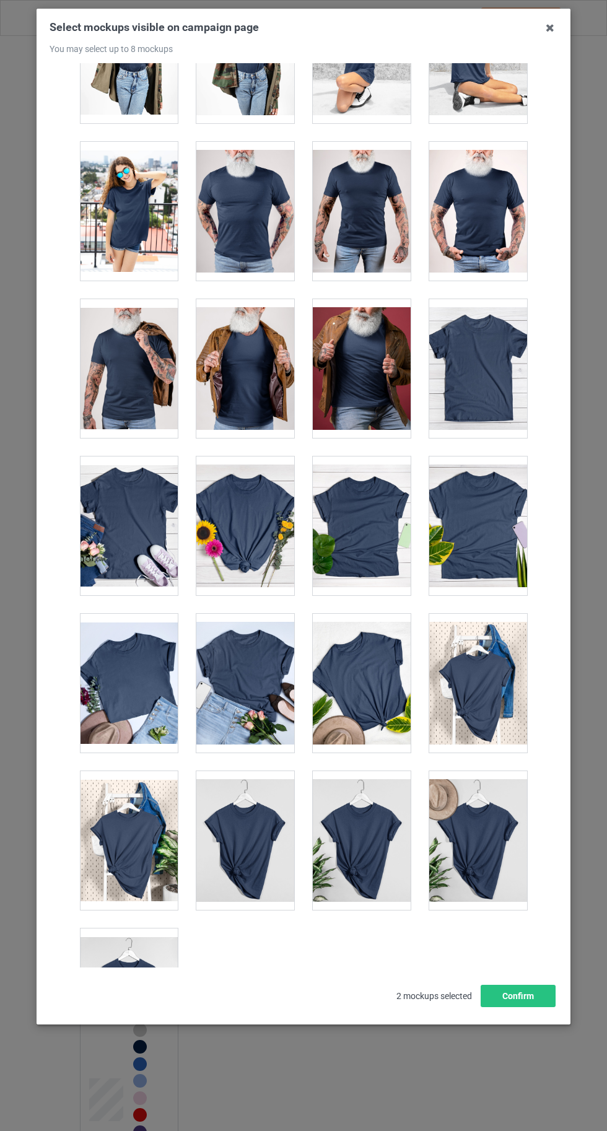
click at [136, 961] on div at bounding box center [129, 997] width 98 height 139
click at [543, 1007] on button "Confirm" at bounding box center [518, 996] width 75 height 22
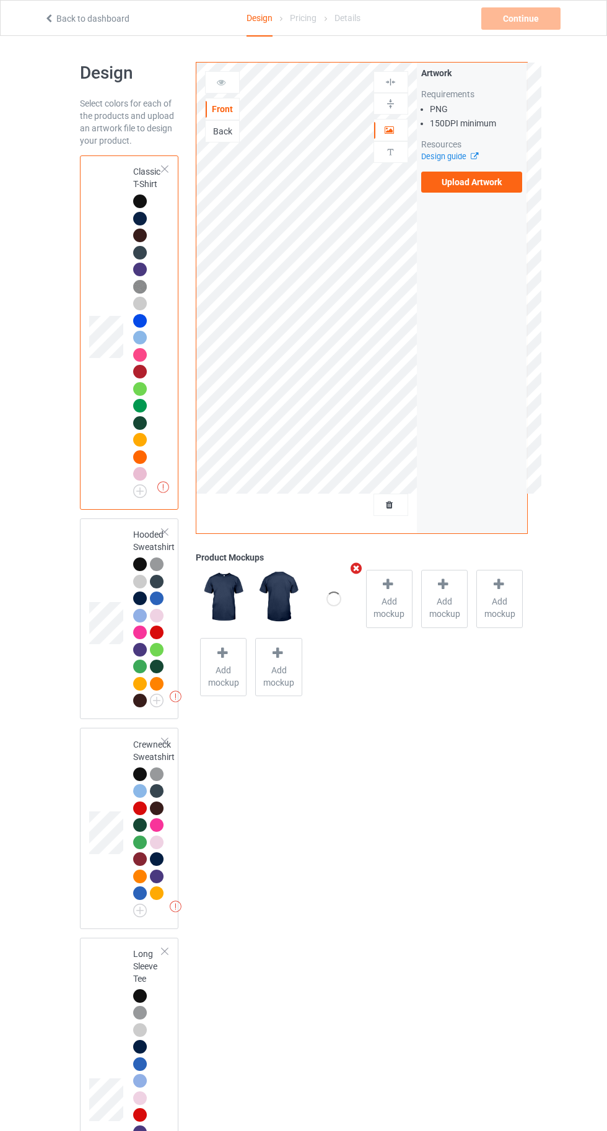
click at [473, 186] on label "Upload Artwork" at bounding box center [472, 182] width 102 height 21
click at [0, 0] on input "Upload Artwork" at bounding box center [0, 0] width 0 height 0
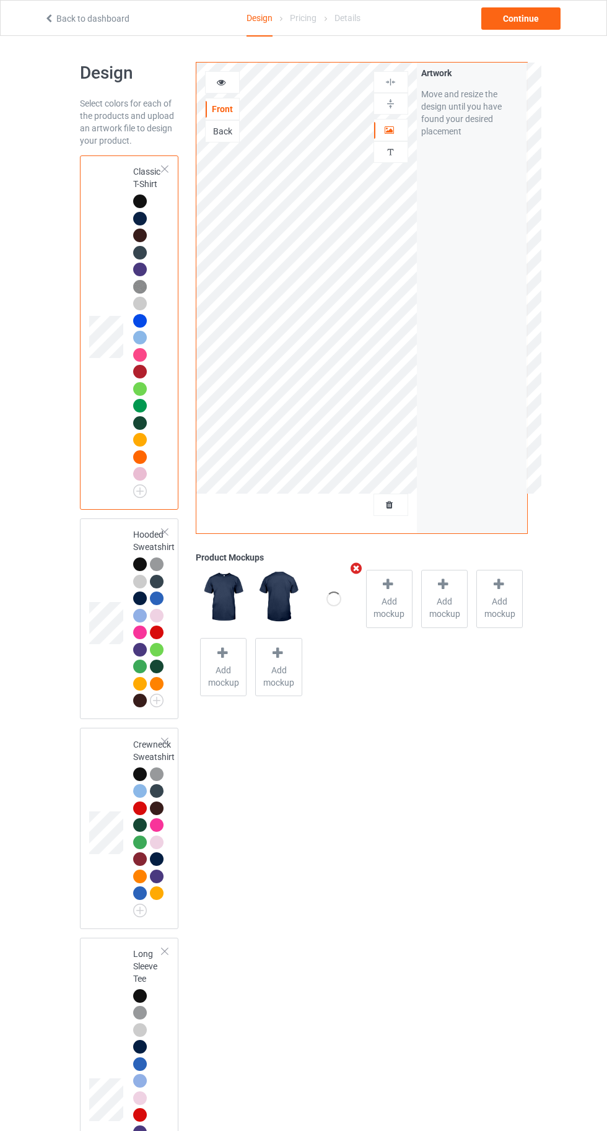
click at [139, 564] on div at bounding box center [140, 564] width 14 height 14
click at [139, 194] on div at bounding box center [140, 201] width 14 height 14
click at [231, 84] on div at bounding box center [222, 82] width 33 height 12
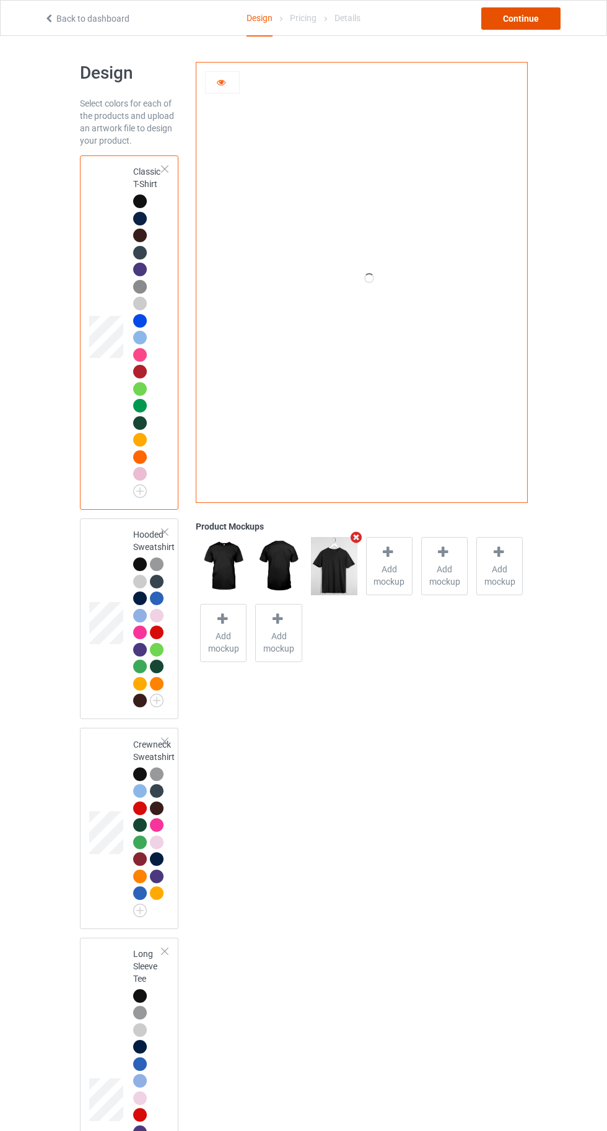
click at [517, 24] on div "Continue" at bounding box center [520, 18] width 79 height 22
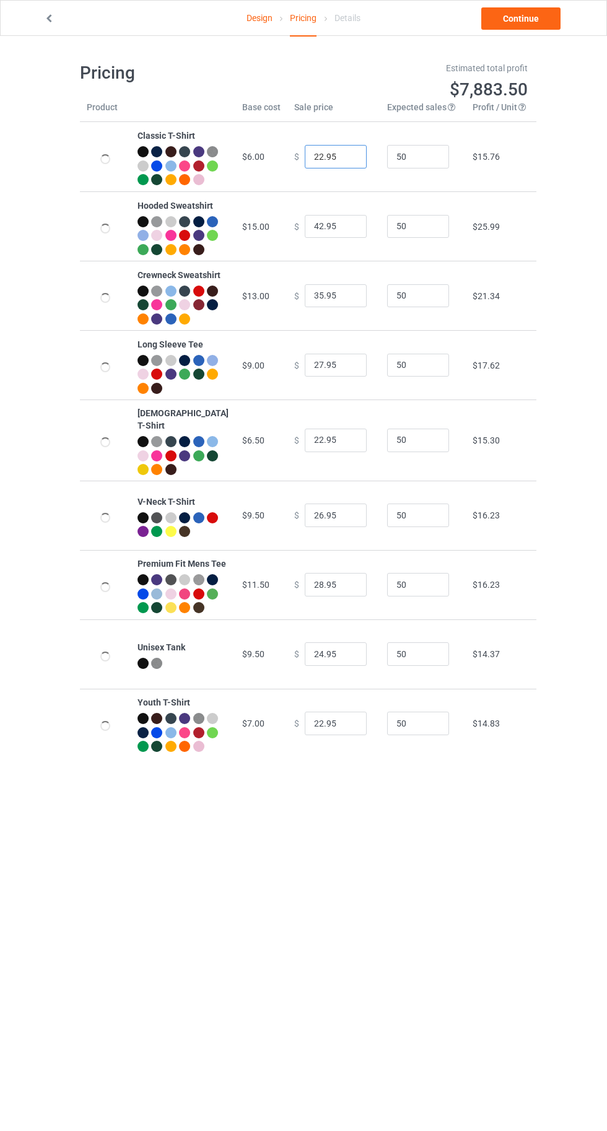
click at [308, 165] on input "22.95" at bounding box center [336, 157] width 62 height 24
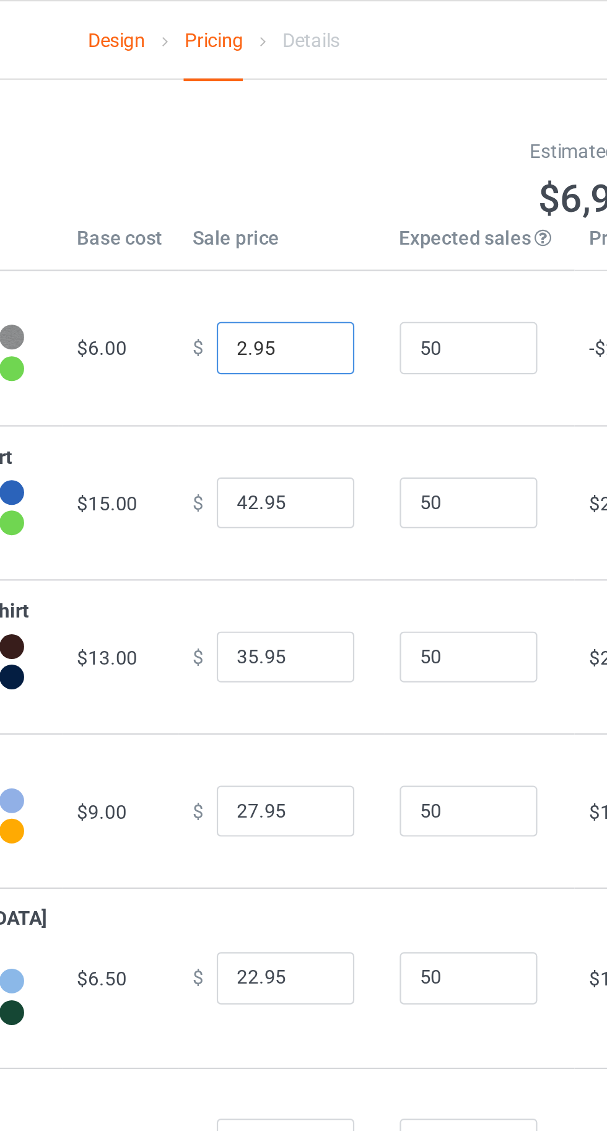
type input "20.95"
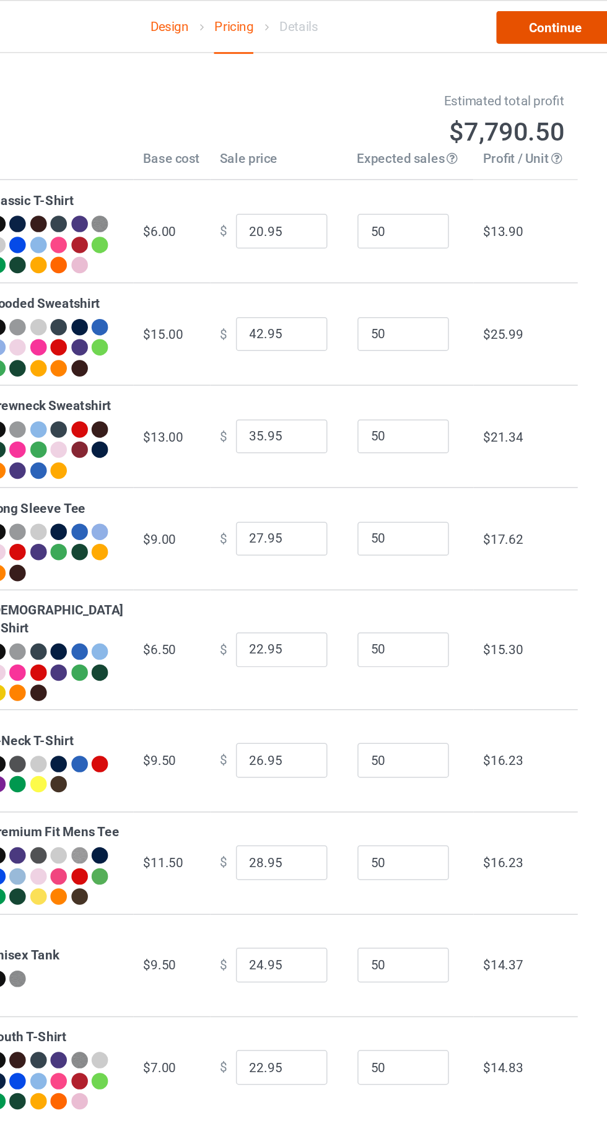
click at [513, 19] on link "Continue" at bounding box center [520, 18] width 79 height 22
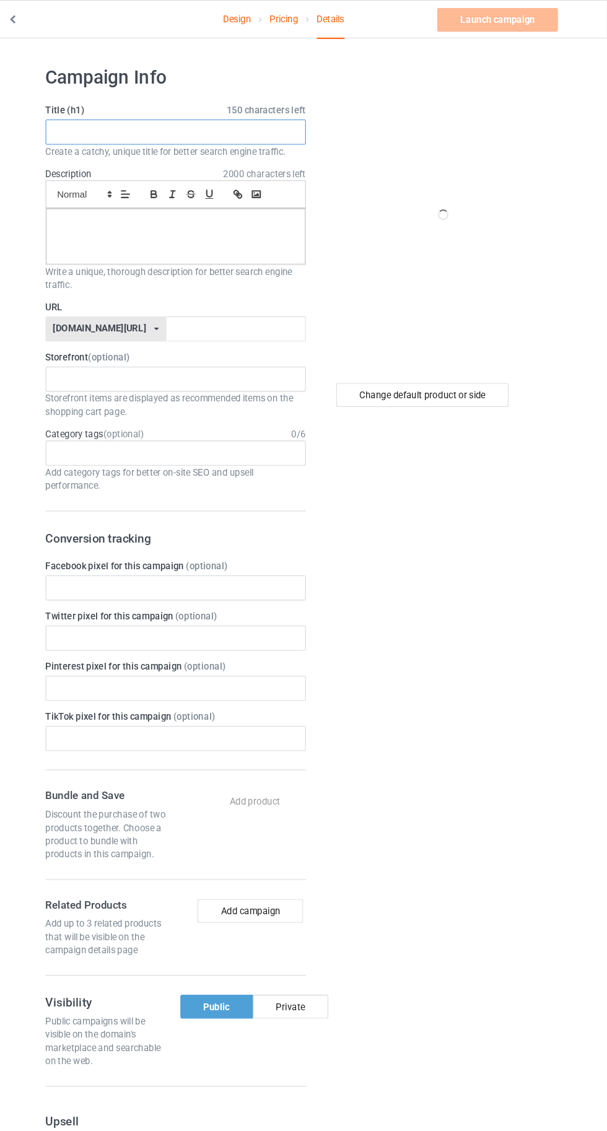
click at [177, 125] on input "text" at bounding box center [202, 124] width 244 height 24
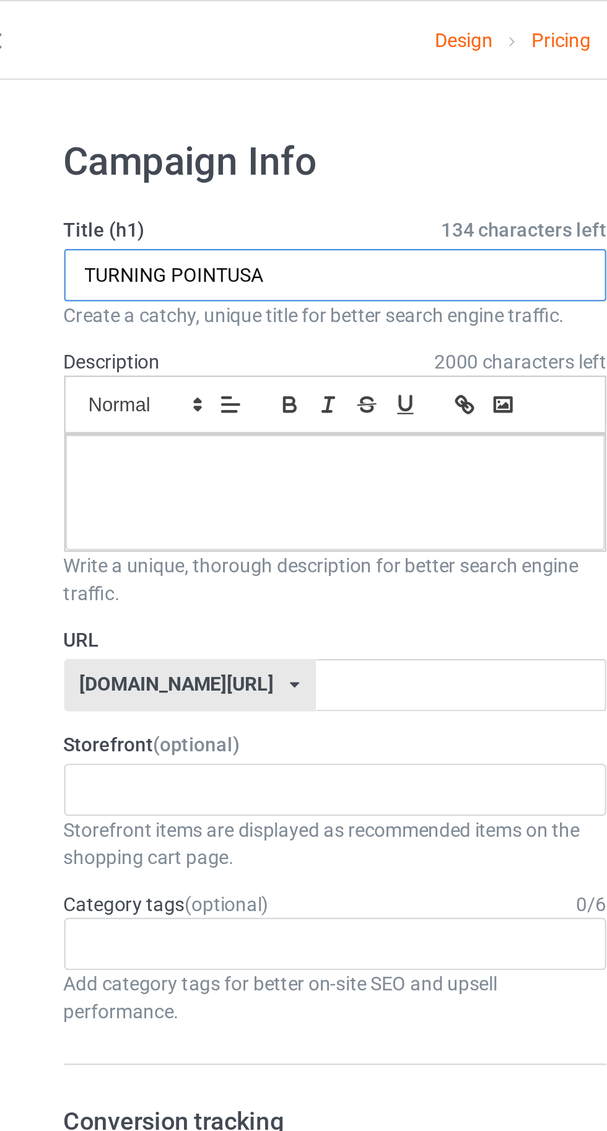
type input "TURNING POINTUSA"
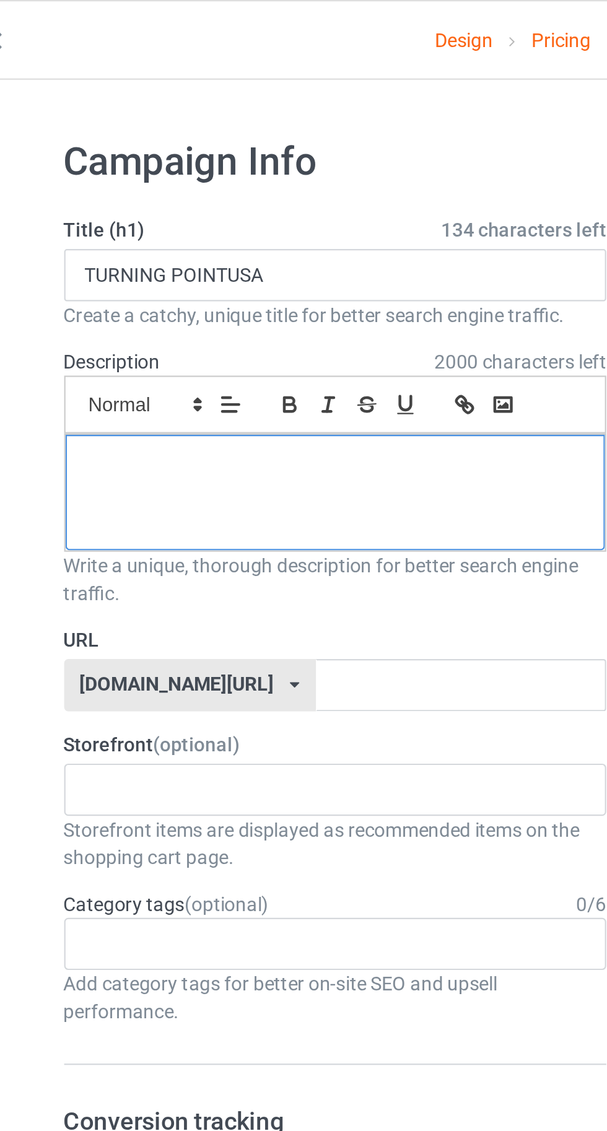
click at [119, 222] on div at bounding box center [202, 222] width 243 height 52
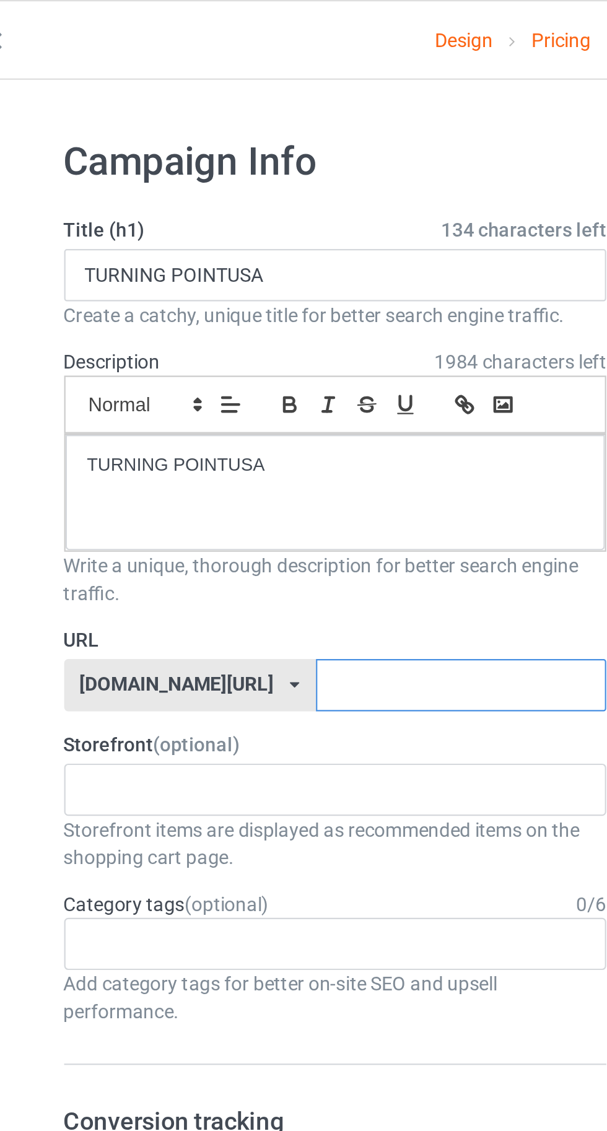
click at [262, 305] on input "text" at bounding box center [258, 309] width 131 height 24
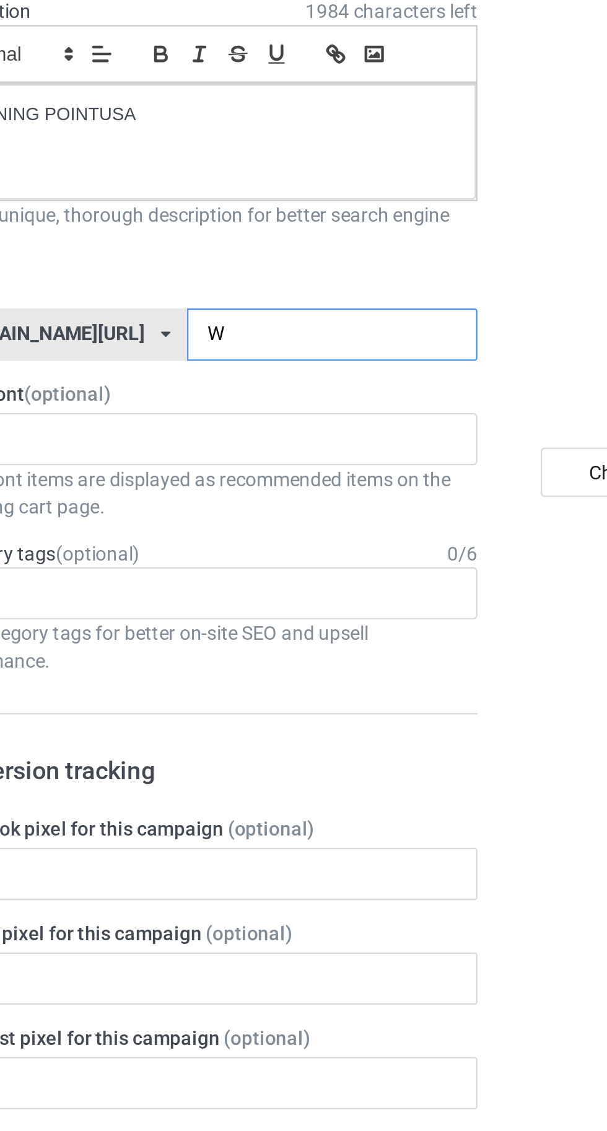
type input "Ww"
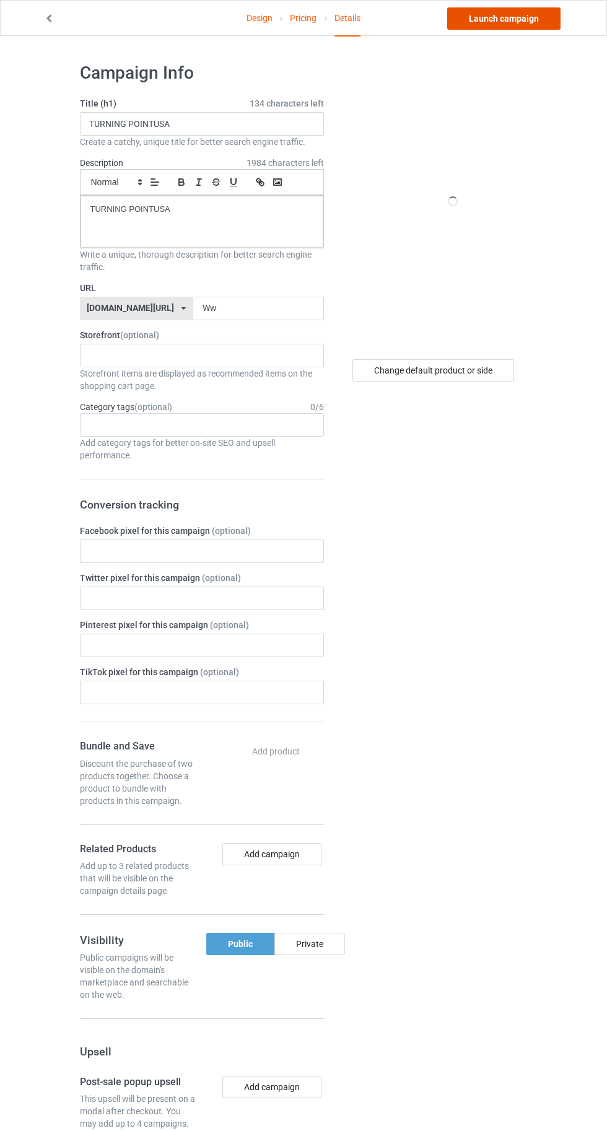
click at [505, 25] on link "Launch campaign" at bounding box center [503, 18] width 113 height 22
